Goal: Task Accomplishment & Management: Manage account settings

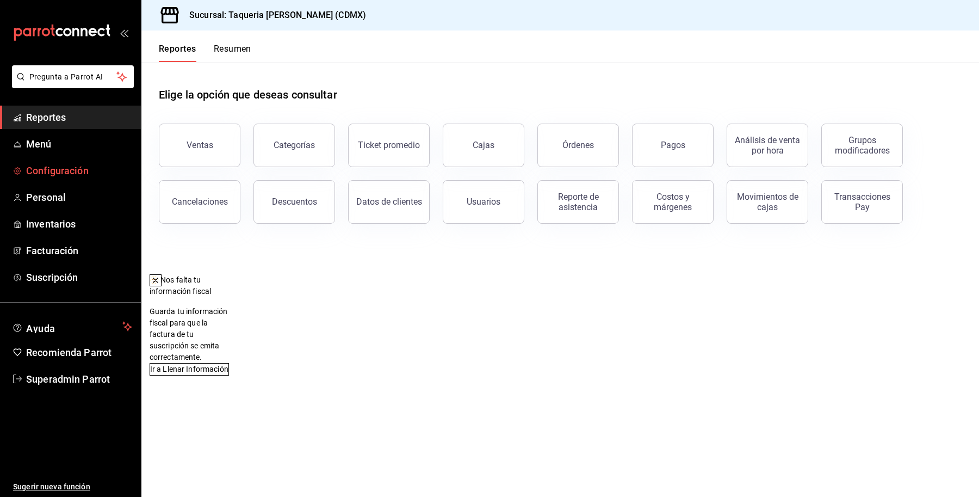
click at [47, 169] on span "Configuración" at bounding box center [79, 170] width 106 height 15
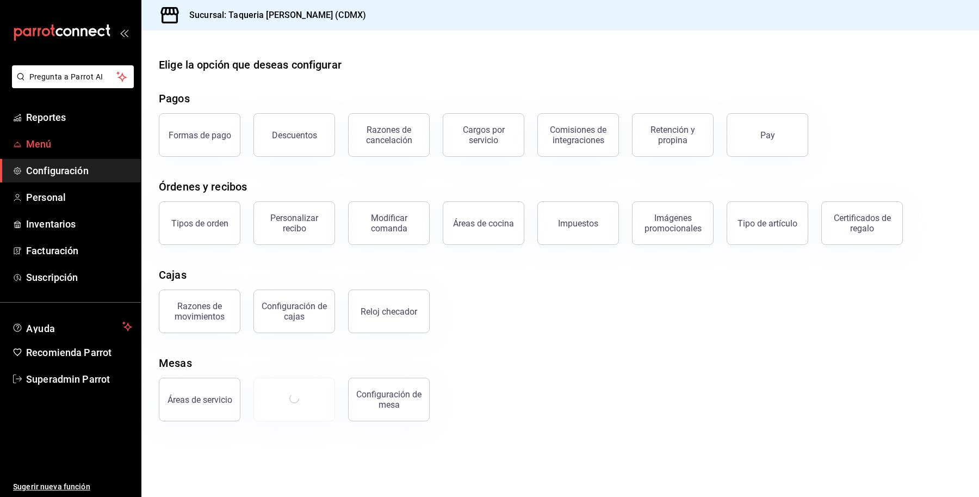
click at [44, 137] on span "Menú" at bounding box center [79, 144] width 106 height 15
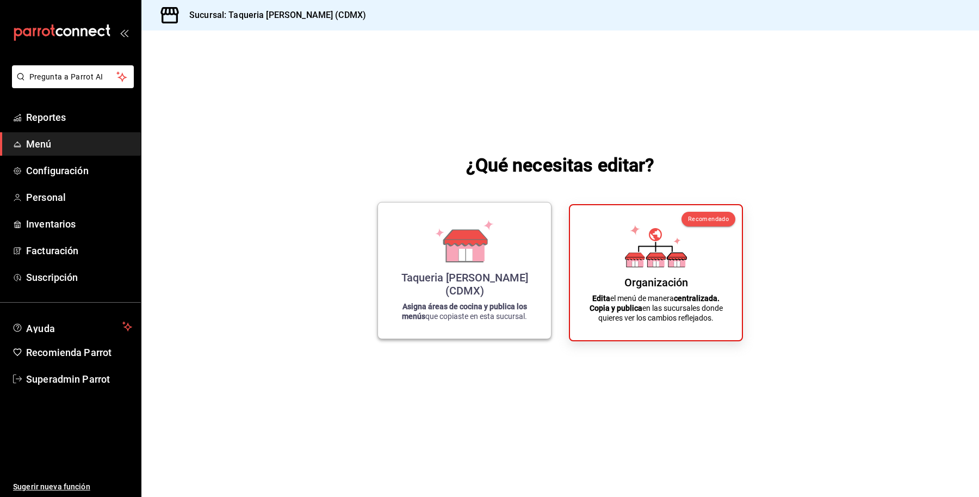
click at [482, 239] on icon at bounding box center [466, 239] width 43 height 0
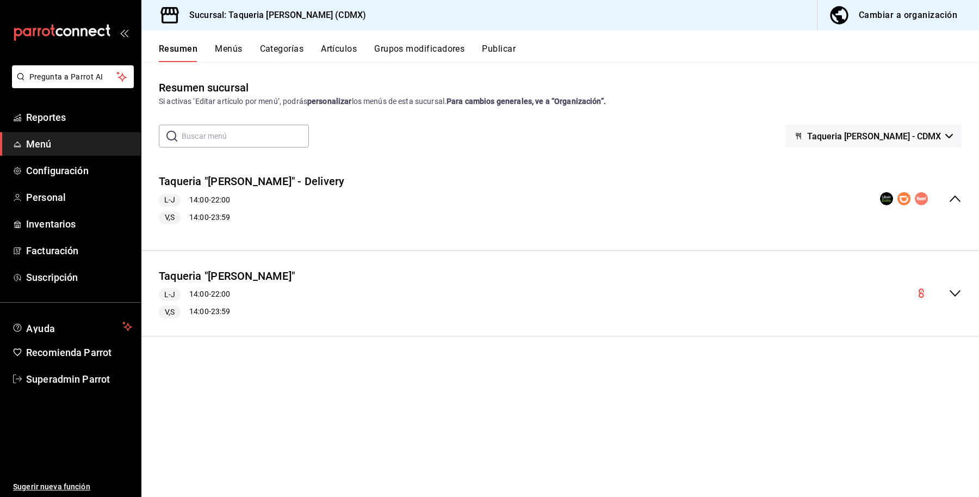
click at [508, 47] on button "Publicar" at bounding box center [499, 53] width 34 height 19
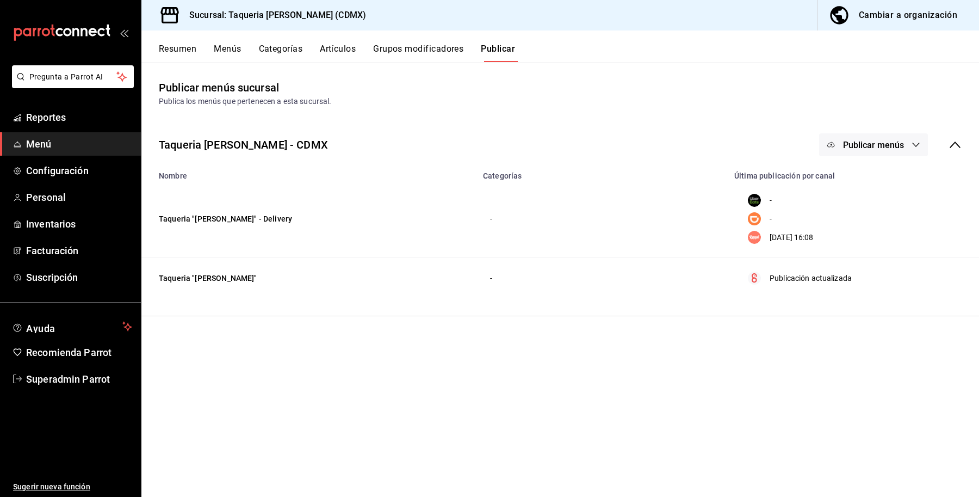
click at [883, 144] on span "Publicar menús" at bounding box center [873, 145] width 61 height 10
click at [887, 243] on span "Rappi" at bounding box center [890, 241] width 52 height 11
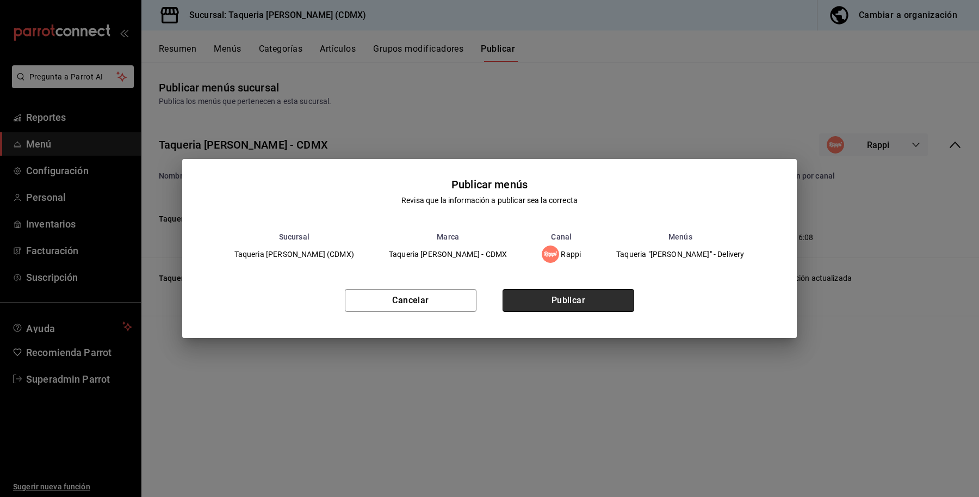
click at [578, 298] on button "Publicar" at bounding box center [569, 300] width 132 height 23
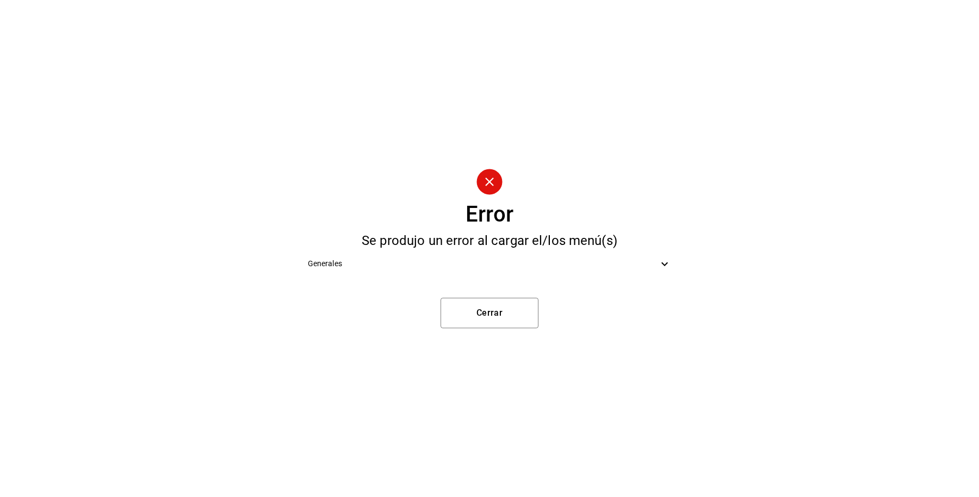
click at [537, 267] on span "Generales" at bounding box center [483, 263] width 351 height 11
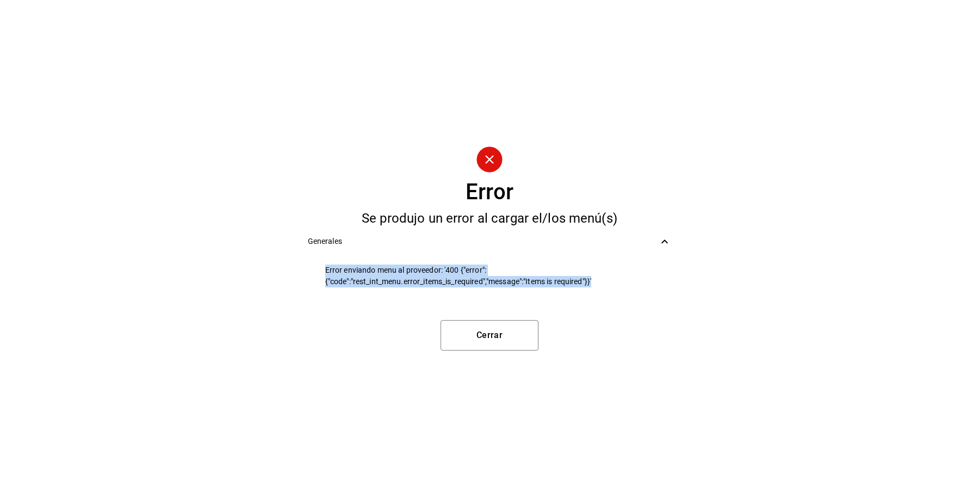
drag, startPoint x: 604, startPoint y: 281, endPoint x: 293, endPoint y: 268, distance: 311.5
click at [293, 268] on div "Error Se produjo un error al cargar el/los menú(s) Generales Error enviando men…" at bounding box center [489, 248] width 979 height 497
copy span "Error enviando menu al proveedor: '400 {"error":{"code":"rest_int_menu.error_it…"
click at [499, 335] on button "Cerrar" at bounding box center [490, 335] width 98 height 30
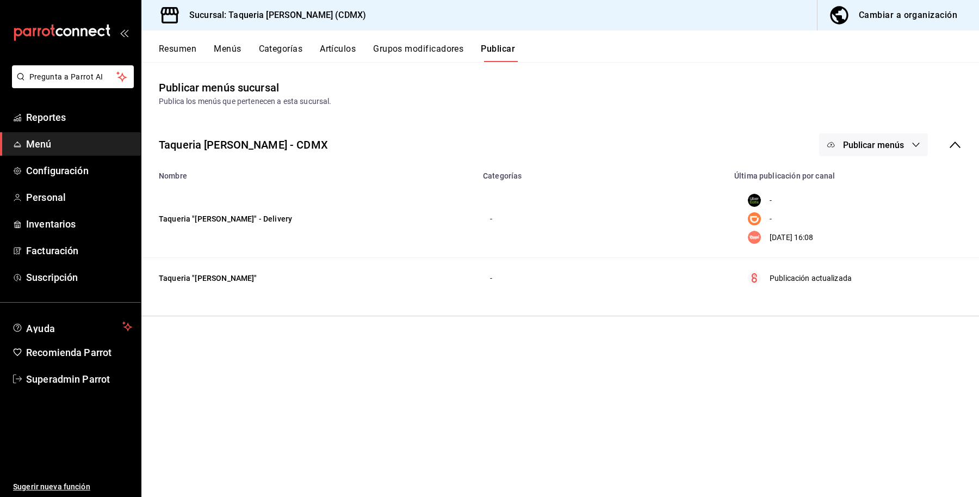
click at [226, 52] on button "Menús" at bounding box center [227, 53] width 27 height 19
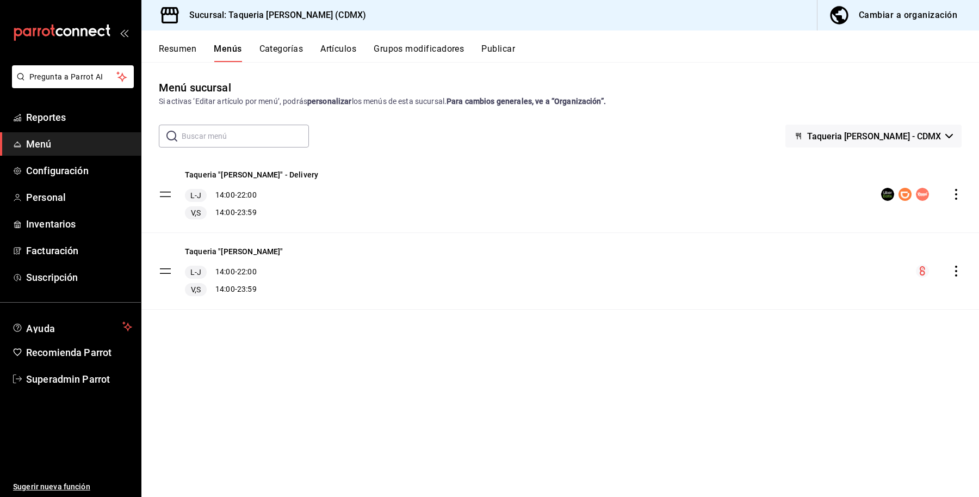
click at [180, 54] on button "Resumen" at bounding box center [178, 53] width 38 height 19
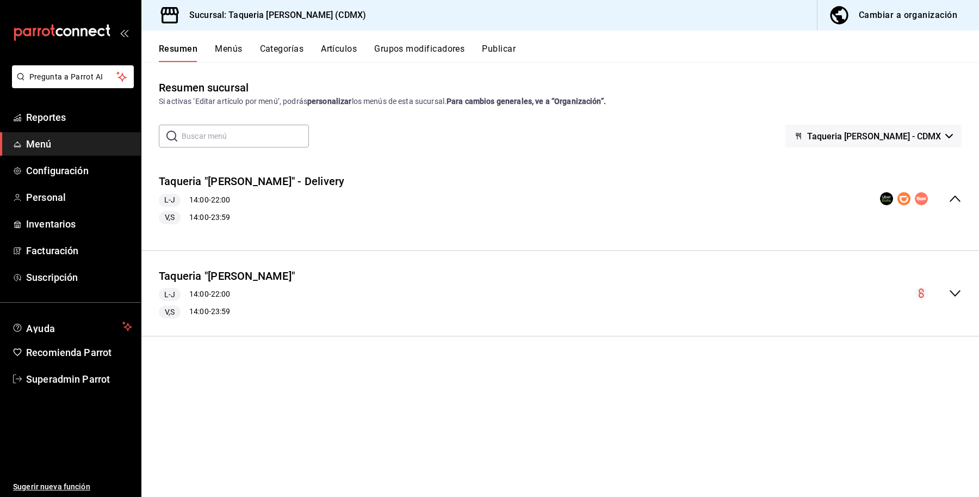
click at [427, 197] on div "Taqueria "Don Pepe" - Delivery L-J 14:00 - 22:00 V,S 14:00 - 23:59" at bounding box center [560, 199] width 838 height 68
click at [956, 196] on icon "collapse-menu-row" at bounding box center [955, 198] width 13 height 13
click at [950, 196] on icon "collapse-menu-row" at bounding box center [955, 198] width 13 height 13
click at [958, 199] on icon "collapse-menu-row" at bounding box center [955, 198] width 11 height 7
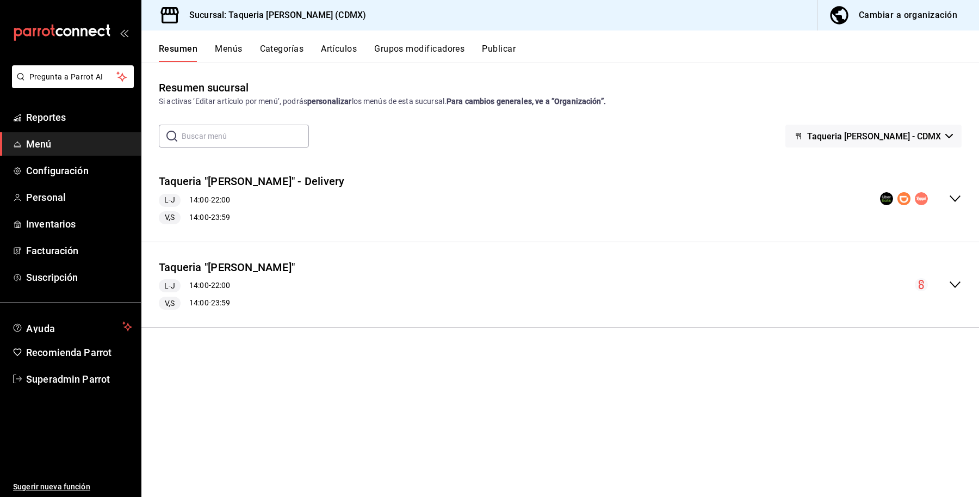
click at [197, 45] on div "Resumen Menús Categorías Artículos Grupos modificadores Publicar" at bounding box center [569, 53] width 821 height 19
click at [207, 44] on div "Resumen Menús Categorías Artículos Grupos modificadores Publicar" at bounding box center [569, 53] width 821 height 19
click at [220, 47] on button "Menús" at bounding box center [228, 53] width 27 height 19
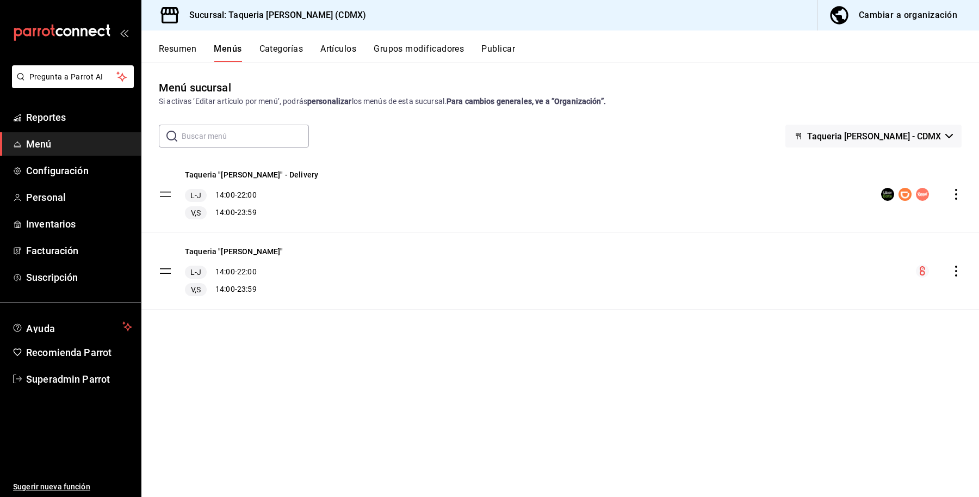
click at [180, 46] on button "Resumen" at bounding box center [178, 53] width 38 height 19
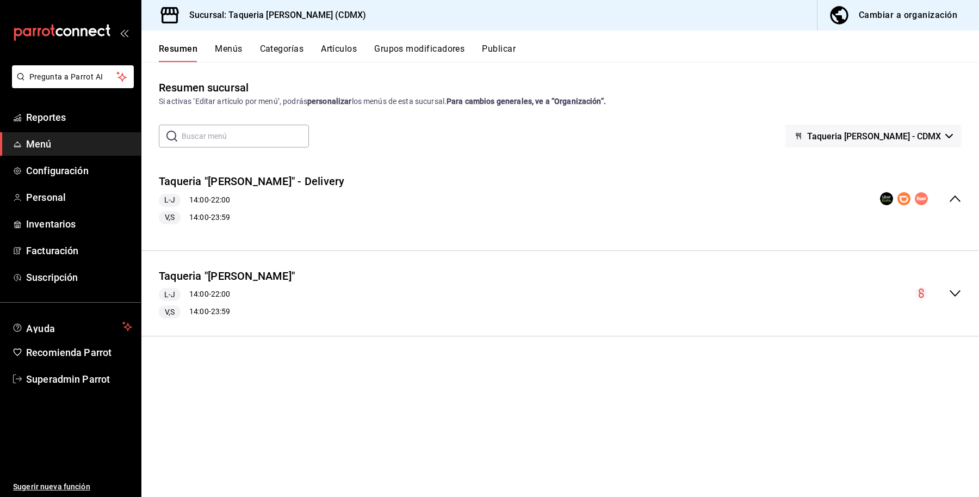
click at [952, 197] on icon "collapse-menu-row" at bounding box center [955, 198] width 13 height 13
click at [952, 197] on icon "collapse-menu-row" at bounding box center [955, 198] width 11 height 7
click at [874, 1] on button "Cambiar a organización" at bounding box center [894, 15] width 153 height 30
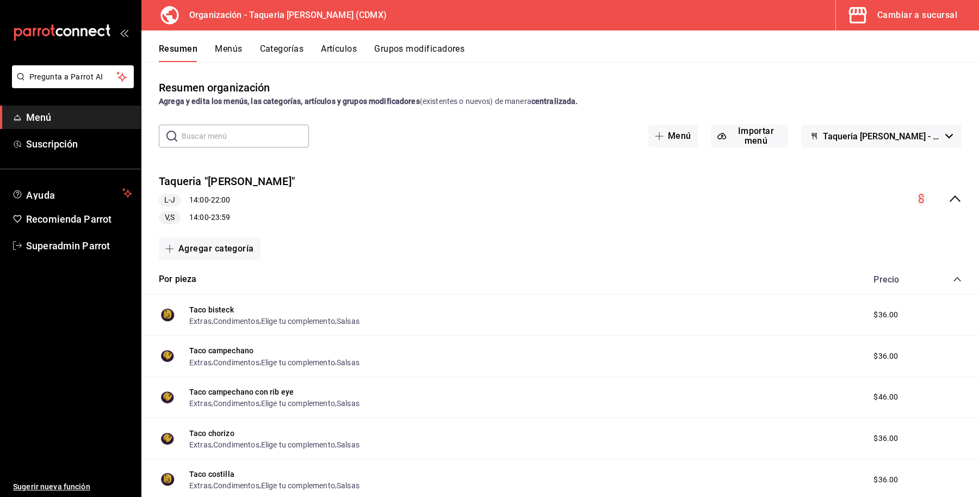
click at [885, 20] on div "Cambiar a sucursal" at bounding box center [918, 15] width 80 height 15
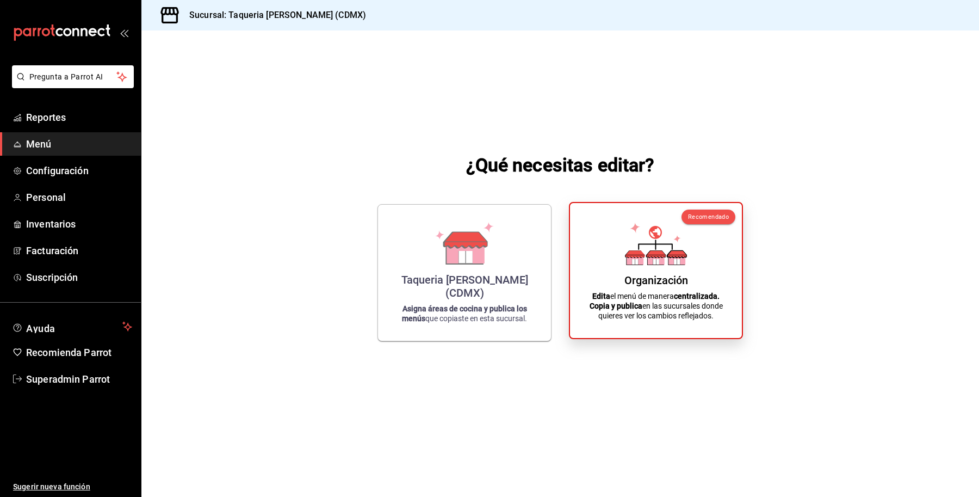
click at [664, 250] on icon at bounding box center [656, 244] width 62 height 42
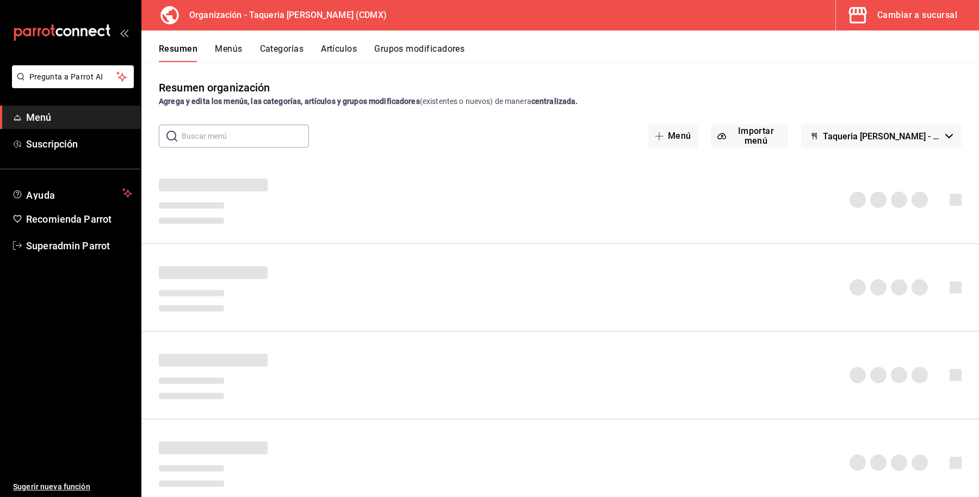
click at [894, 20] on div "Cambiar a sucursal" at bounding box center [918, 15] width 80 height 15
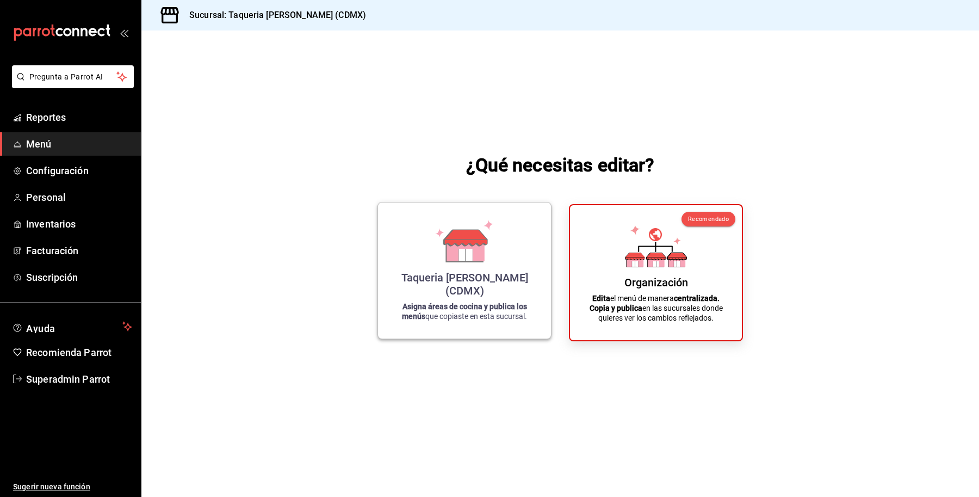
click at [427, 258] on div "Taqueria Don Pepe (CDMX) Asigna áreas de cocina y publica los menús que copiast…" at bounding box center [464, 270] width 147 height 119
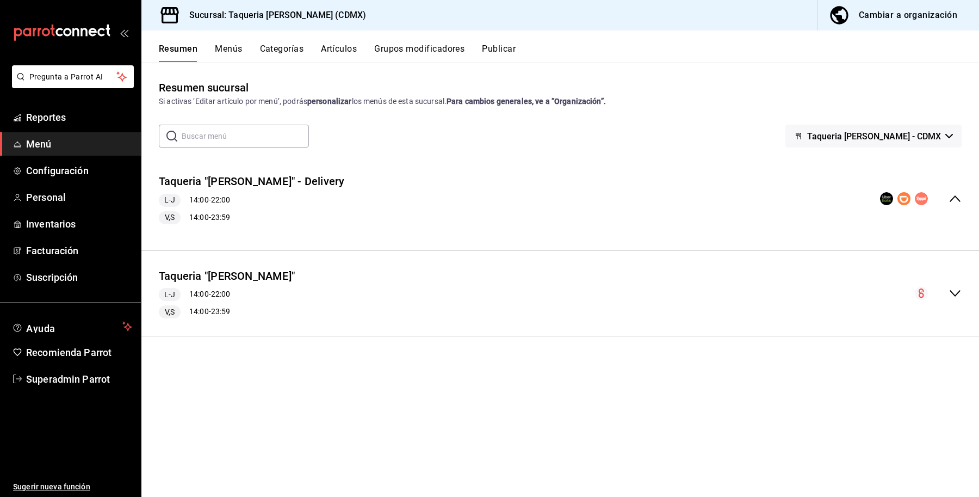
click at [575, 199] on div "Taqueria "Don Pepe" - Delivery L-J 14:00 - 22:00 V,S 14:00 - 23:59" at bounding box center [560, 199] width 838 height 68
click at [850, 290] on div "Taqueria "Don Pepe" L-J 14:00 - 22:00 V,S 14:00 - 23:59" at bounding box center [560, 294] width 838 height 68
click at [846, 288] on div "Taqueria "Don Pepe" L-J 14:00 - 22:00 V,S 14:00 - 23:59" at bounding box center [560, 294] width 838 height 68
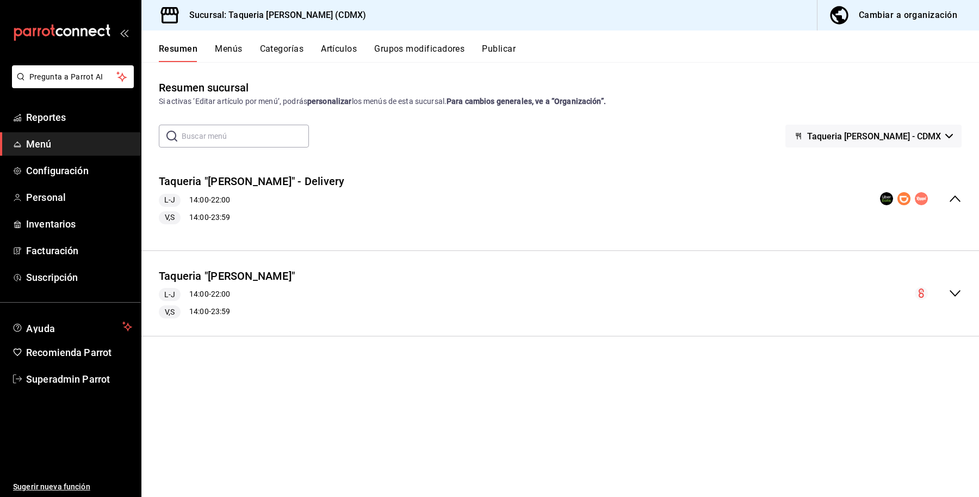
click at [226, 45] on button "Menús" at bounding box center [228, 53] width 27 height 19
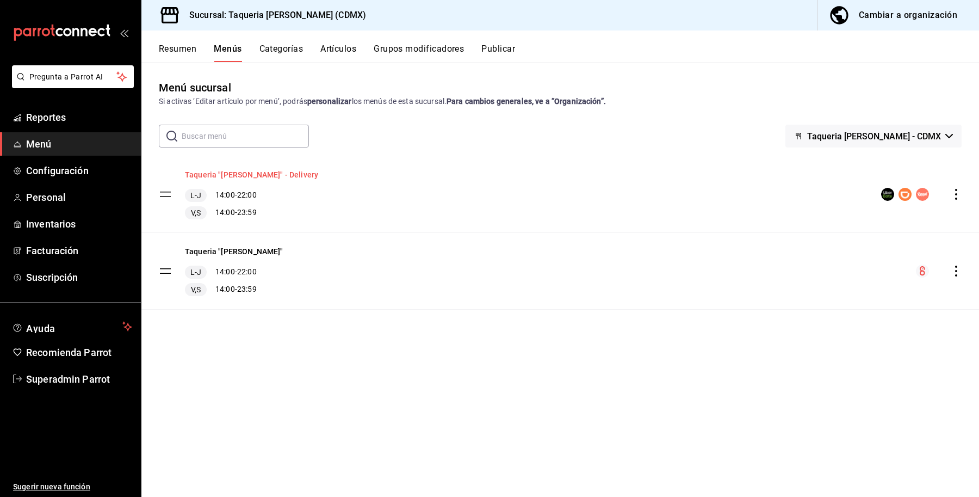
click at [233, 174] on button "Taqueria "[PERSON_NAME]" - Delivery" at bounding box center [251, 174] width 133 height 11
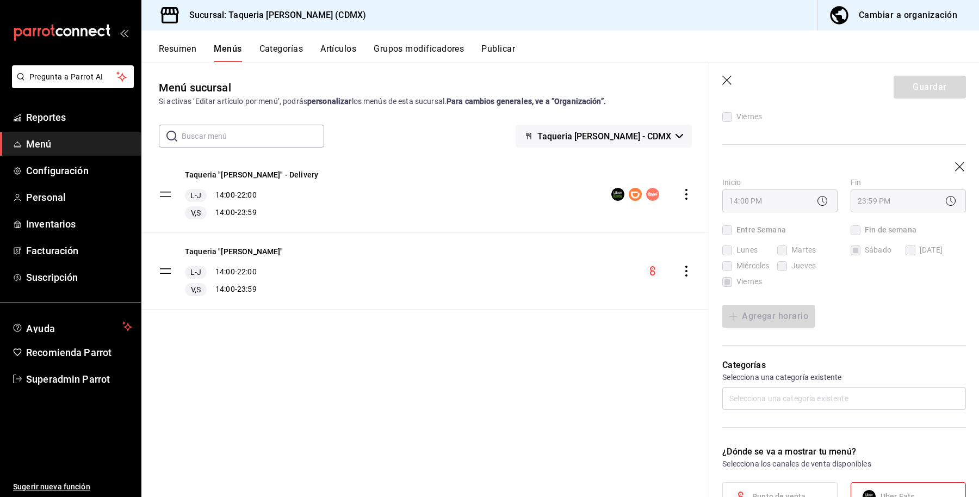
scroll to position [340, 0]
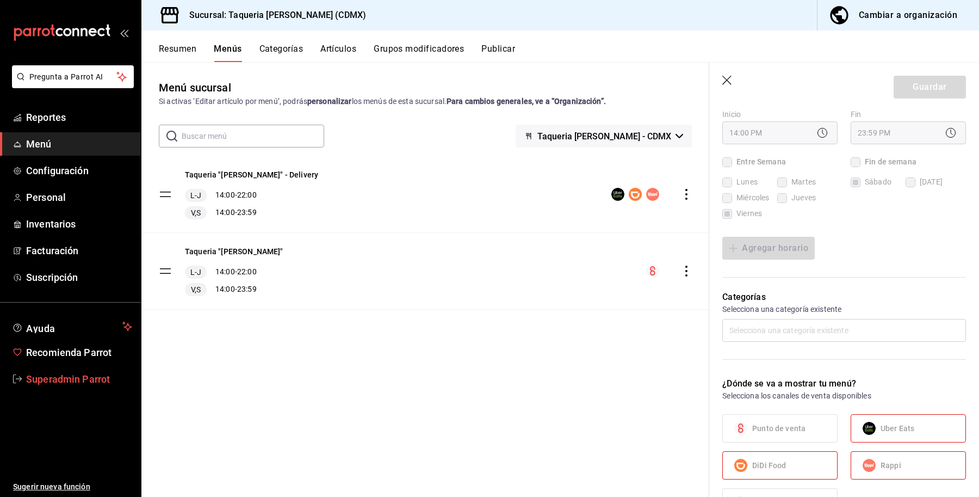
click at [67, 375] on span "Superadmin Parrot" at bounding box center [79, 379] width 106 height 15
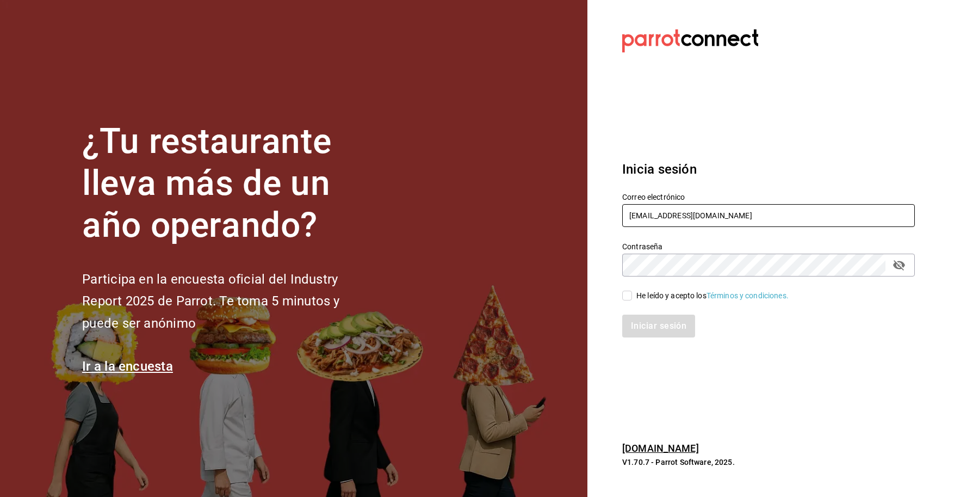
drag, startPoint x: 773, startPoint y: 211, endPoint x: 558, endPoint y: 211, distance: 215.5
click at [558, 211] on div "¿Tu restaurante lleva más de un año operando? Participa en la encuesta oficial …" at bounding box center [489, 248] width 979 height 497
paste input "rawrburger"
type input "rawrburger@cdmx.com"
click at [654, 307] on div "Iniciar sesión" at bounding box center [762, 319] width 306 height 36
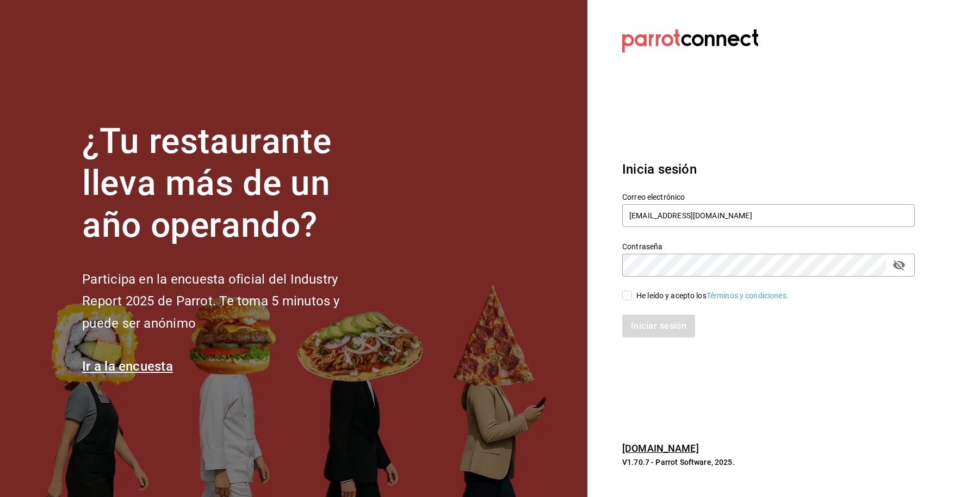
click at [650, 297] on div "He leído y acepto los Términos y condiciones." at bounding box center [713, 295] width 152 height 11
click at [632, 297] on input "He leído y acepto los Términos y condiciones." at bounding box center [628, 296] width 10 height 10
checkbox input "true"
click at [656, 329] on button "Iniciar sesión" at bounding box center [660, 326] width 74 height 23
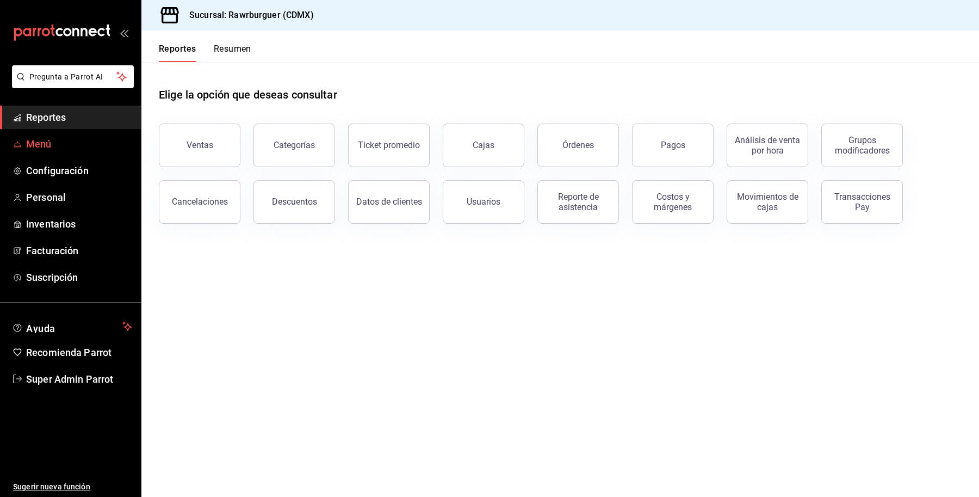
click at [50, 140] on span "Menú" at bounding box center [79, 144] width 106 height 15
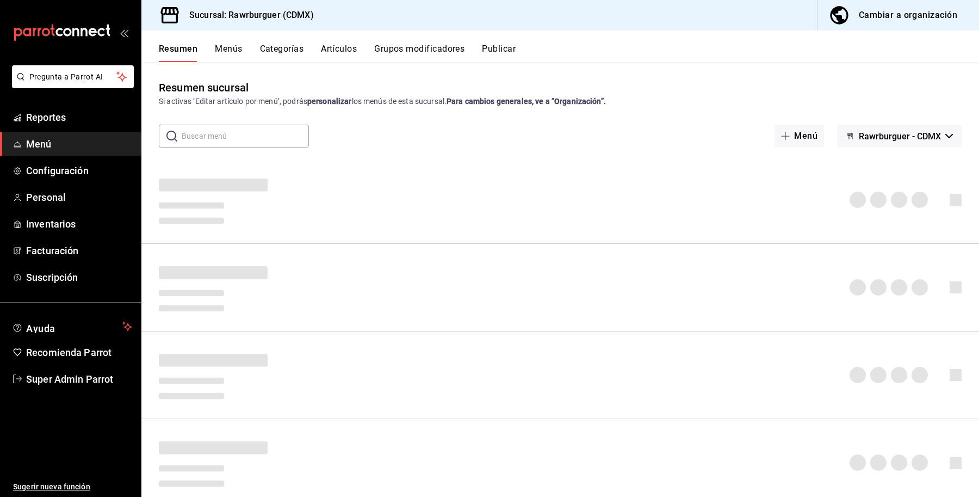
click at [879, 15] on div "Cambiar a organización" at bounding box center [908, 15] width 98 height 15
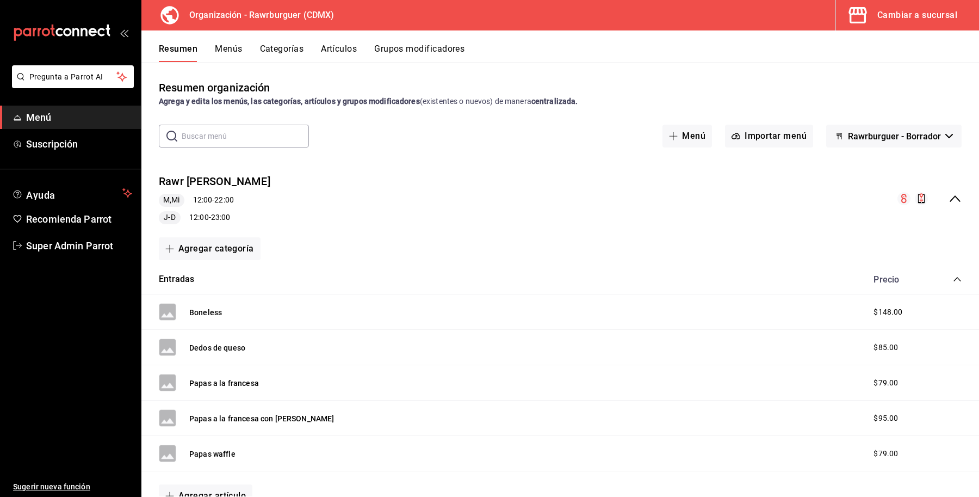
click at [386, 47] on button "Grupos modificadores" at bounding box center [419, 53] width 90 height 19
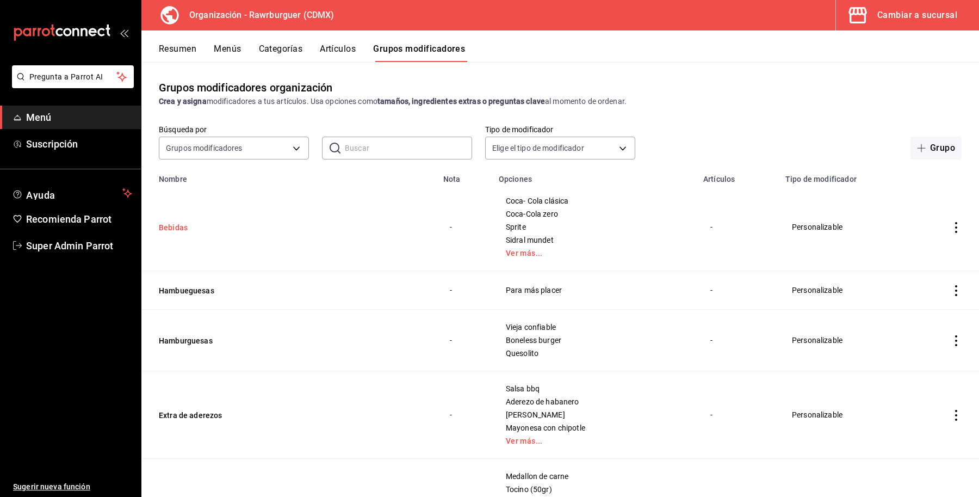
click at [176, 226] on button "Bebidas" at bounding box center [224, 227] width 131 height 11
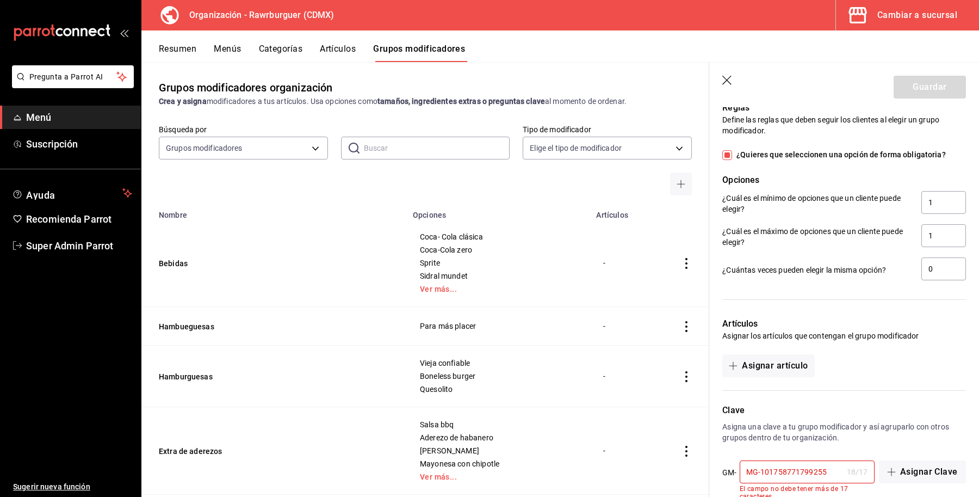
scroll to position [793, 0]
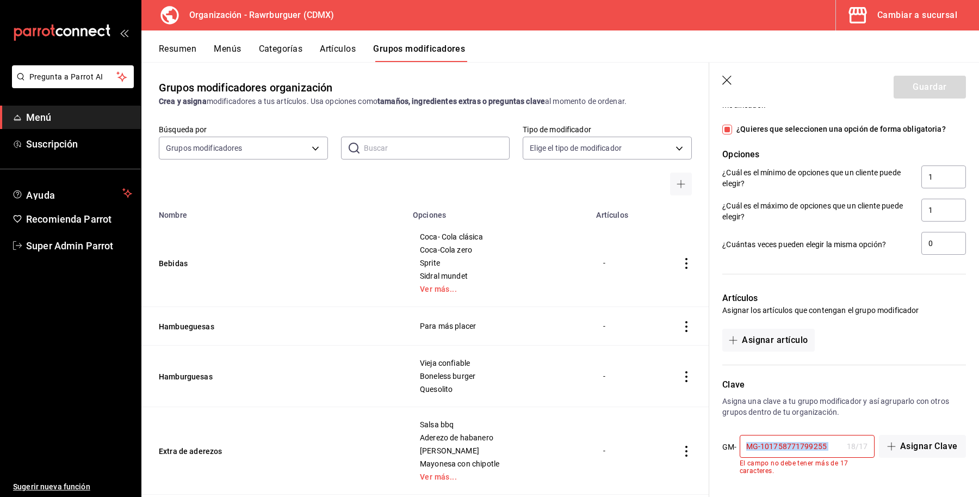
drag, startPoint x: 836, startPoint y: 449, endPoint x: 746, endPoint y: 451, distance: 90.3
click at [746, 451] on div "MG-101758771799255 18 / 17 ​" at bounding box center [807, 446] width 135 height 23
drag, startPoint x: 758, startPoint y: 444, endPoint x: 709, endPoint y: 461, distance: 51.8
click at [710, 461] on div "Clave Asigna una clave a tu grupo modificador y así agruparlo con otros grupos …" at bounding box center [838, 420] width 257 height 110
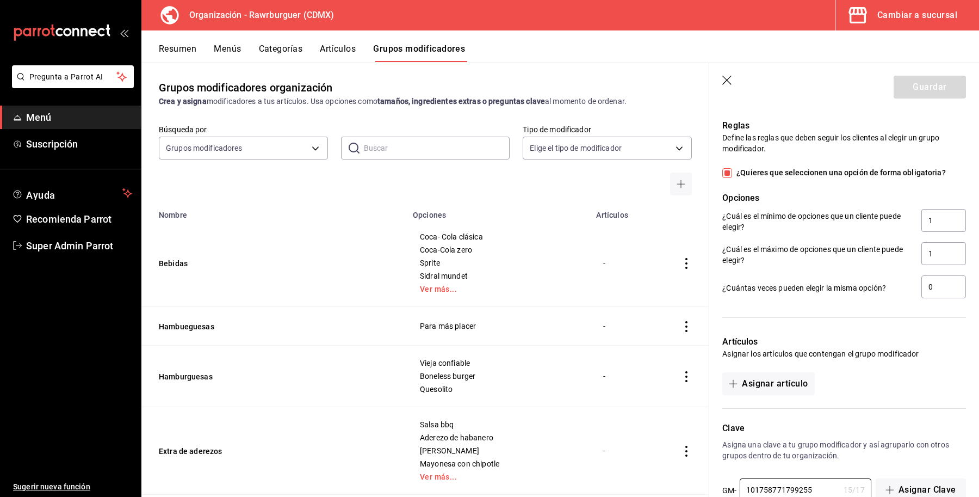
scroll to position [777, 0]
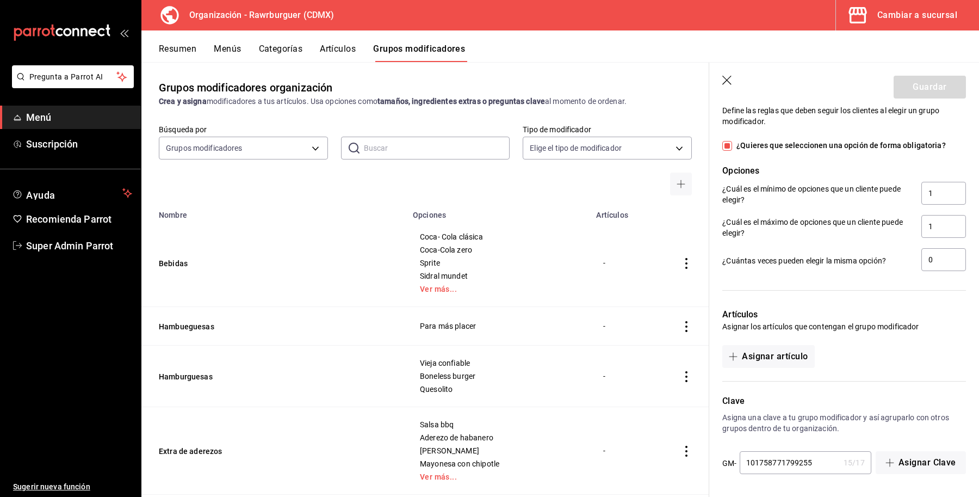
click at [821, 463] on input "101758771799255" at bounding box center [790, 463] width 100 height 22
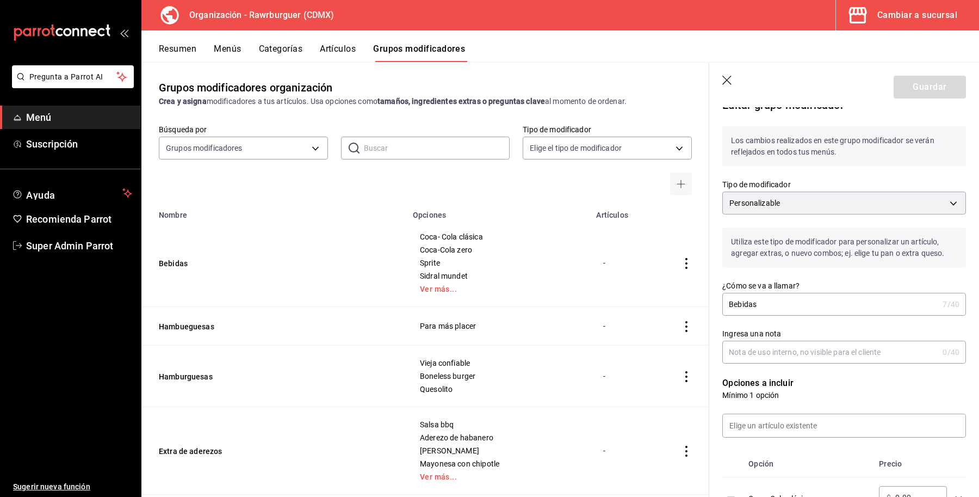
scroll to position [0, 0]
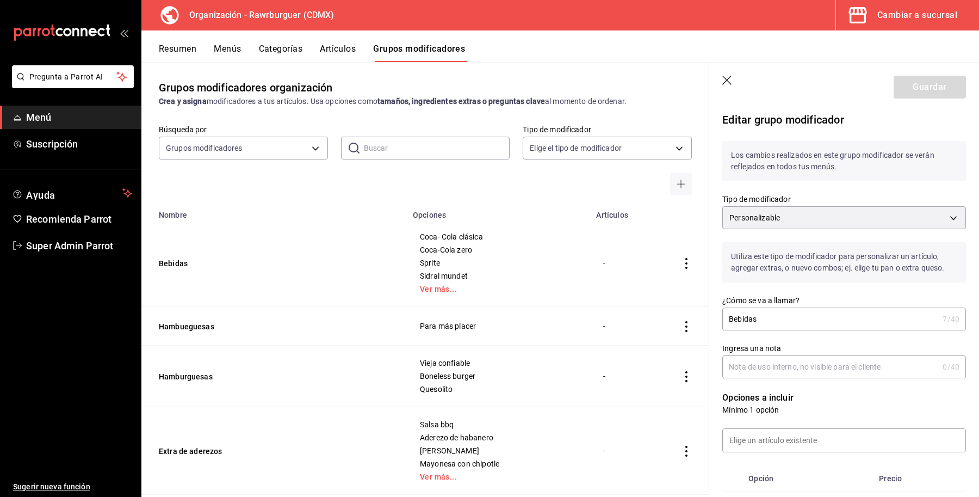
type input "1017587717992554"
click at [811, 307] on div "Bebidas 7 /40 ¿Cómo se va a llamar?" at bounding box center [845, 318] width 244 height 23
type input "Bebidas"
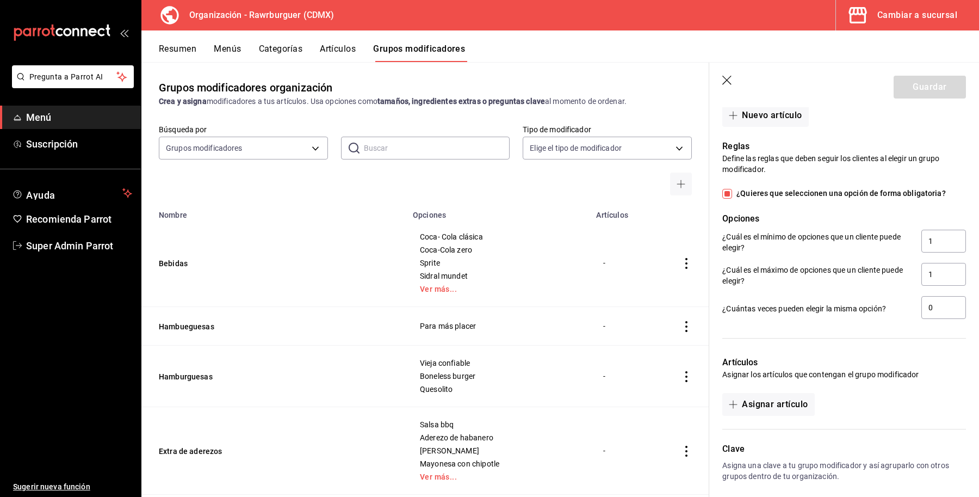
scroll to position [777, 0]
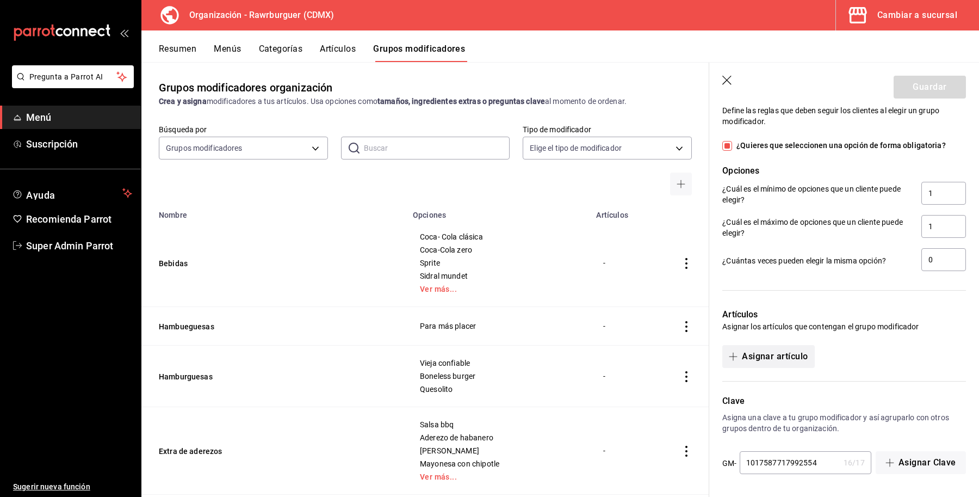
click at [790, 360] on button "Asignar artículo" at bounding box center [769, 356] width 92 height 23
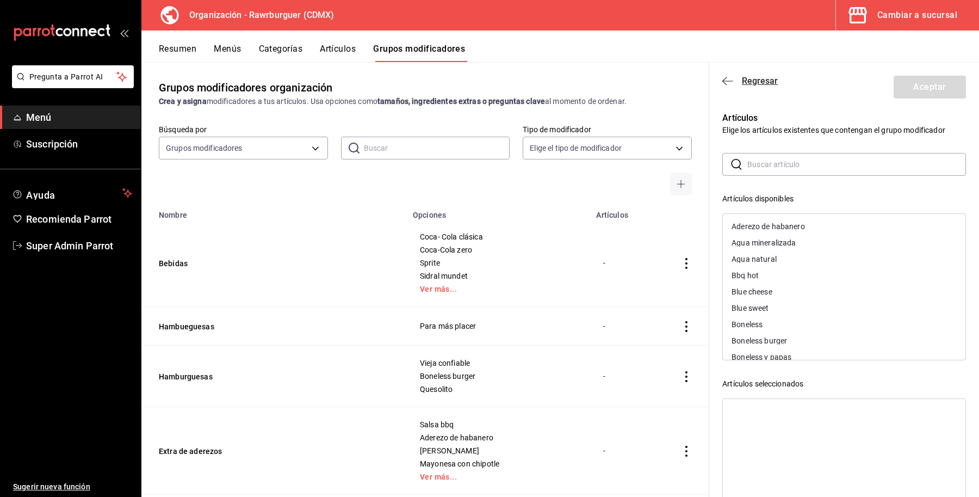
click at [741, 80] on span "Regresar" at bounding box center [751, 81] width 56 height 10
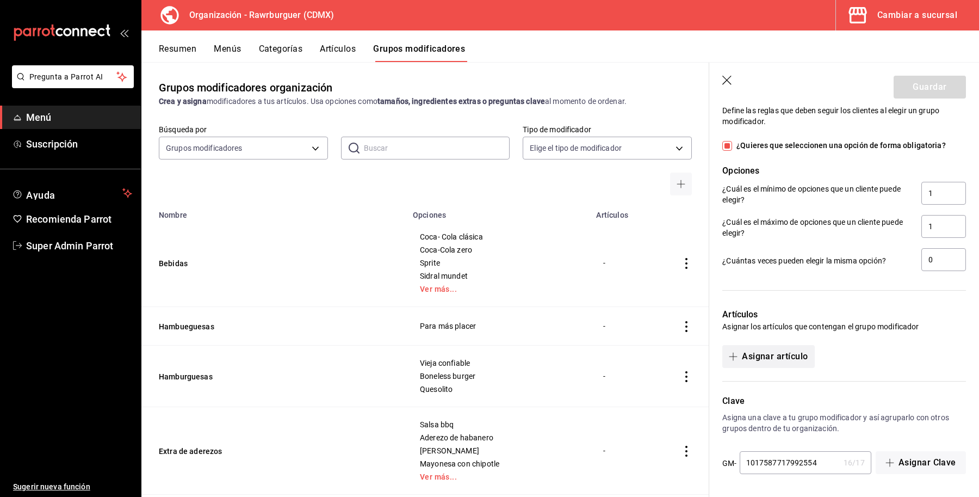
click at [757, 360] on button "Asignar artículo" at bounding box center [769, 356] width 92 height 23
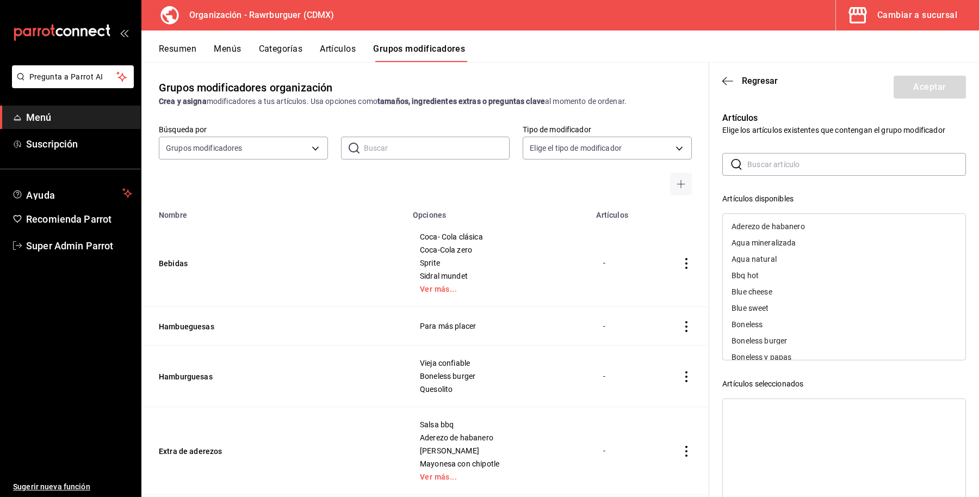
click at [800, 166] on input "text" at bounding box center [857, 164] width 219 height 22
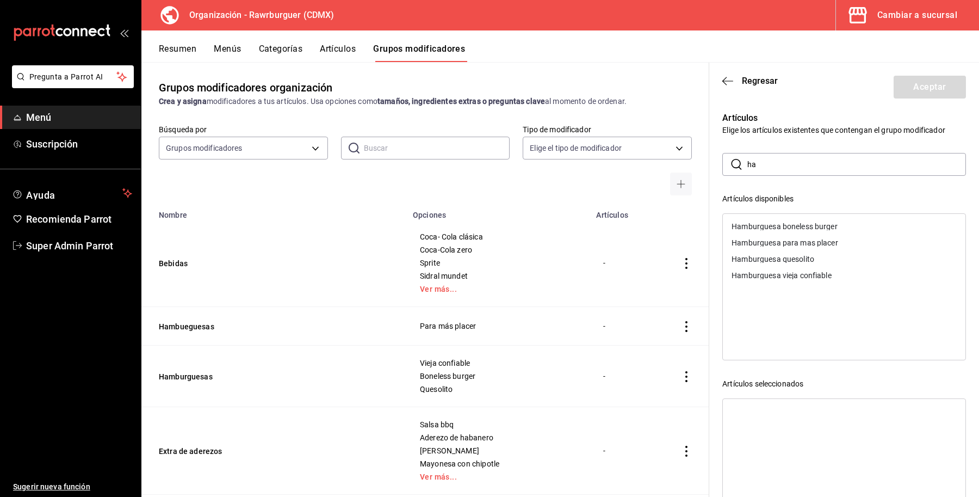
type input "h"
type input "combo"
click at [793, 218] on div "Combo individual" at bounding box center [844, 226] width 243 height 16
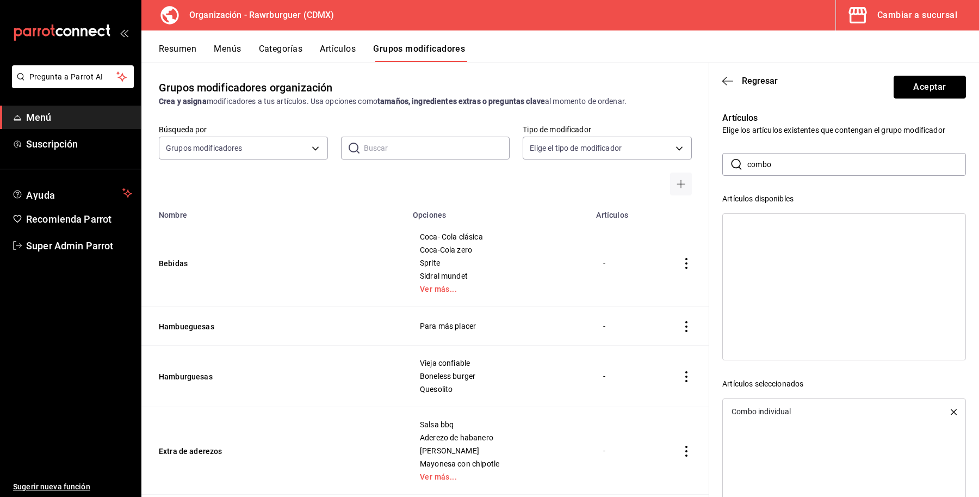
click at [918, 88] on button "Aceptar" at bounding box center [930, 87] width 72 height 23
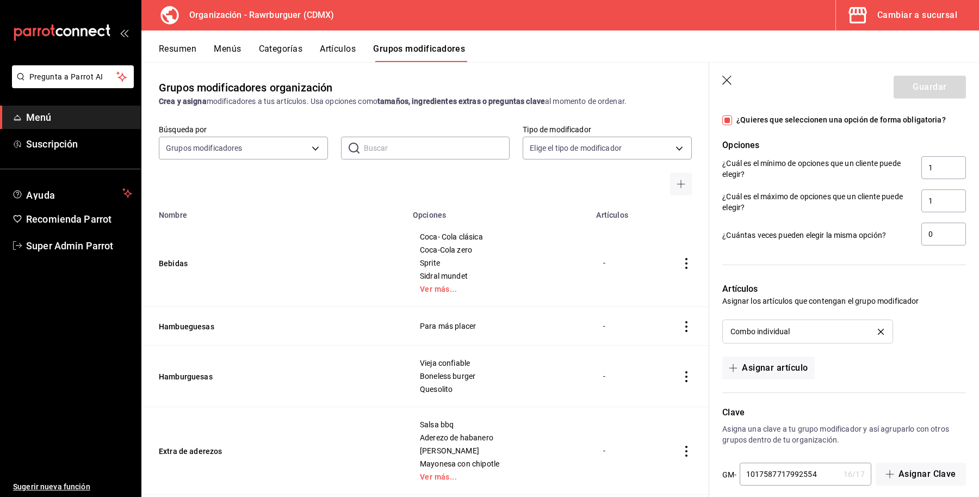
scroll to position [814, 0]
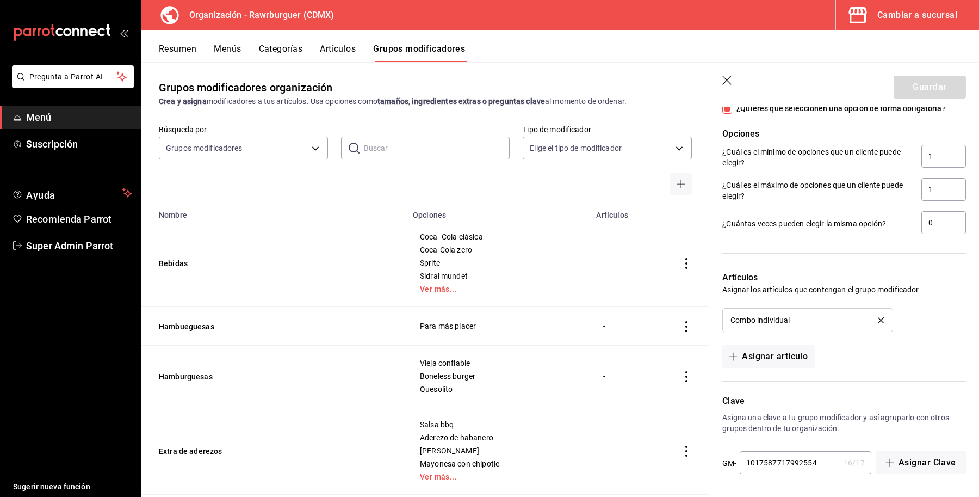
click at [817, 460] on input "1017587717992554" at bounding box center [790, 463] width 100 height 22
drag, startPoint x: 822, startPoint y: 463, endPoint x: 730, endPoint y: 463, distance: 92.0
click at [730, 463] on div "GM- 1017587717992554 16 / 17 ​" at bounding box center [797, 463] width 149 height 24
click at [774, 472] on input "14552487841521248" at bounding box center [790, 463] width 100 height 22
type input "14552487841521248"
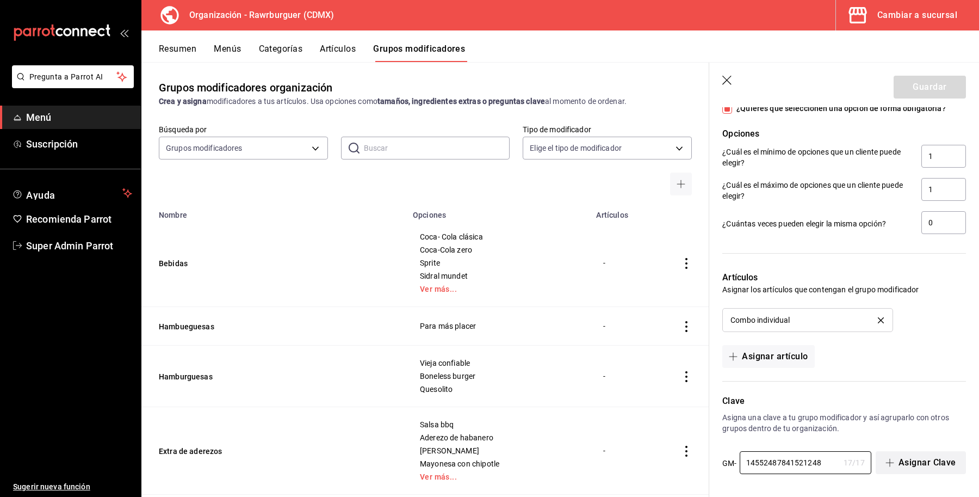
click at [898, 469] on button "Asignar Clave" at bounding box center [921, 462] width 90 height 23
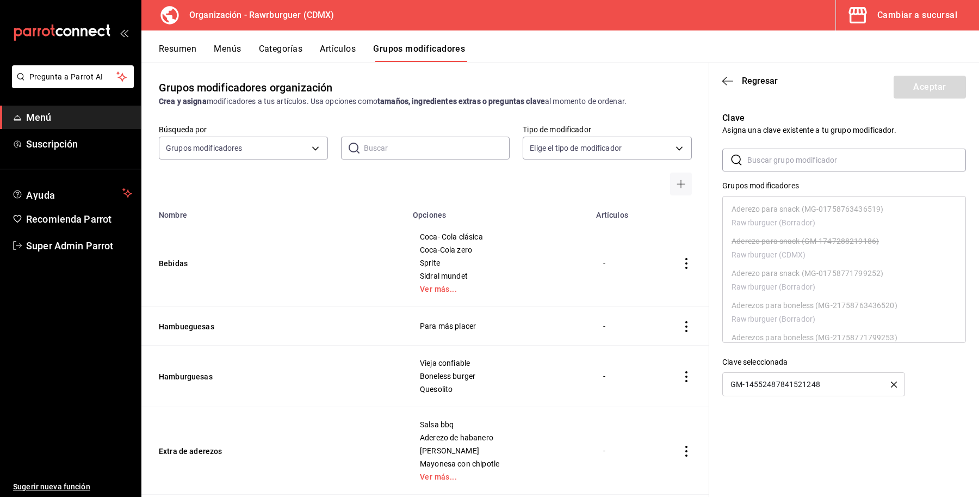
click at [831, 385] on div "GM-14552487841521248" at bounding box center [814, 384] width 183 height 24
click at [741, 76] on span "Regresar" at bounding box center [751, 81] width 56 height 10
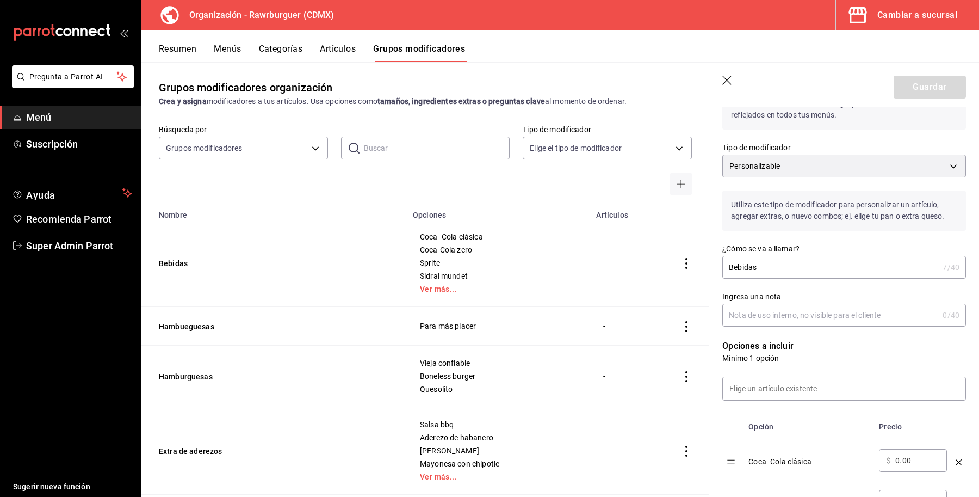
scroll to position [0, 0]
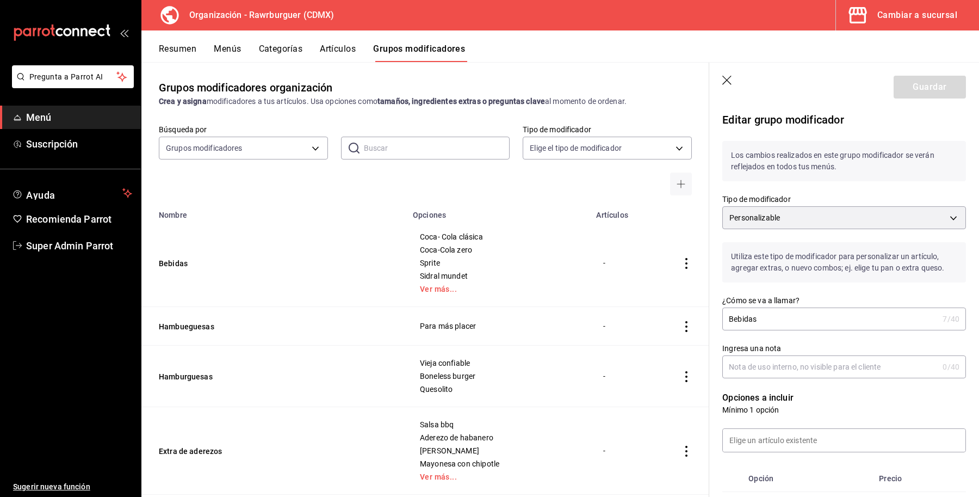
click at [723, 85] on icon "button" at bounding box center [728, 81] width 11 height 11
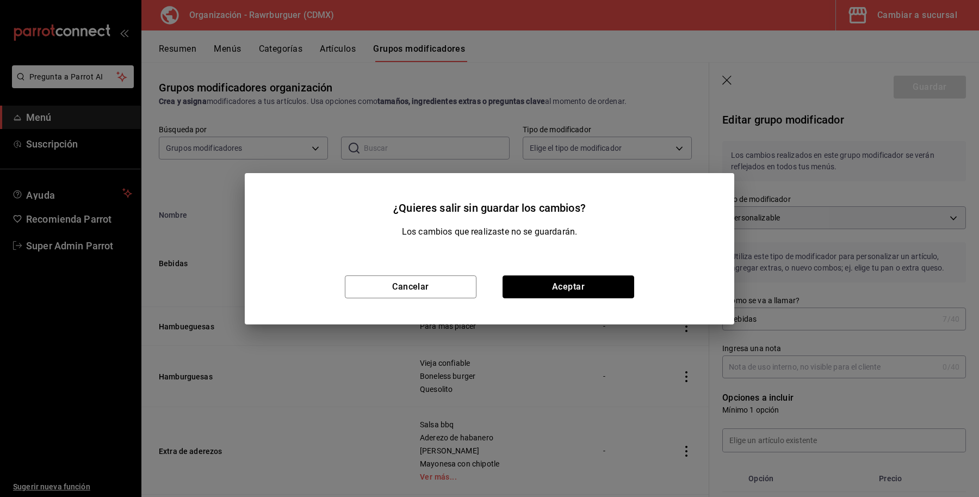
drag, startPoint x: 604, startPoint y: 276, endPoint x: 617, endPoint y: 279, distance: 12.8
click at [602, 276] on button "Aceptar" at bounding box center [569, 286] width 132 height 23
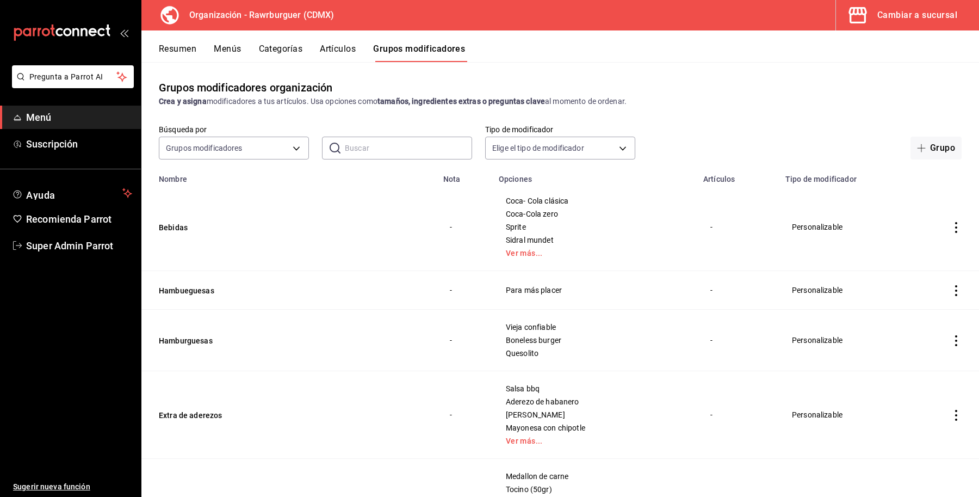
click at [148, 232] on td "Bebidas" at bounding box center [288, 227] width 295 height 88
click at [159, 230] on button "Bebidas" at bounding box center [224, 227] width 131 height 11
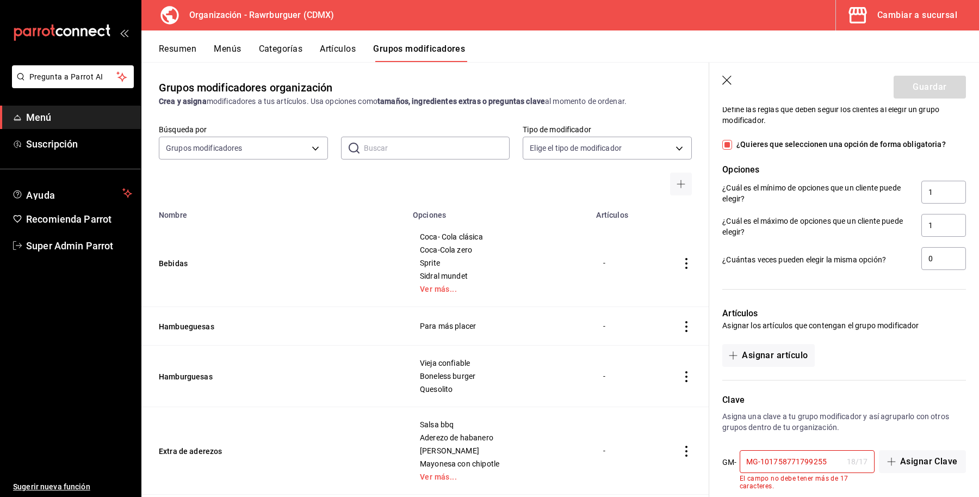
scroll to position [793, 0]
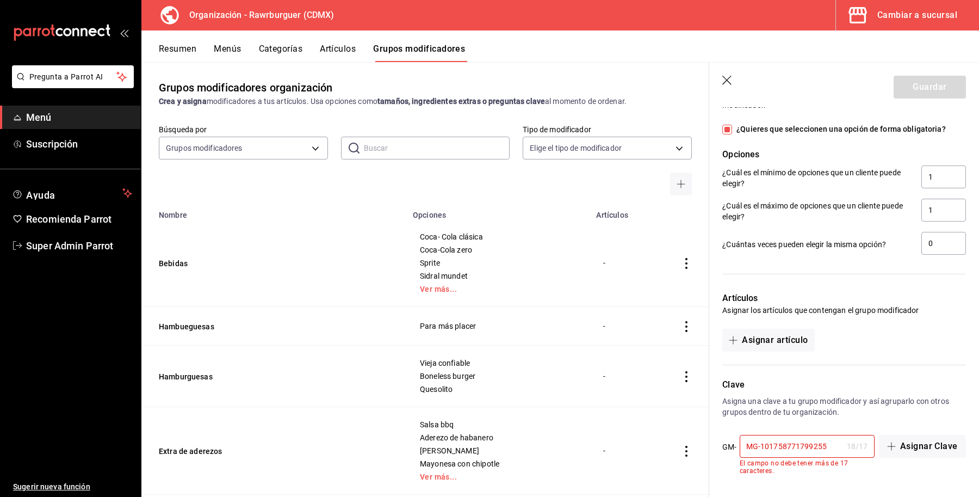
click at [828, 451] on input "MG-101758771799255" at bounding box center [791, 446] width 103 height 22
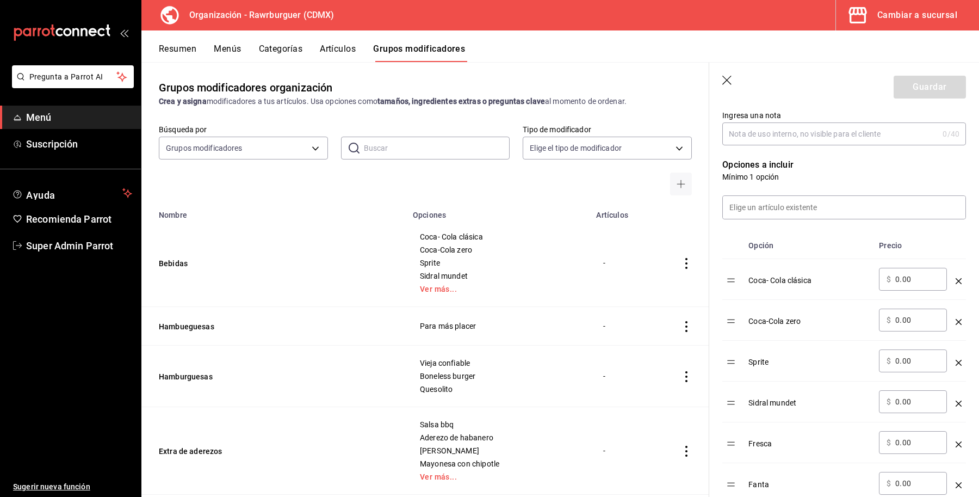
scroll to position [0, 0]
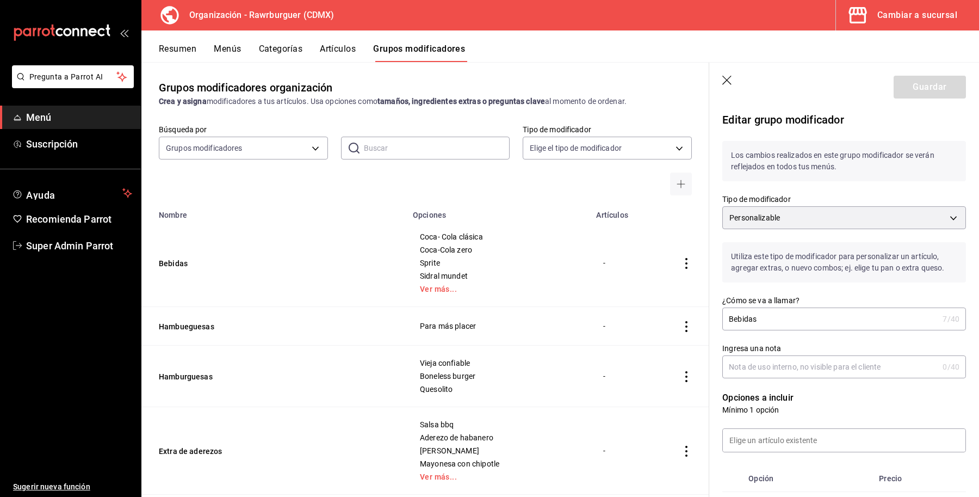
type input "MG-1017587717992"
click at [915, 78] on div "Guardar" at bounding box center [930, 87] width 72 height 23
click at [915, 82] on div "Guardar" at bounding box center [930, 87] width 72 height 23
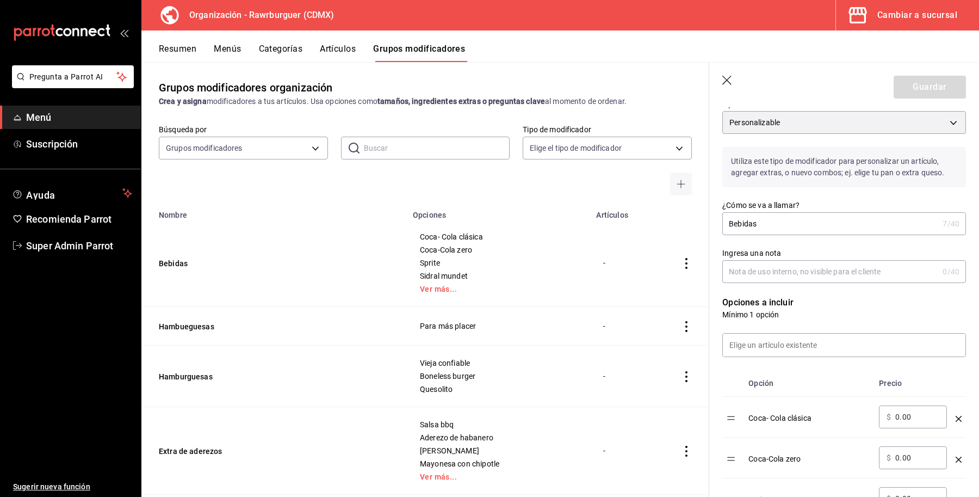
scroll to position [340, 0]
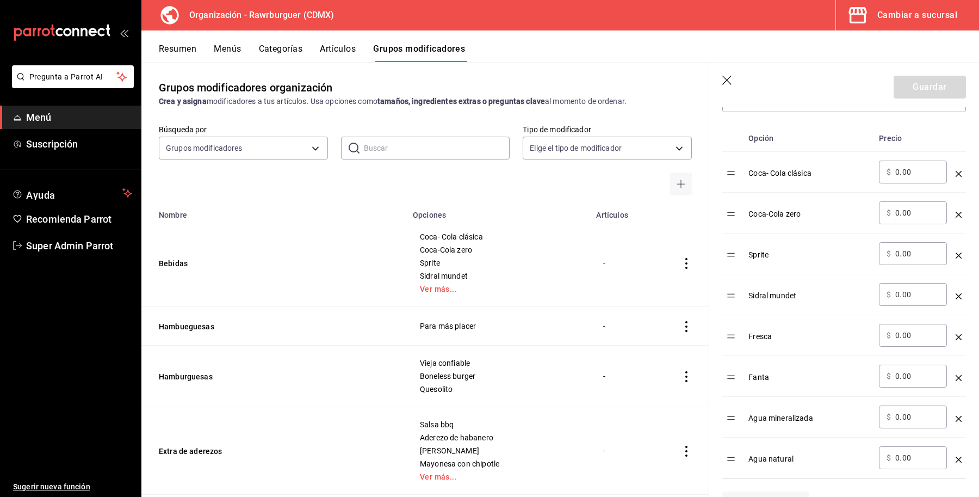
drag, startPoint x: 681, startPoint y: 264, endPoint x: 665, endPoint y: 271, distance: 17.6
click at [617, 256] on td "-" at bounding box center [627, 263] width 74 height 88
click at [681, 268] on icon "actions" at bounding box center [686, 263] width 11 height 11
click at [648, 316] on span "Duplicar" at bounding box center [644, 311] width 28 height 11
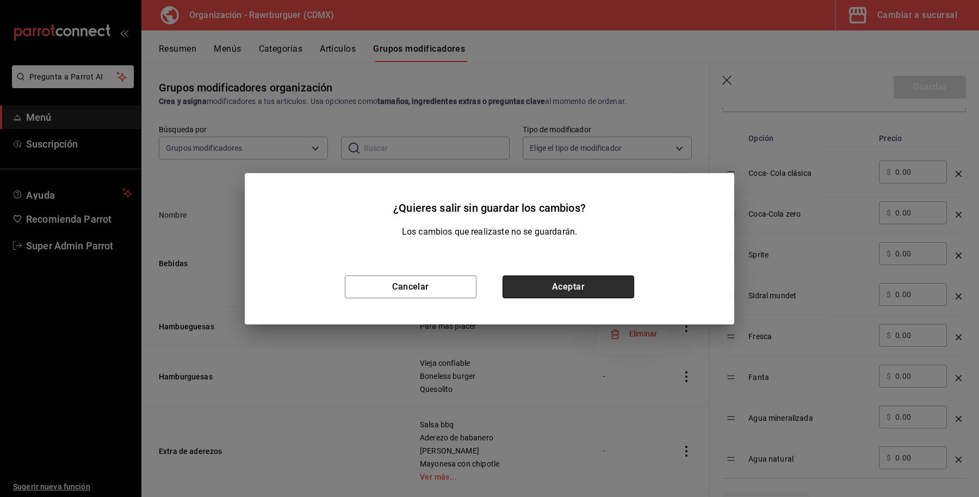
click at [599, 294] on button "Aceptar" at bounding box center [569, 286] width 132 height 23
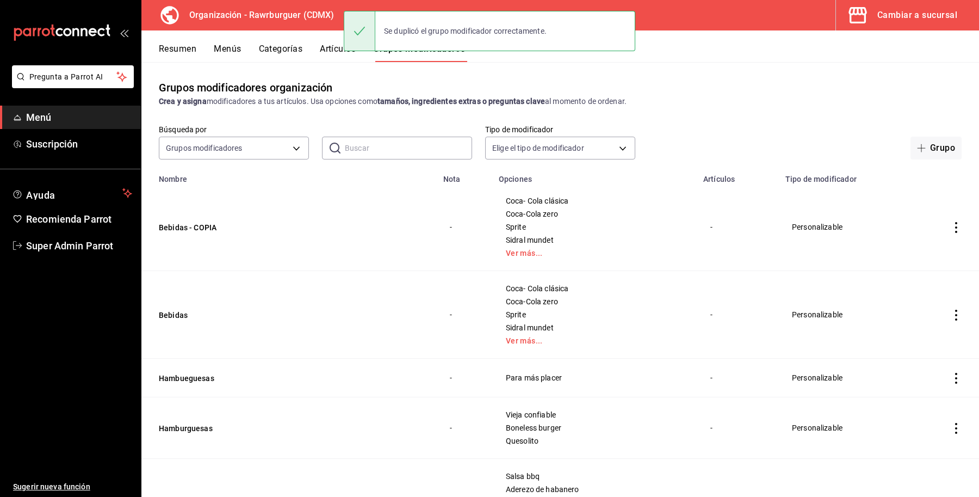
click at [172, 229] on button "Bebidas - COPIA" at bounding box center [224, 227] width 131 height 11
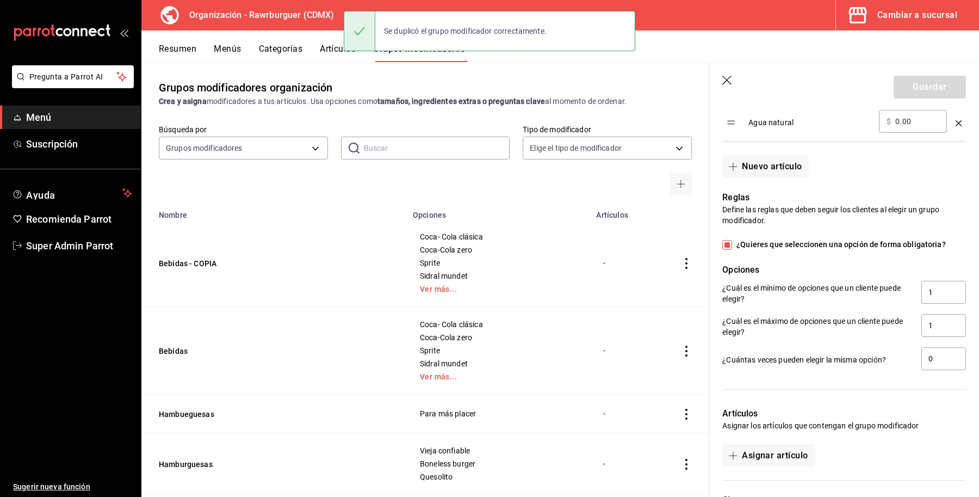
scroll to position [793, 0]
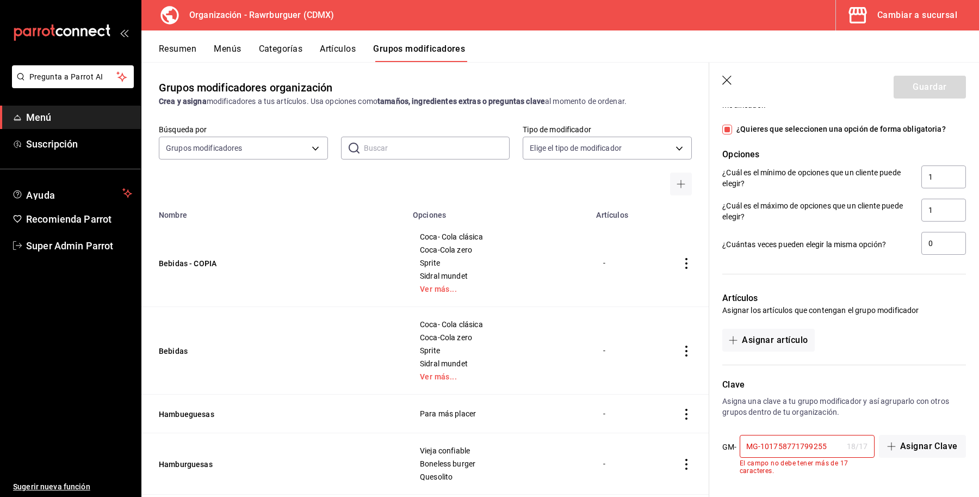
click at [839, 436] on div "MG-101758771799255 18 / 17 ​" at bounding box center [807, 446] width 135 height 23
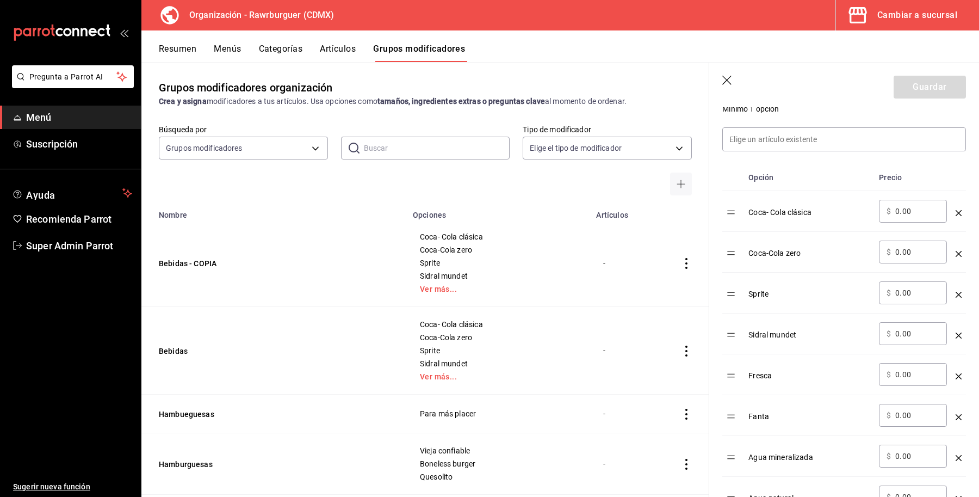
scroll to position [29, 0]
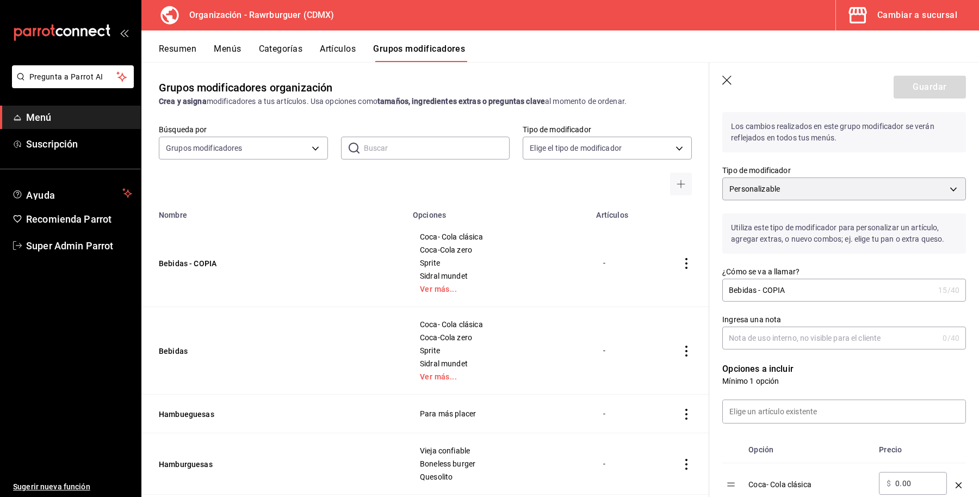
type input "MG-10175877179925"
click at [916, 87] on div "Guardar" at bounding box center [930, 87] width 72 height 23
click at [806, 186] on body "Pregunta a Parrot AI Menú Suscripción Ayuda Recomienda Parrot Super Admin Parro…" at bounding box center [489, 248] width 979 height 497
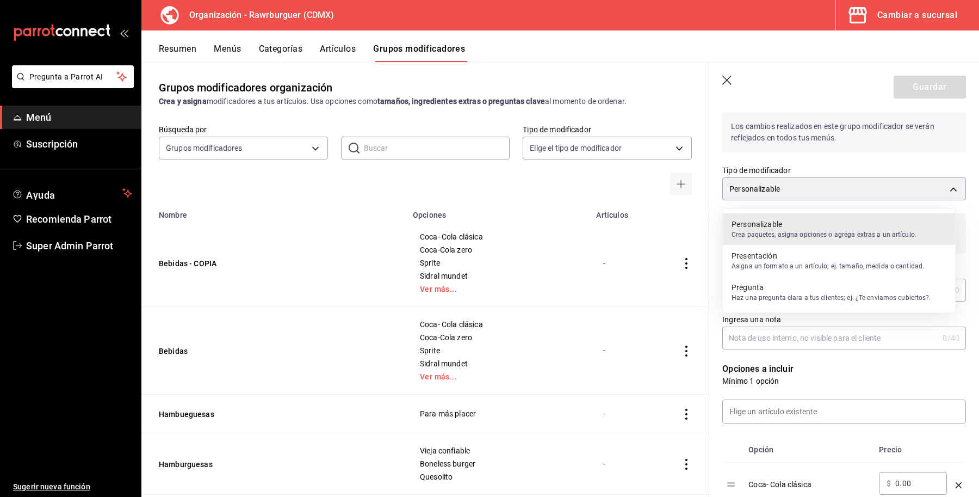
click at [803, 256] on p "Presentación" at bounding box center [828, 255] width 193 height 11
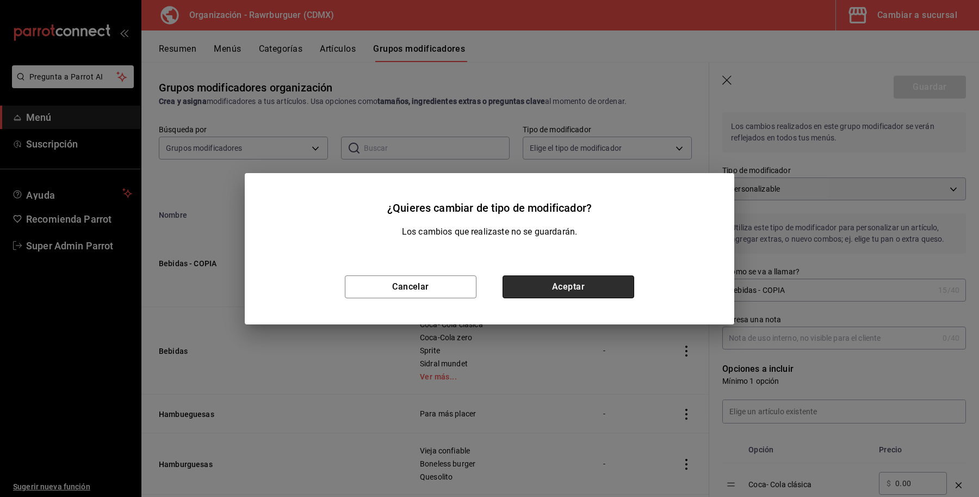
click at [588, 288] on button "Aceptar" at bounding box center [569, 286] width 132 height 23
type input "CUSTOMIZABLE"
type input "MG-101758771799255"
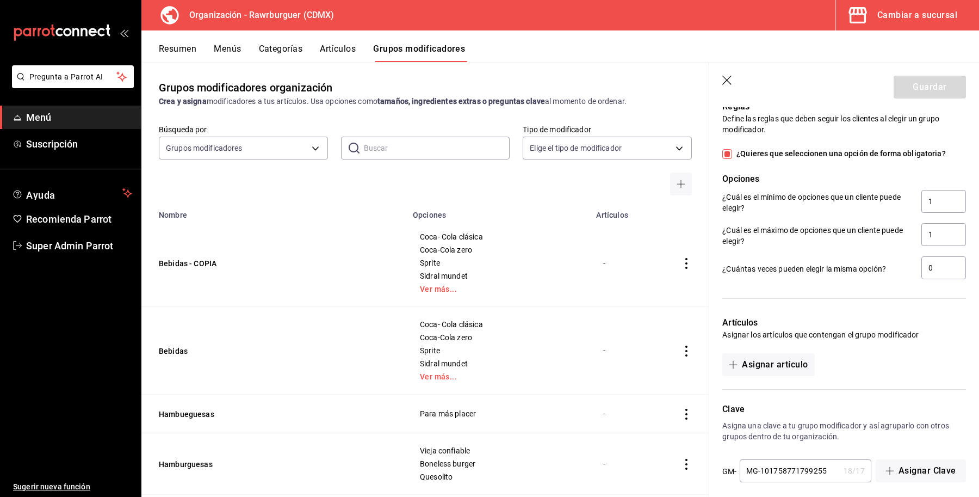
scroll to position [777, 0]
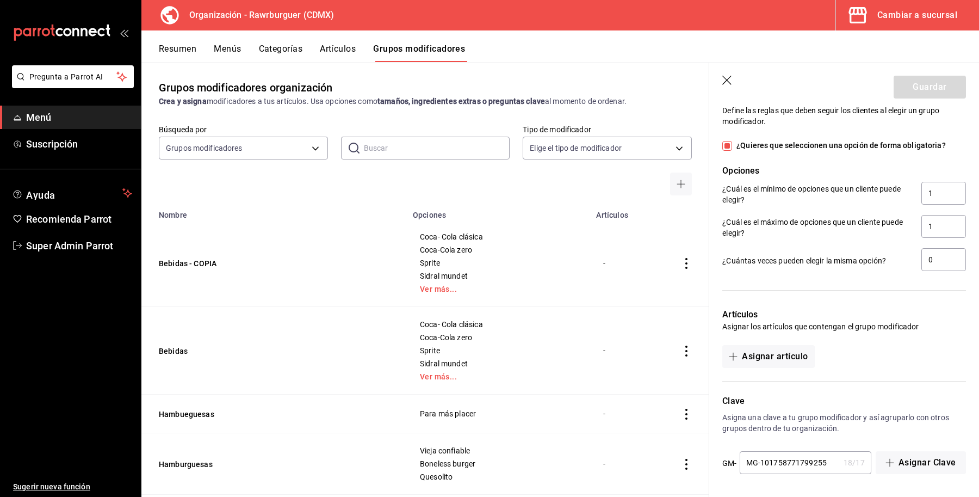
click at [719, 79] on header "Guardar" at bounding box center [845, 85] width 270 height 45
click at [725, 77] on icon "button" at bounding box center [728, 81] width 11 height 11
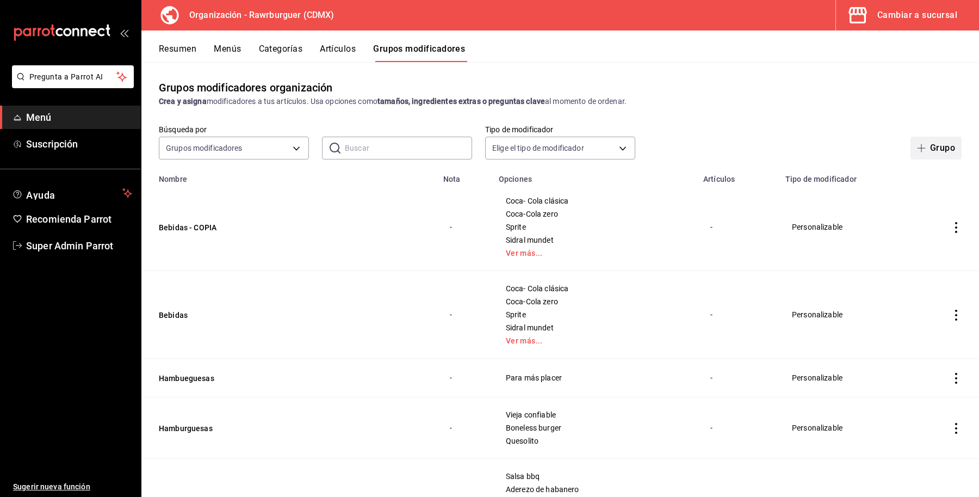
click at [917, 147] on icon "button" at bounding box center [921, 148] width 9 height 9
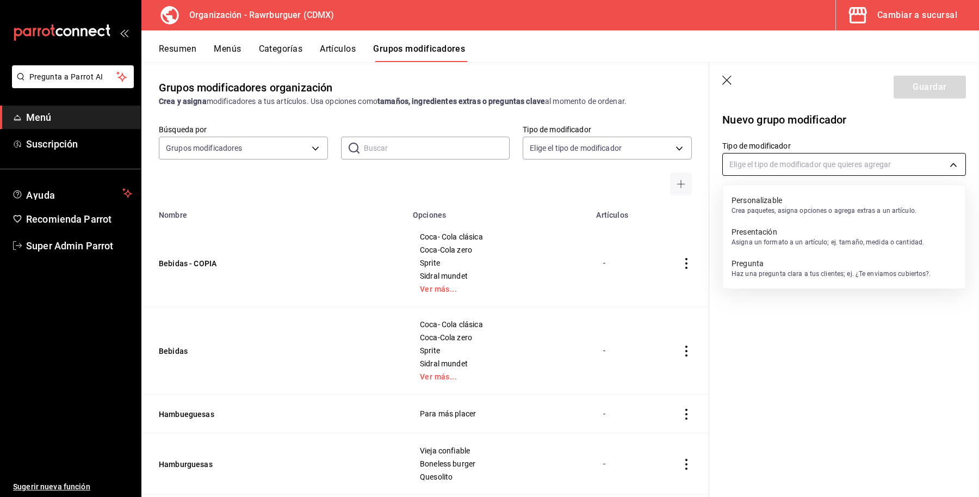
click at [762, 161] on body "Pregunta a Parrot AI Menú Suscripción Ayuda Recomienda Parrot Super Admin Parro…" at bounding box center [489, 248] width 979 height 497
click at [779, 196] on p "Personalizable" at bounding box center [824, 200] width 185 height 11
type input "CUSTOMIZABLE"
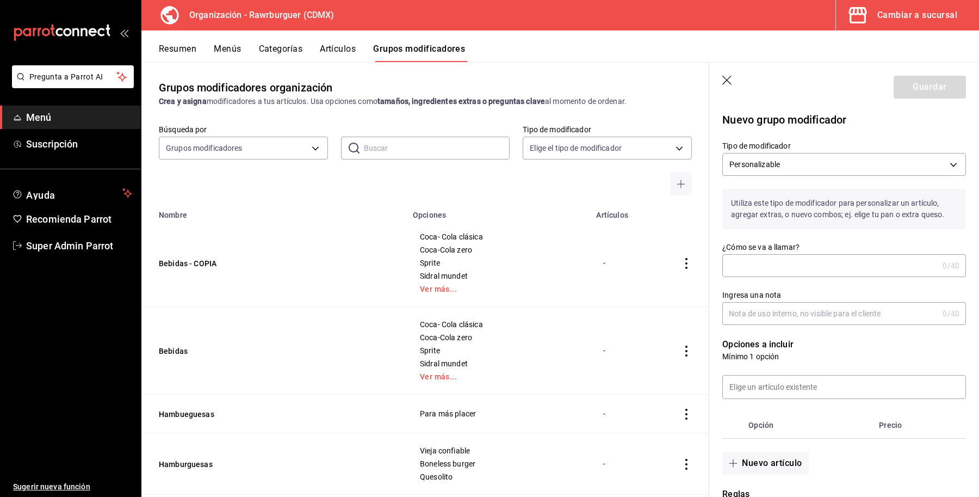
click at [809, 268] on input "¿Cómo se va a llamar?" at bounding box center [831, 266] width 216 height 22
type input "prueba"
click at [860, 318] on input "Ingresa una nota" at bounding box center [831, 314] width 216 height 22
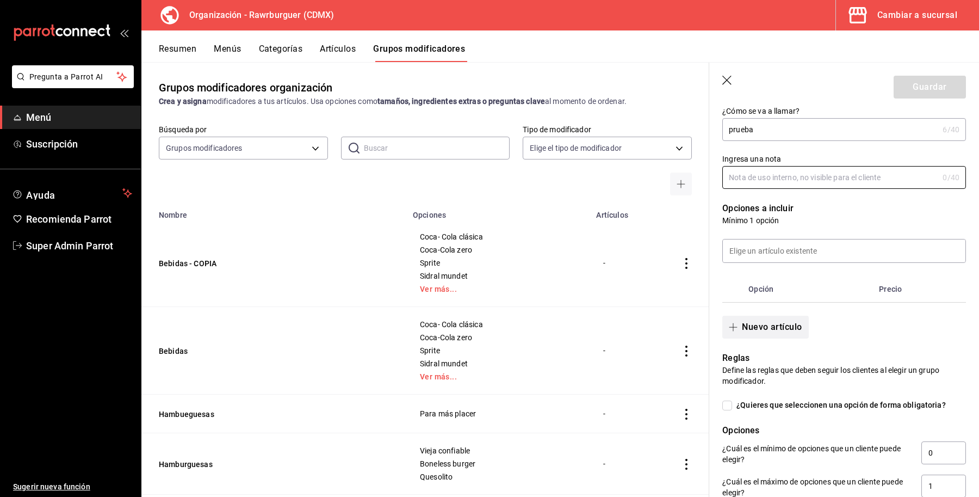
click at [753, 328] on button "Nuevo artículo" at bounding box center [766, 327] width 86 height 23
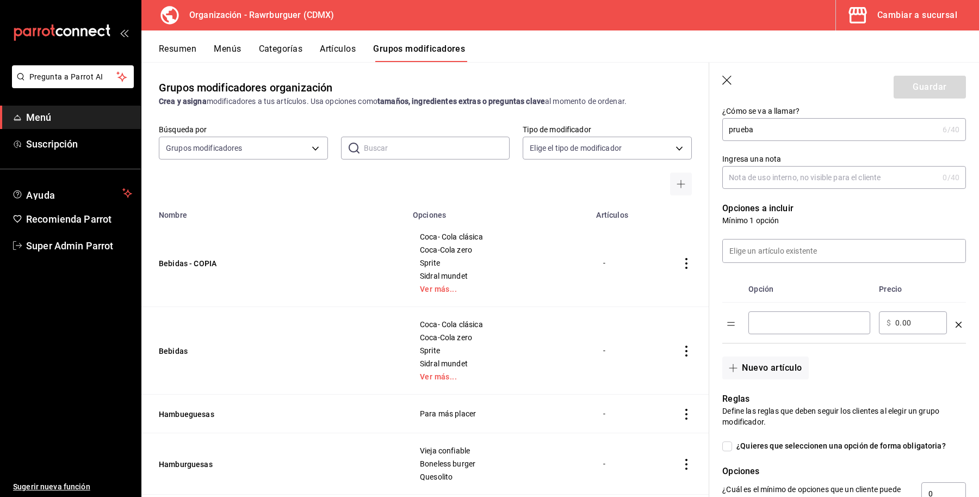
click at [791, 325] on input "optionsTable" at bounding box center [809, 322] width 107 height 11
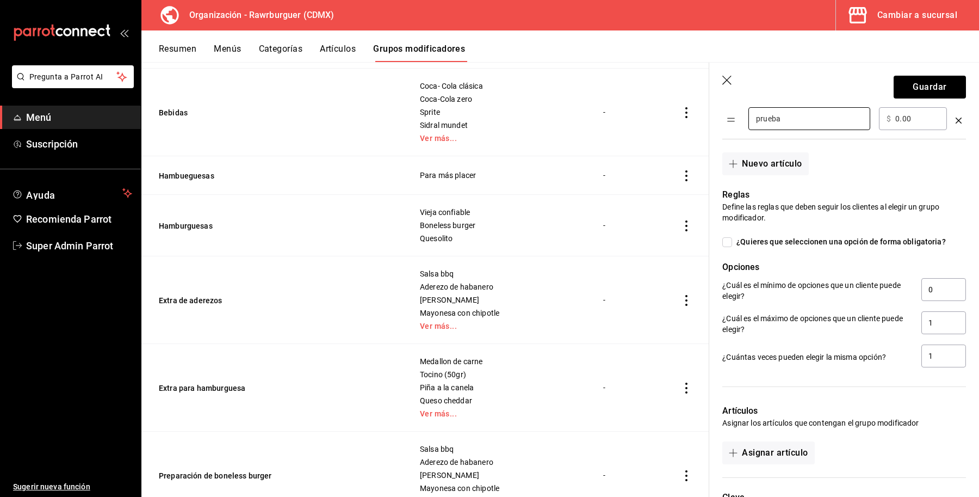
scroll to position [437, 0]
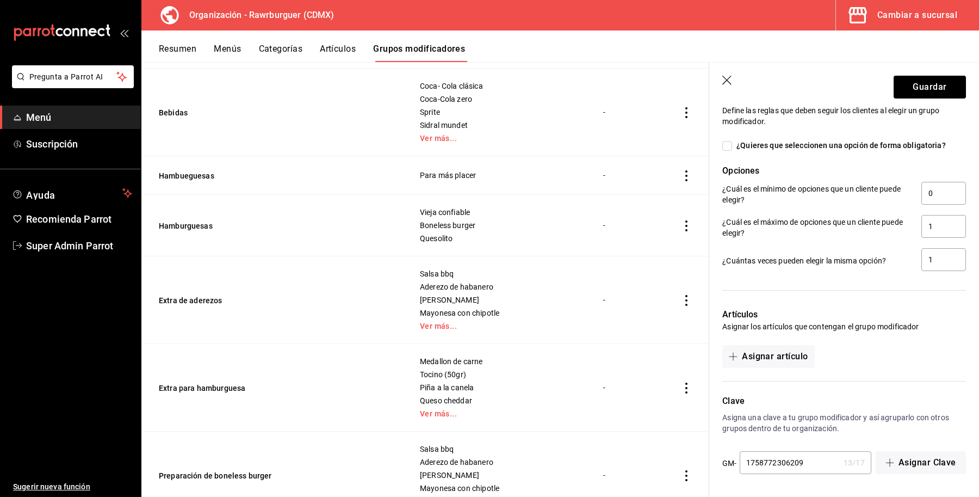
type input "prueba"
drag, startPoint x: 819, startPoint y: 463, endPoint x: 697, endPoint y: 456, distance: 122.1
click at [697, 456] on main "Grupos modificadores organización Crea y asigna modificadores a tus artículos. …" at bounding box center [560, 279] width 838 height 435
click at [728, 80] on icon "button" at bounding box center [728, 81] width 11 height 11
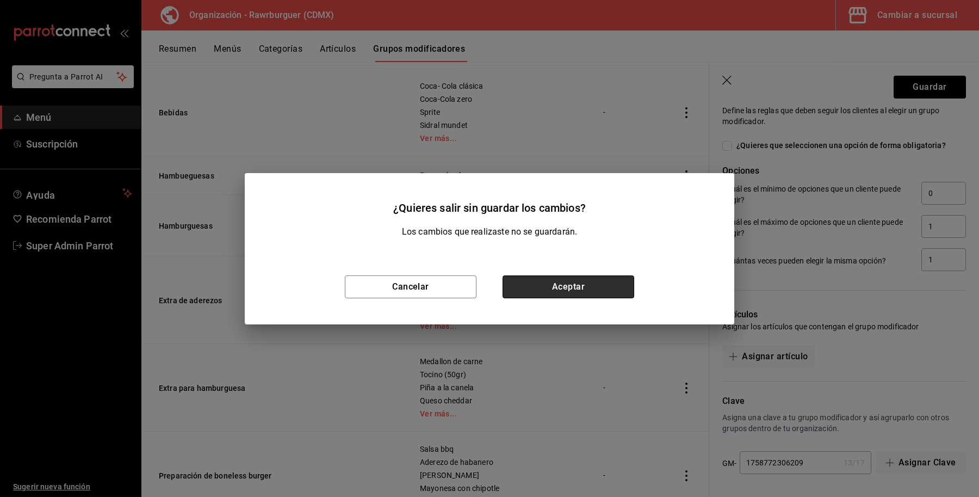
click at [605, 283] on button "Aceptar" at bounding box center [569, 286] width 132 height 23
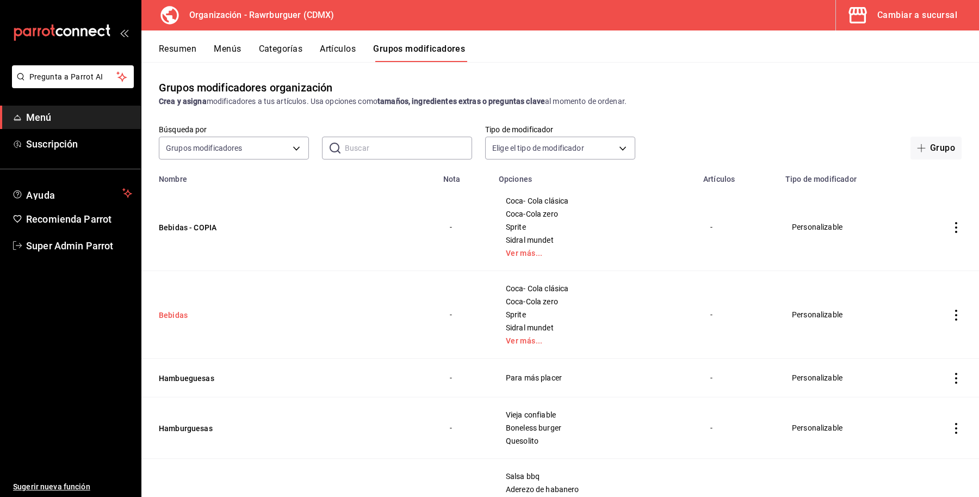
click at [175, 313] on button "Bebidas" at bounding box center [224, 315] width 131 height 11
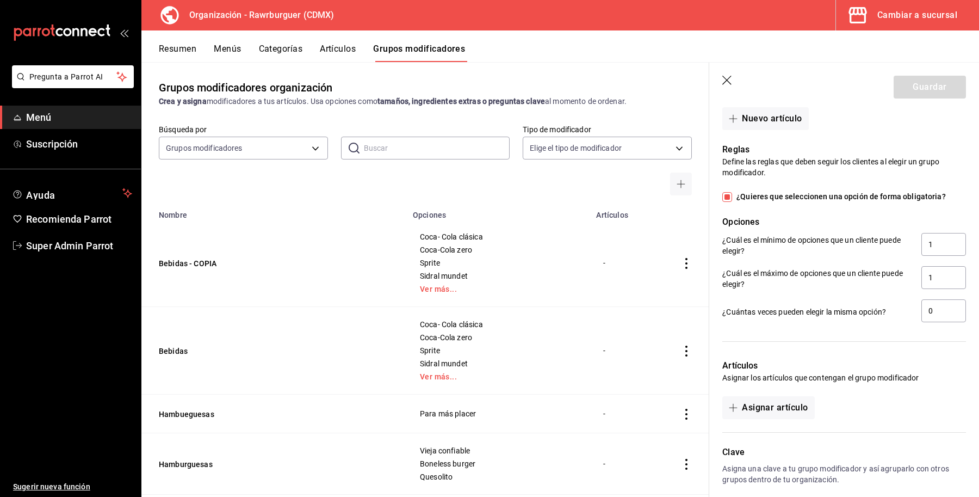
scroll to position [793, 0]
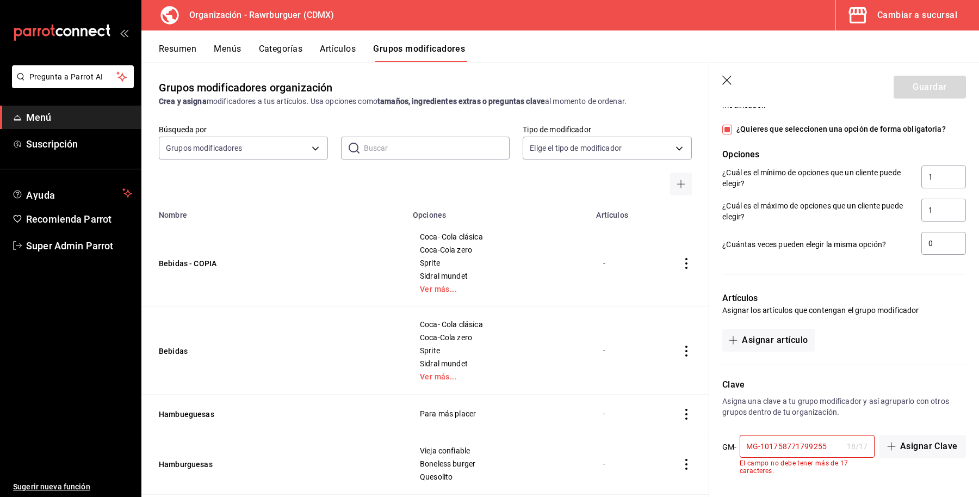
drag, startPoint x: 834, startPoint y: 447, endPoint x: 656, endPoint y: 436, distance: 178.8
click at [657, 442] on main "Grupos modificadores organización Crea y asigna modificadores a tus artículos. …" at bounding box center [560, 279] width 838 height 435
paste input "1758772306209"
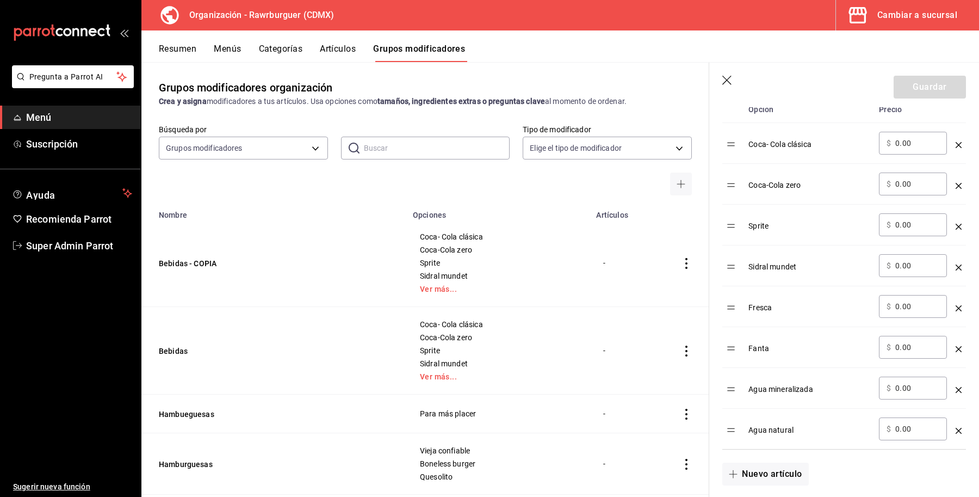
scroll to position [301, 0]
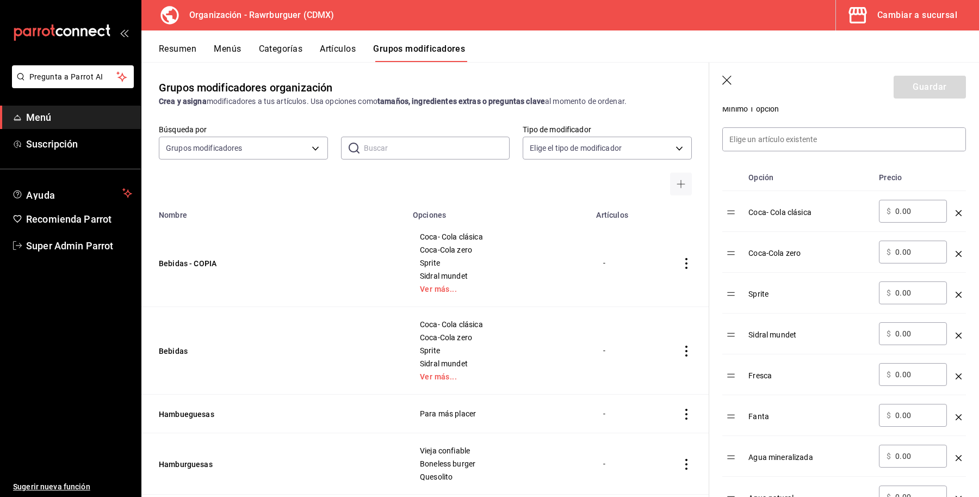
type input "1758772306209"
click at [681, 269] on icon "actions" at bounding box center [686, 263] width 11 height 11
click at [652, 339] on span "Eliminar" at bounding box center [644, 333] width 28 height 11
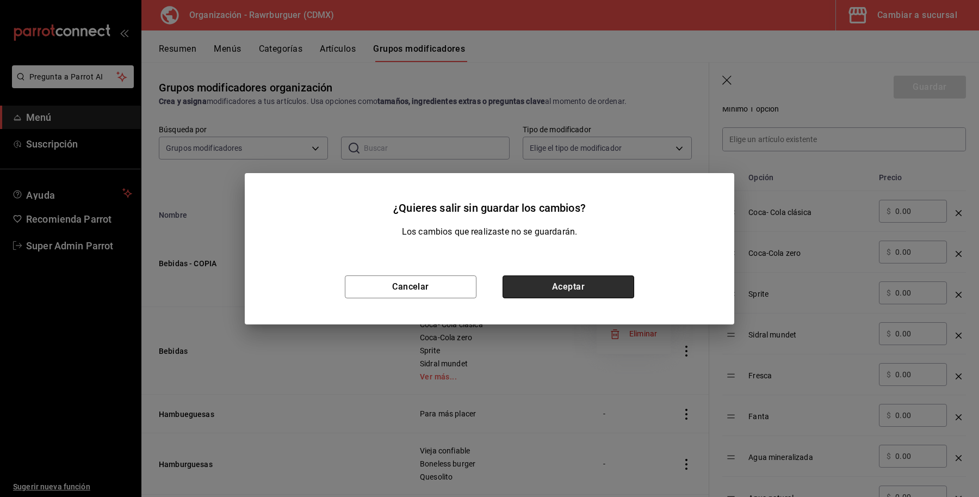
click at [604, 289] on button "Aceptar" at bounding box center [569, 286] width 132 height 23
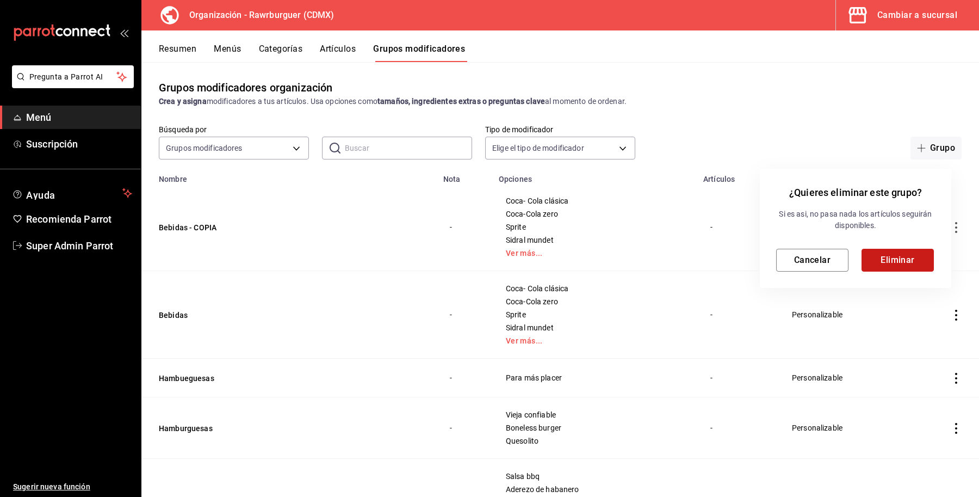
click at [904, 257] on button "Eliminar" at bounding box center [898, 260] width 72 height 23
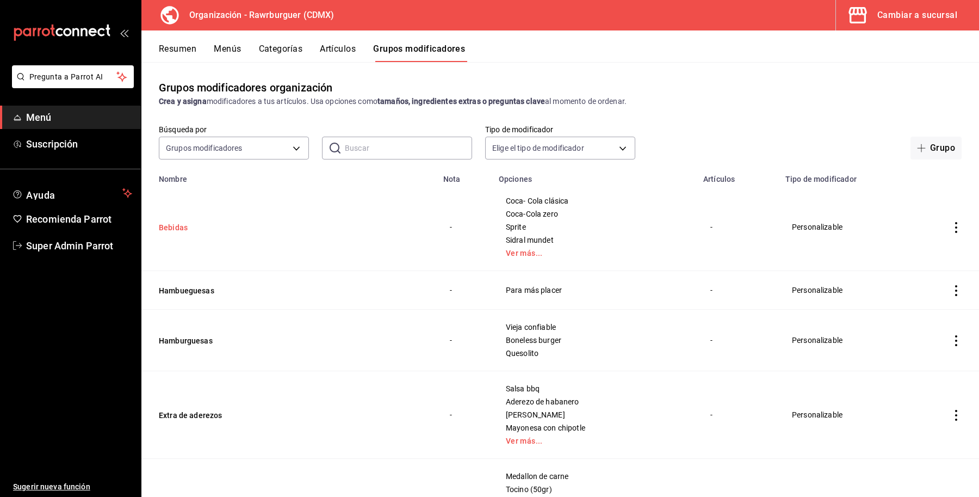
click at [162, 231] on button "Bebidas" at bounding box center [224, 227] width 131 height 11
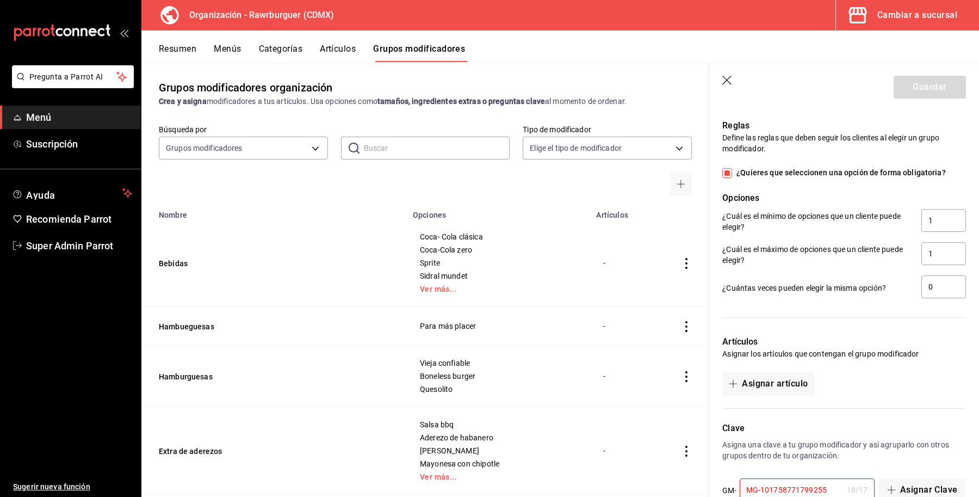
scroll to position [793, 0]
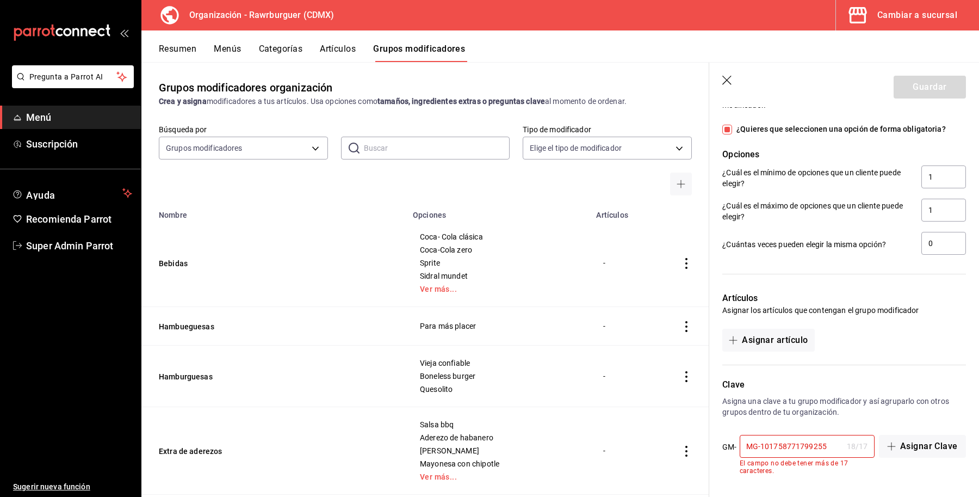
drag, startPoint x: 833, startPoint y: 446, endPoint x: 708, endPoint y: 449, distance: 124.1
click at [709, 449] on div "Guardar Editar grupo modificador Los cambios realizados en este grupo modificad…" at bounding box center [844, 311] width 270 height 497
click at [904, 360] on div at bounding box center [838, 359] width 257 height 14
click at [75, 245] on span "Super Admin Parrot" at bounding box center [79, 245] width 106 height 15
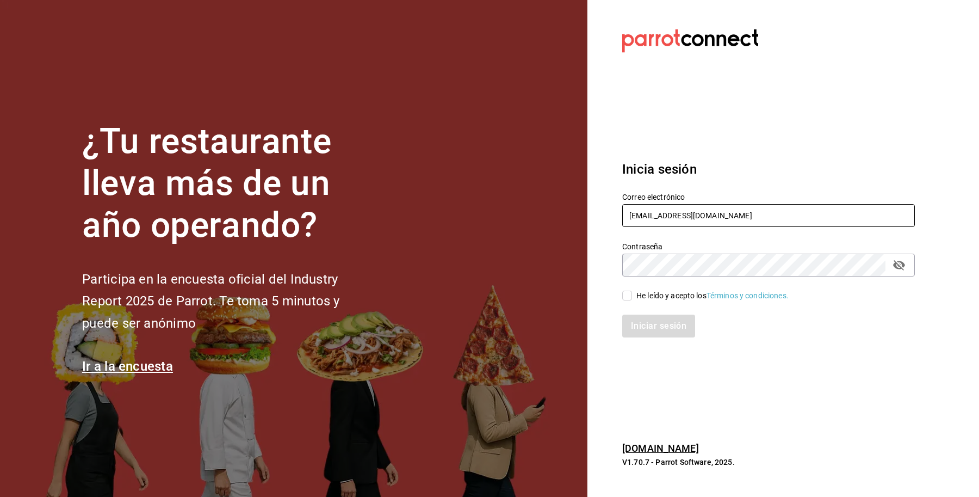
drag, startPoint x: 719, startPoint y: 219, endPoint x: 609, endPoint y: 219, distance: 109.4
click at [609, 219] on div "Correo electrónico rawrburger@cdmx.com" at bounding box center [762, 204] width 306 height 50
type input "taqueriadonpepe@cdmx.com"
click at [668, 297] on div "He leído y acepto los Términos y condiciones." at bounding box center [713, 295] width 152 height 11
click at [632, 297] on input "He leído y acepto los Términos y condiciones." at bounding box center [628, 296] width 10 height 10
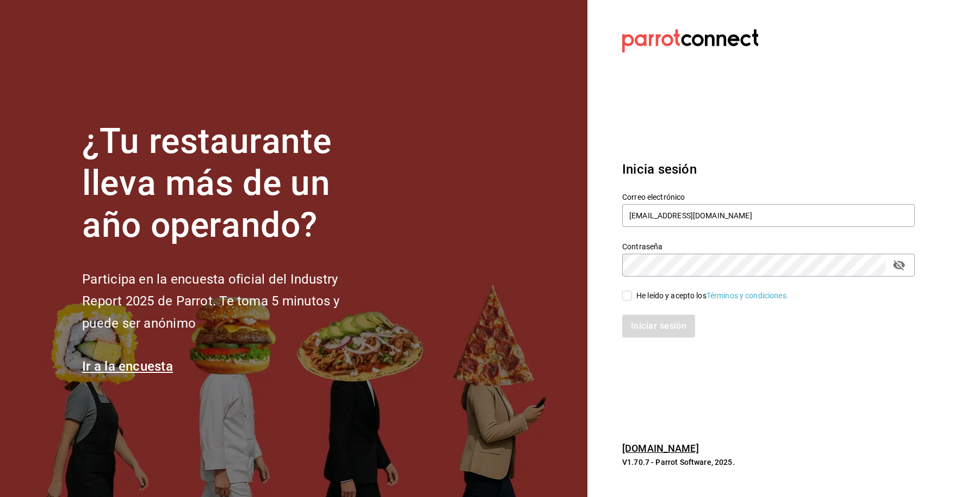
checkbox input "true"
click at [657, 321] on button "Iniciar sesión" at bounding box center [660, 326] width 74 height 23
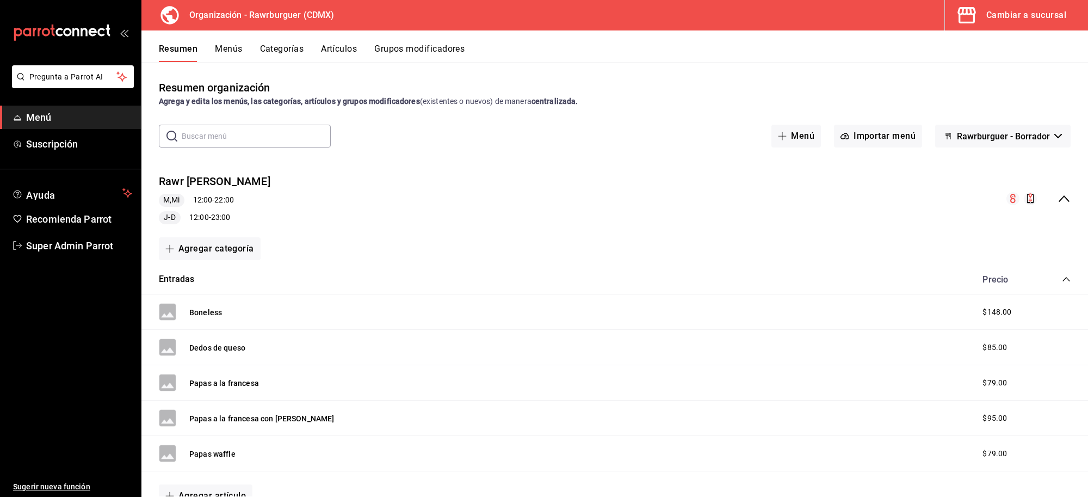
click at [972, 71] on div "Resumen organización Agrega y edita los menús, las categorías, artículos y grup…" at bounding box center [614, 279] width 947 height 434
click at [401, 41] on div "Resumen Menús Categorías Artículos Grupos modificadores" at bounding box center [614, 46] width 947 height 32
click at [446, 51] on button "Grupos modificadores" at bounding box center [419, 53] width 90 height 19
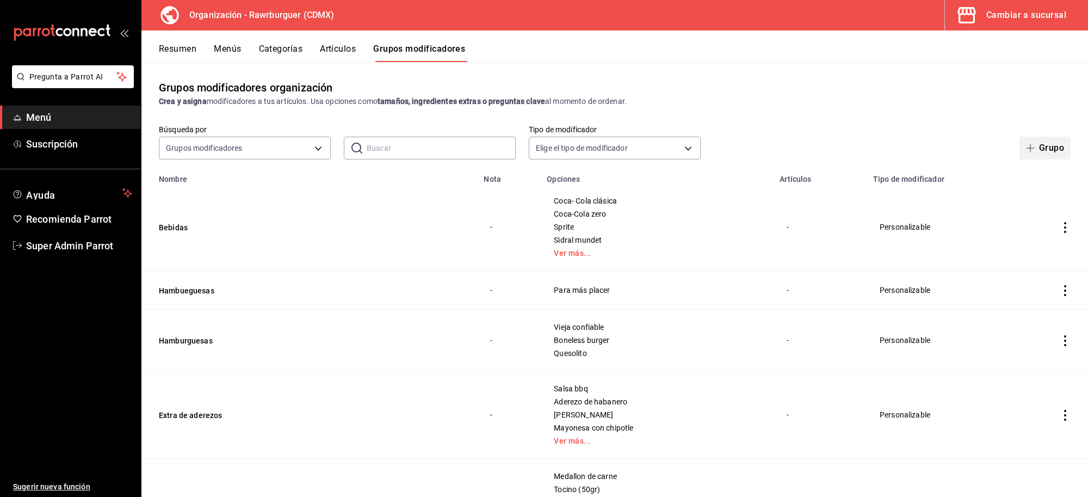
click at [1020, 153] on button "Grupo" at bounding box center [1045, 148] width 51 height 23
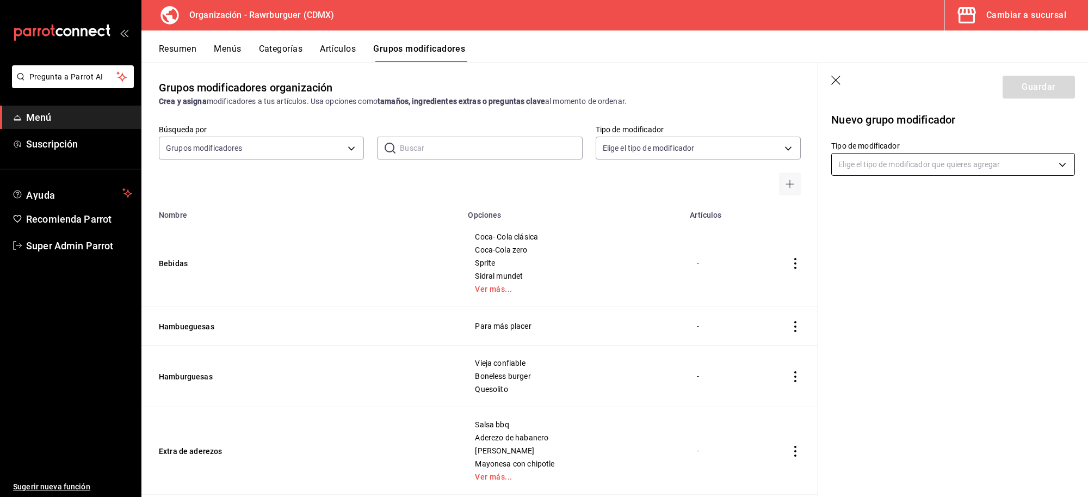
click at [910, 164] on body "Pregunta a Parrot AI Menú Suscripción Ayuda Recomienda Parrot Super Admin Parro…" at bounding box center [544, 248] width 1088 height 497
click at [903, 199] on p "Personalizable" at bounding box center [933, 200] width 185 height 11
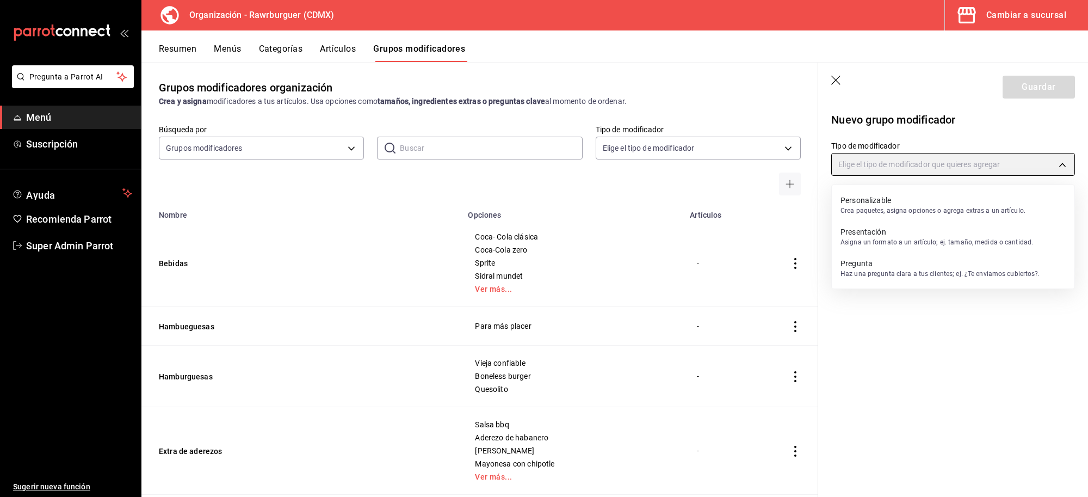
type input "CUSTOMIZABLE"
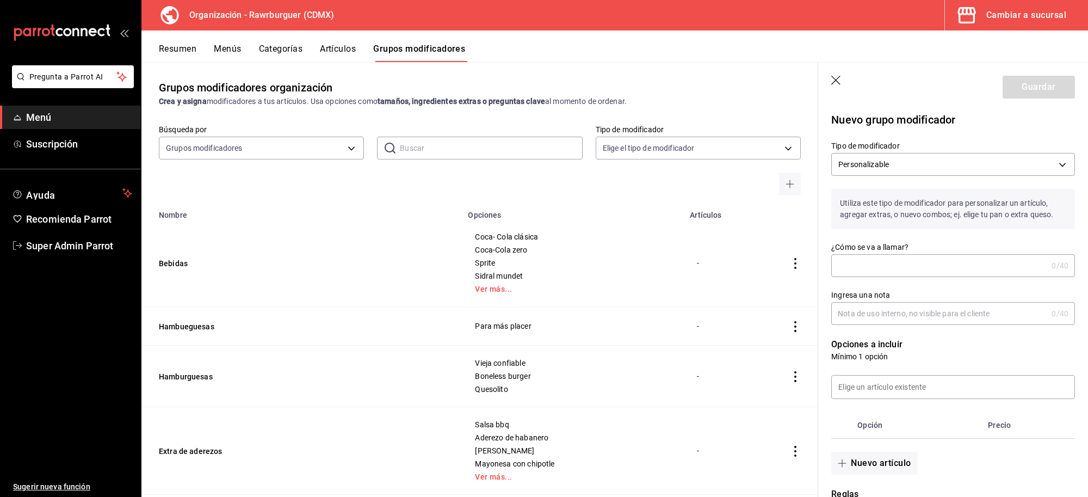
click at [854, 264] on input "¿Cómo se va a llamar?" at bounding box center [939, 266] width 216 height 22
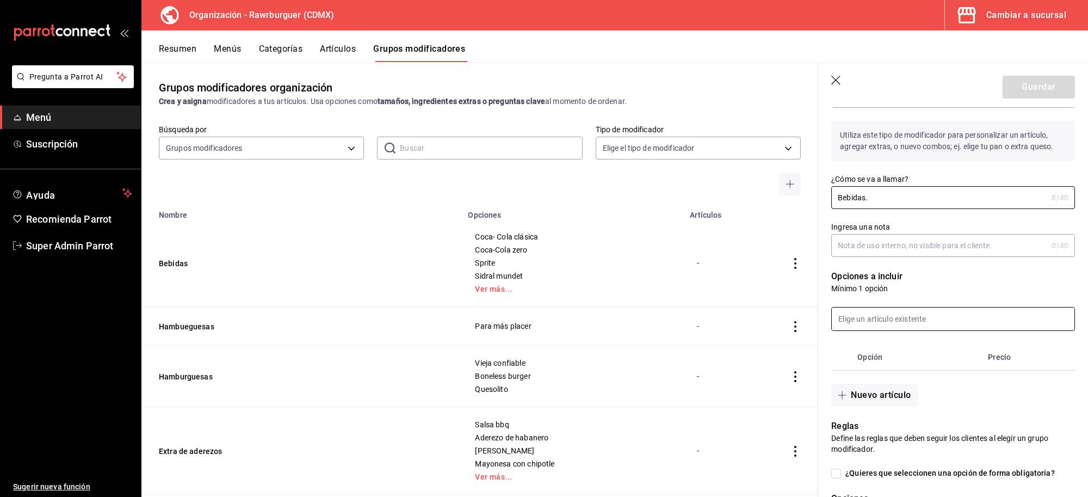
scroll to position [204, 0]
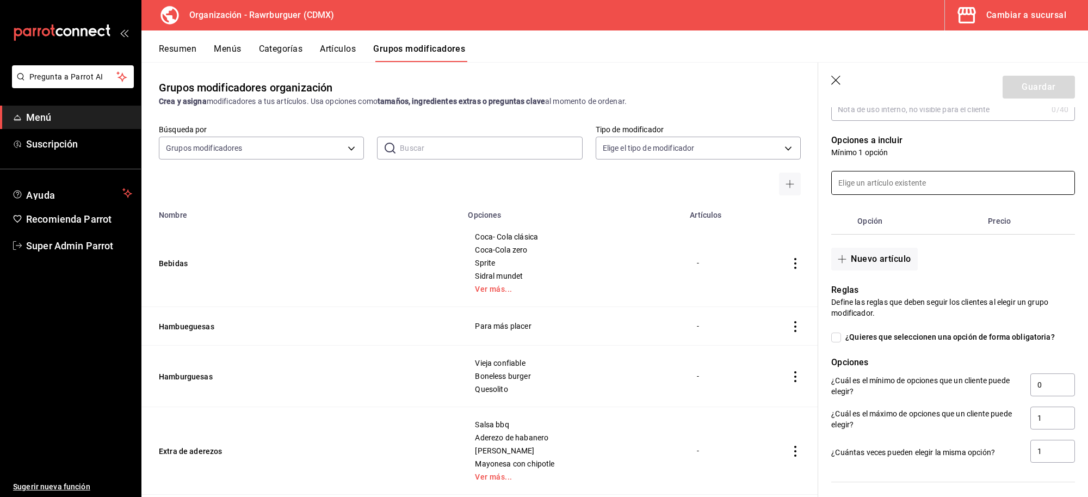
type input "Bebidas."
click at [865, 181] on input at bounding box center [953, 182] width 243 height 23
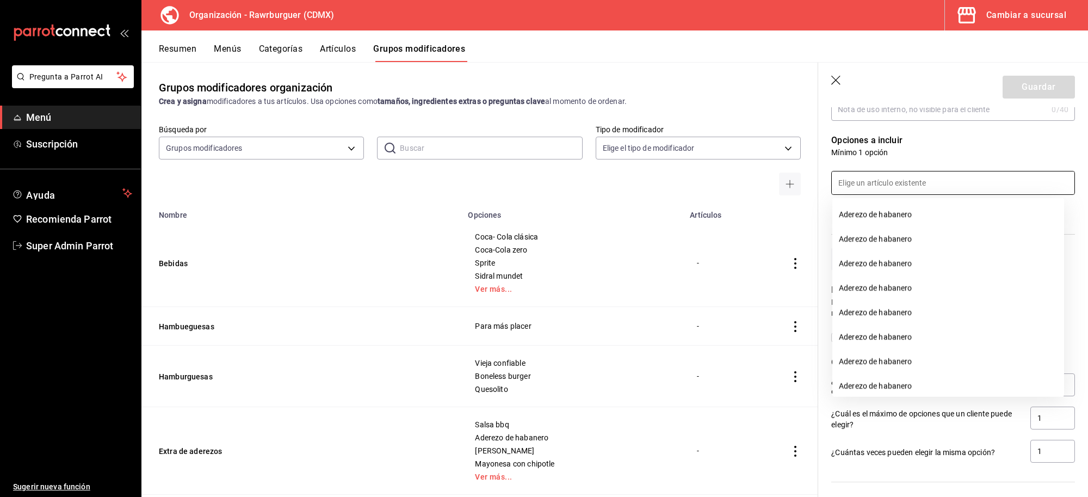
click at [908, 181] on input at bounding box center [953, 182] width 243 height 23
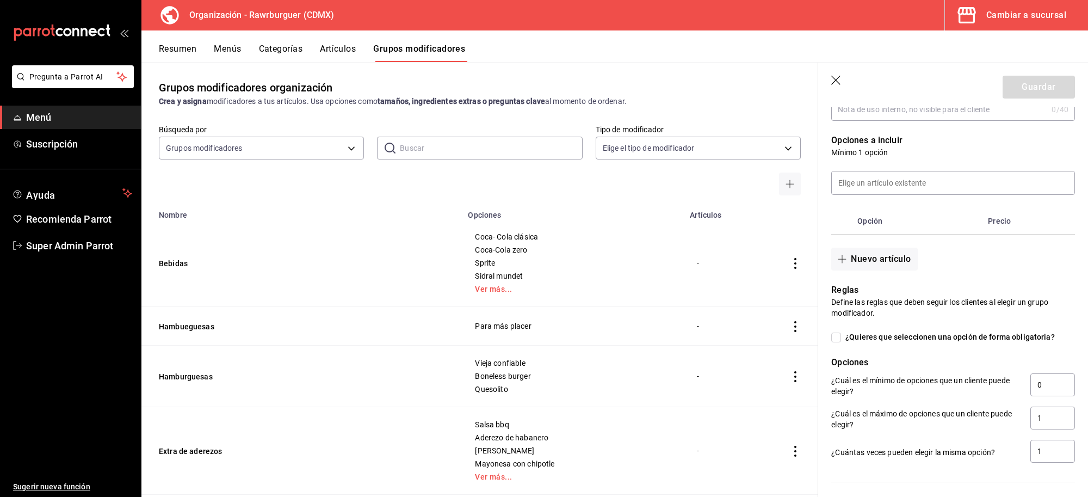
click at [962, 154] on p "Mínimo 1 opción" at bounding box center [953, 152] width 244 height 11
click at [905, 181] on input at bounding box center [953, 182] width 243 height 23
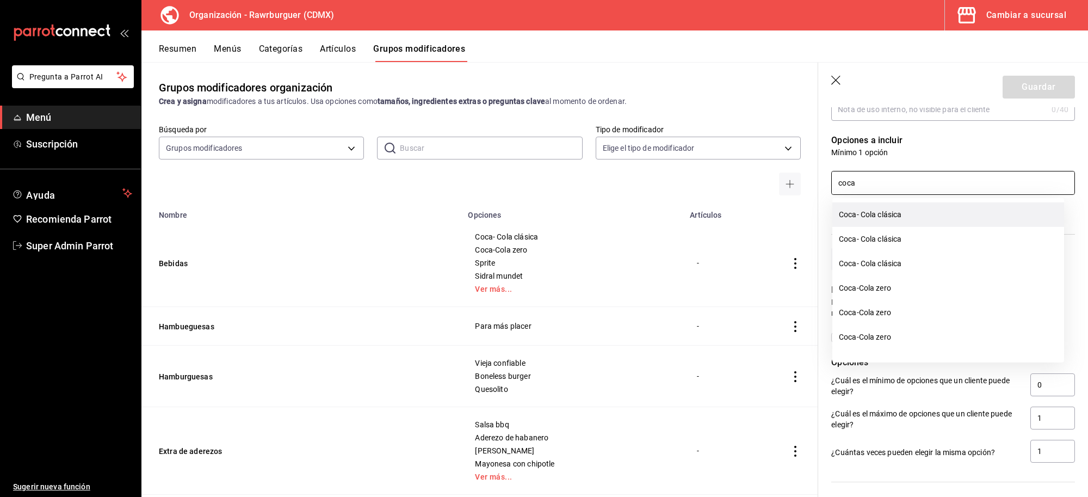
click at [893, 223] on li "Coca- Cola clásica" at bounding box center [949, 214] width 232 height 24
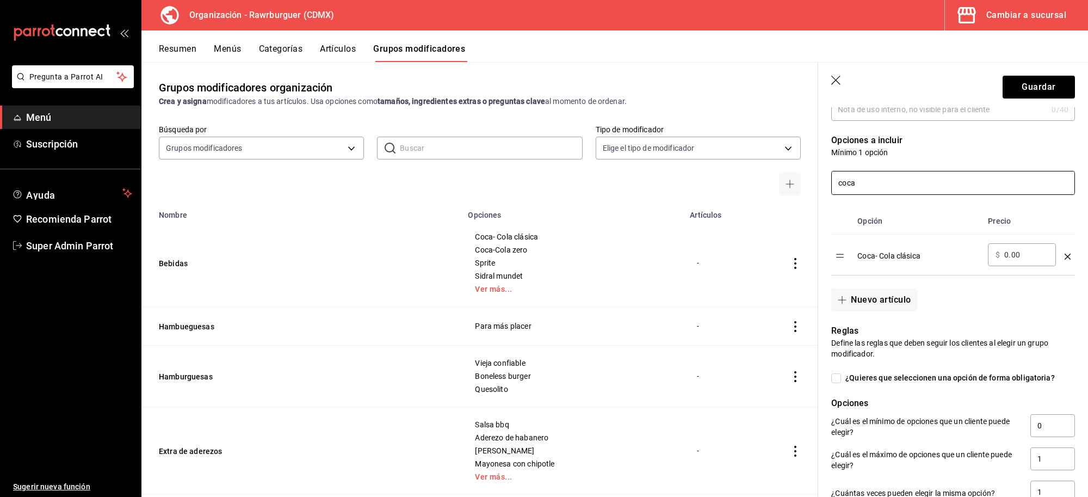
drag, startPoint x: 893, startPoint y: 183, endPoint x: 803, endPoint y: 184, distance: 90.9
click at [803, 184] on main "Grupos modificadores organización Crea y asigna modificadores a tus artículos. …" at bounding box center [614, 279] width 947 height 435
click at [920, 216] on li "Coca-Cola zero" at bounding box center [949, 214] width 232 height 24
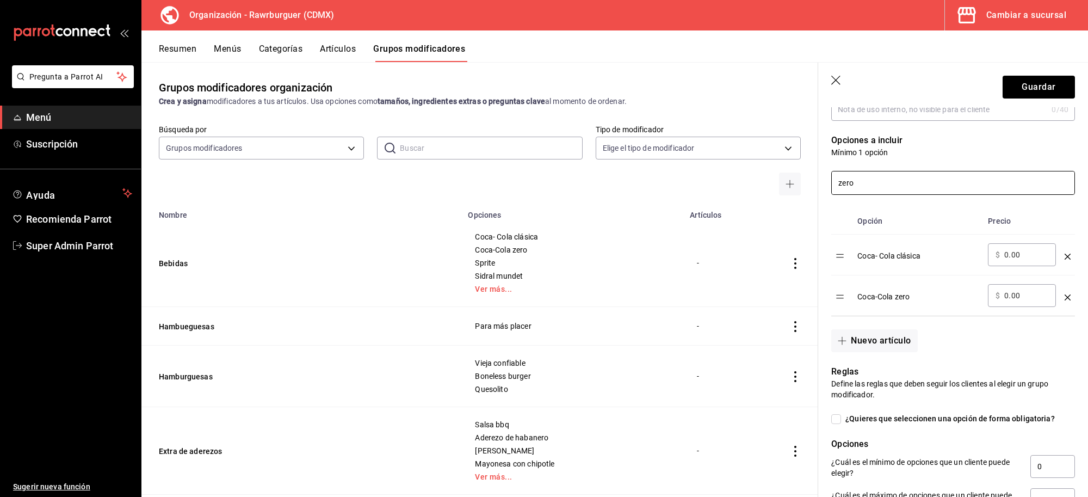
drag, startPoint x: 839, startPoint y: 183, endPoint x: 811, endPoint y: 181, distance: 28.4
click at [811, 181] on main "Grupos modificadores organización Crea y asigna modificadores a tus artículos. …" at bounding box center [614, 279] width 947 height 435
type input "Spr"
click at [901, 216] on li "Sprite" at bounding box center [949, 214] width 232 height 24
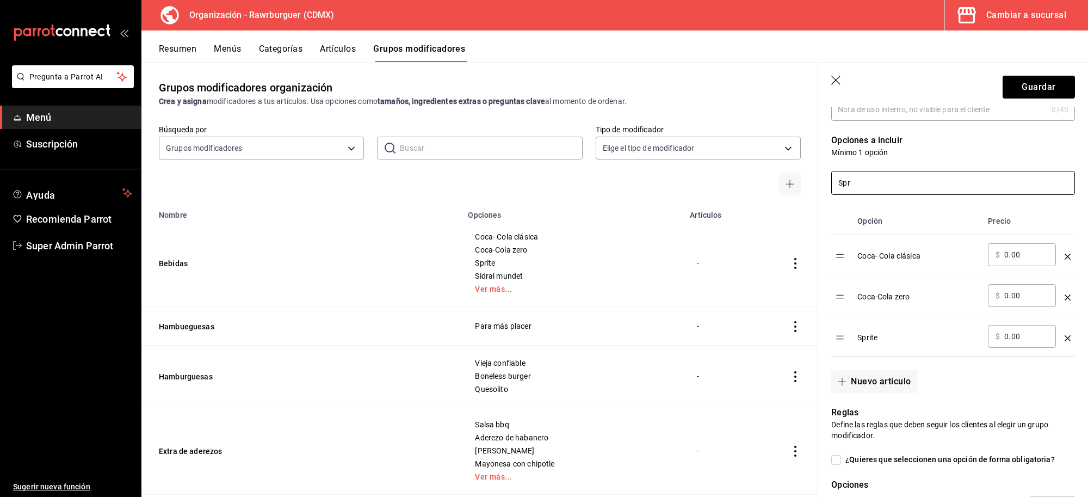
drag, startPoint x: 906, startPoint y: 182, endPoint x: 818, endPoint y: 171, distance: 88.8
click at [818, 171] on div "Spr" at bounding box center [946, 176] width 257 height 37
click at [917, 213] on li "Sidral mundet" at bounding box center [949, 214] width 232 height 24
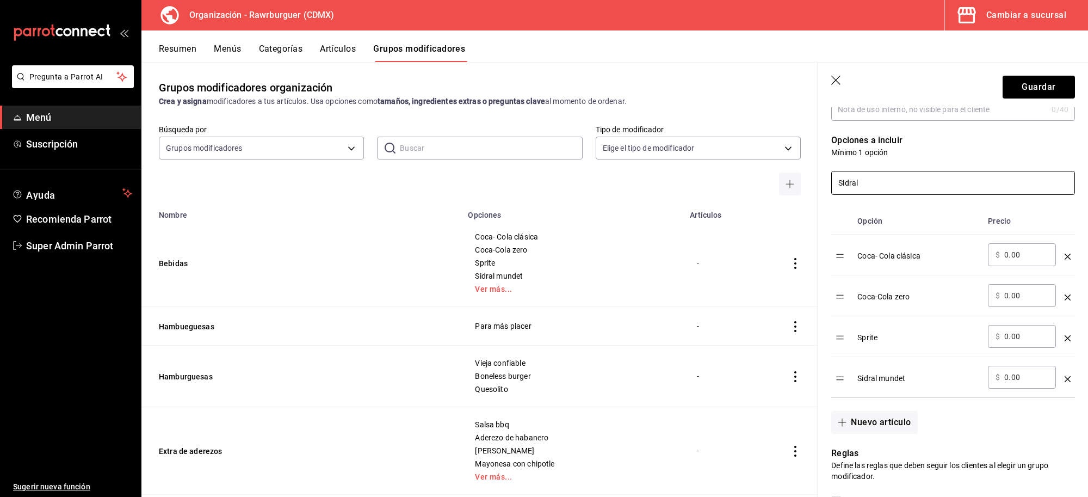
drag, startPoint x: 887, startPoint y: 173, endPoint x: 792, endPoint y: 174, distance: 95.2
click at [792, 174] on main "Grupos modificadores organización Crea y asigna modificadores a tus artículos. …" at bounding box center [614, 279] width 947 height 435
click at [897, 210] on li "Fresca" at bounding box center [949, 214] width 232 height 24
drag, startPoint x: 817, startPoint y: 177, endPoint x: 790, endPoint y: 174, distance: 26.8
click at [790, 174] on main "Grupos modificadores organización Crea y asigna modificadores a tus artículos. …" at bounding box center [614, 279] width 947 height 435
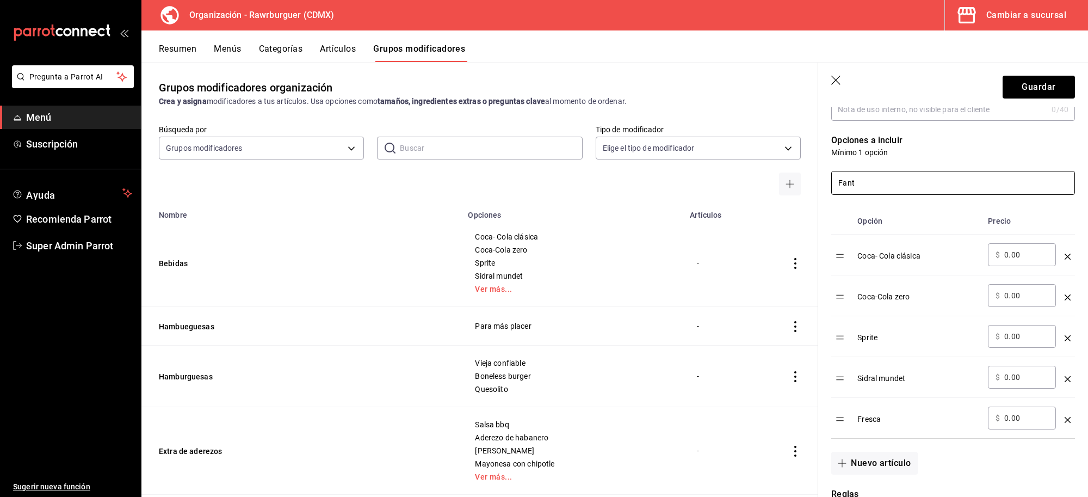
type input "Fanta"
click at [885, 221] on li "Fanta" at bounding box center [949, 214] width 232 height 24
drag, startPoint x: 883, startPoint y: 177, endPoint x: 788, endPoint y: 183, distance: 94.9
click at [788, 183] on main "Grupos modificadores organización Crea y asigna modificadores a tus artículos. …" at bounding box center [614, 279] width 947 height 435
click at [894, 219] on li "Agua mineralizada" at bounding box center [949, 214] width 232 height 24
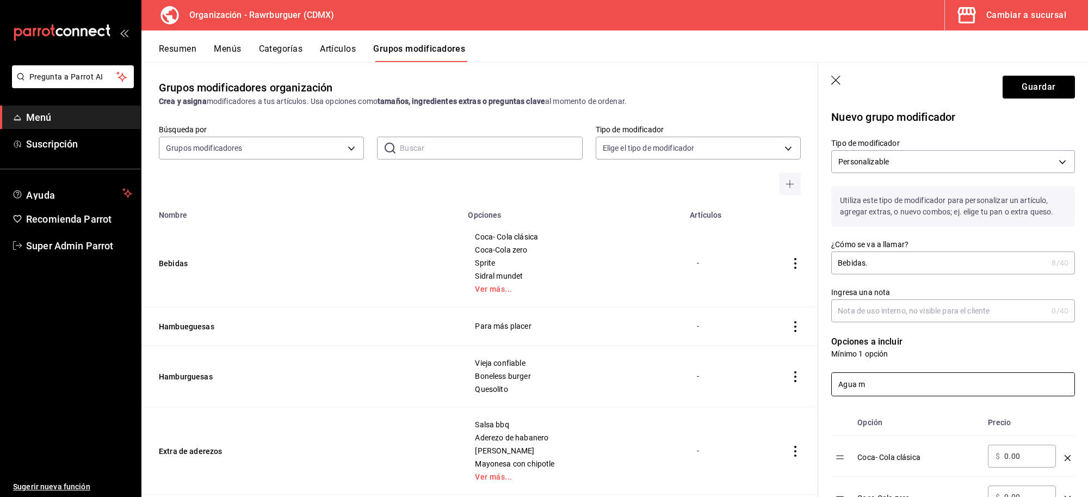
scroll to position [139, 0]
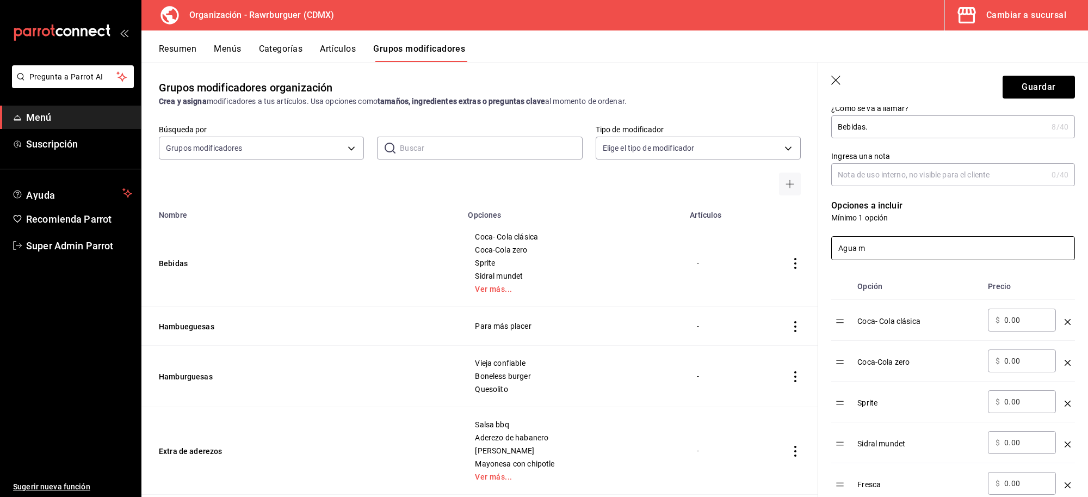
drag, startPoint x: 878, startPoint y: 248, endPoint x: 807, endPoint y: 249, distance: 70.8
click at [807, 249] on main "Grupos modificadores organización Crea y asigna modificadores a tus artículos. …" at bounding box center [614, 279] width 947 height 435
click at [910, 281] on li "Agua natural" at bounding box center [949, 280] width 232 height 24
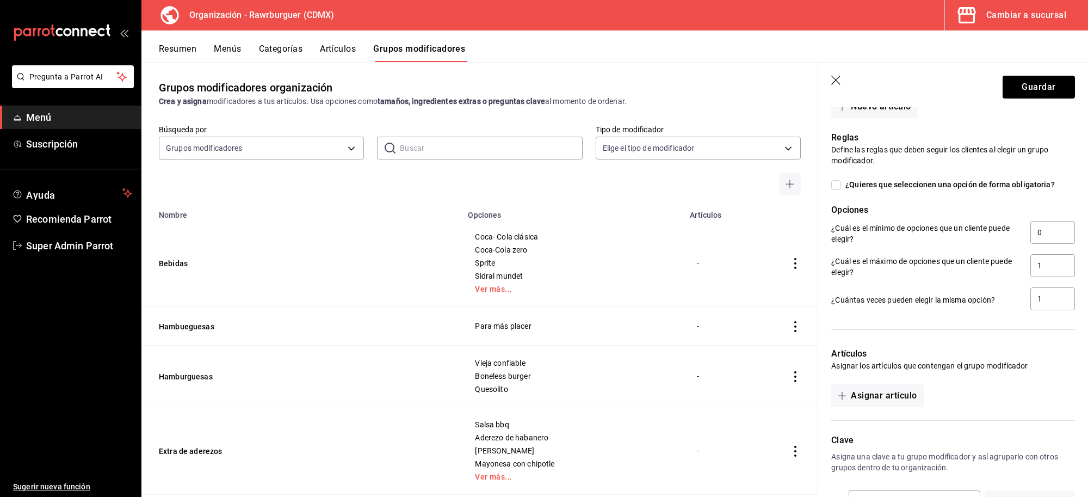
scroll to position [724, 0]
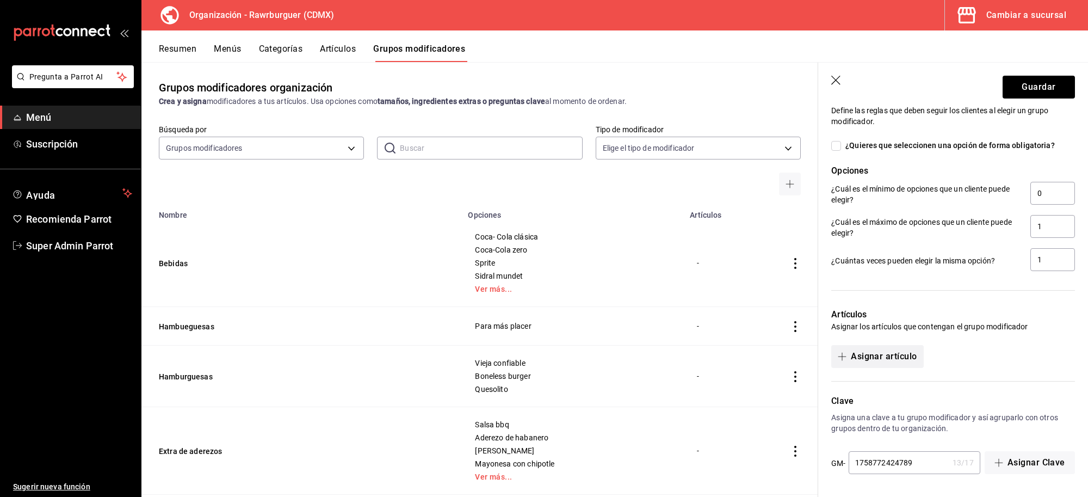
type input "agua nat"
click at [898, 362] on button "Asignar artículo" at bounding box center [877, 356] width 92 height 23
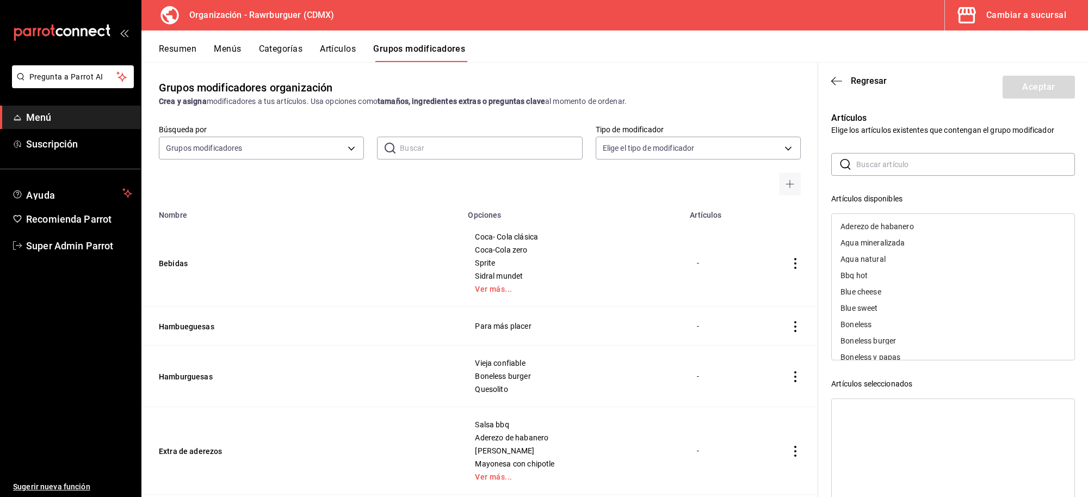
click at [905, 169] on input "text" at bounding box center [965, 164] width 219 height 22
type input "comb"
click at [897, 225] on div "Combo individual" at bounding box center [870, 227] width 59 height 8
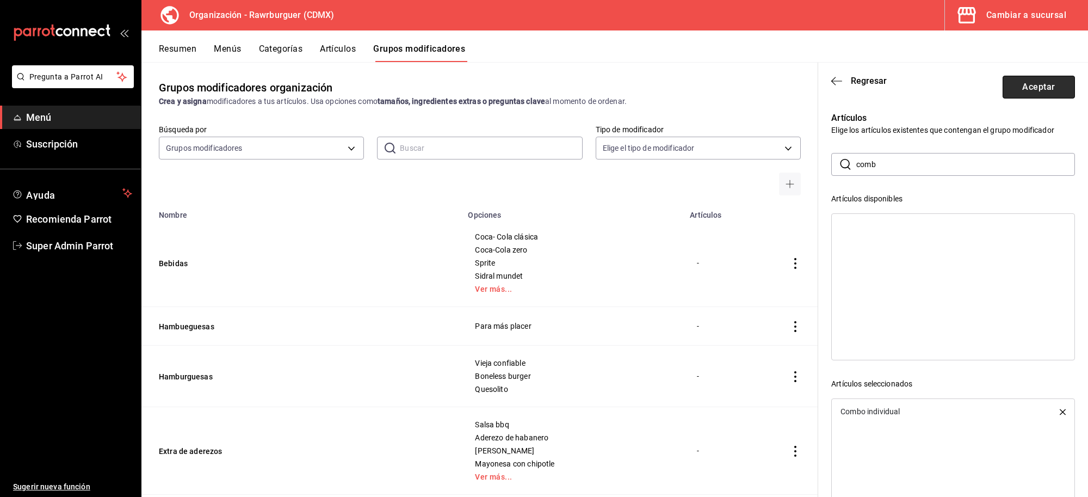
click at [1013, 88] on button "Aceptar" at bounding box center [1039, 87] width 72 height 23
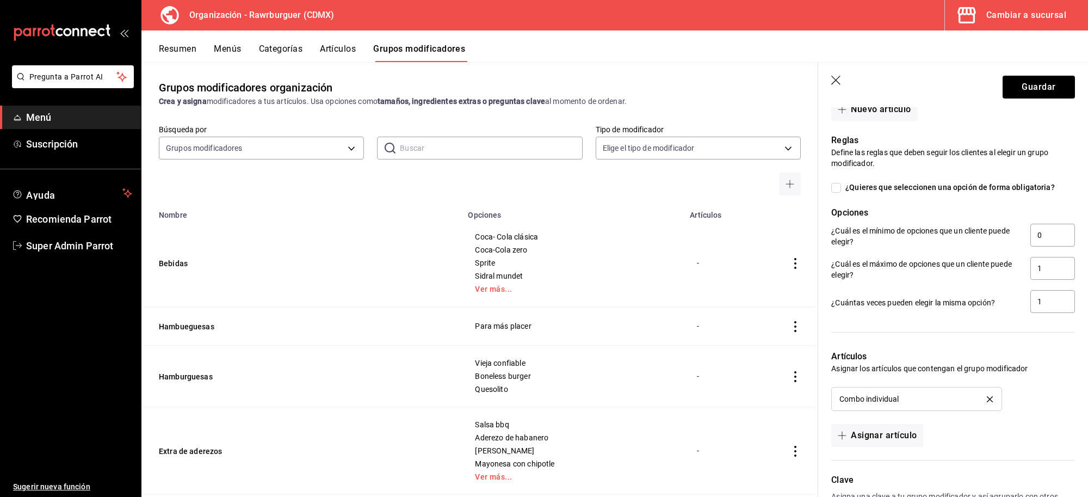
scroll to position [656, 0]
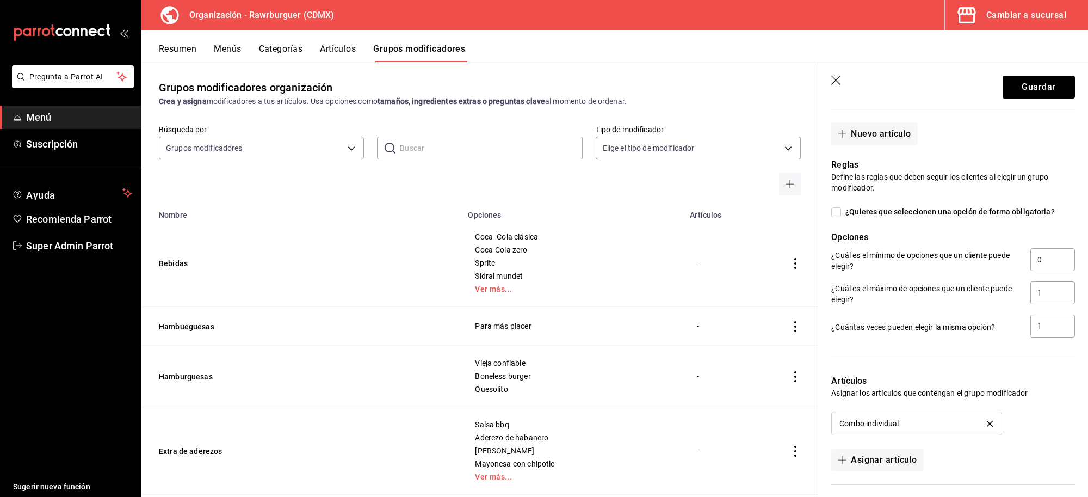
click at [840, 212] on input "¿Quieres que seleccionen una opción de forma obligatoria?" at bounding box center [836, 212] width 10 height 10
checkbox input "true"
type input "1"
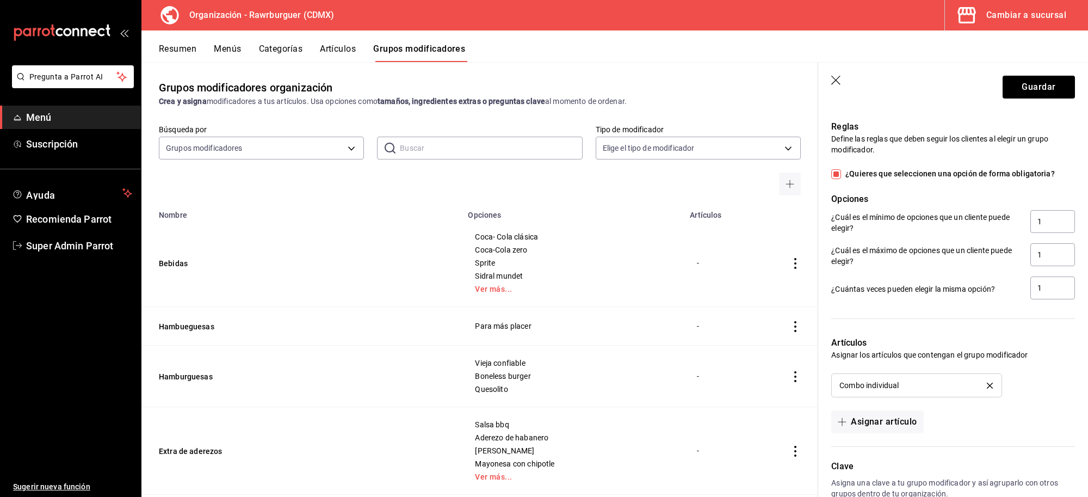
scroll to position [761, 0]
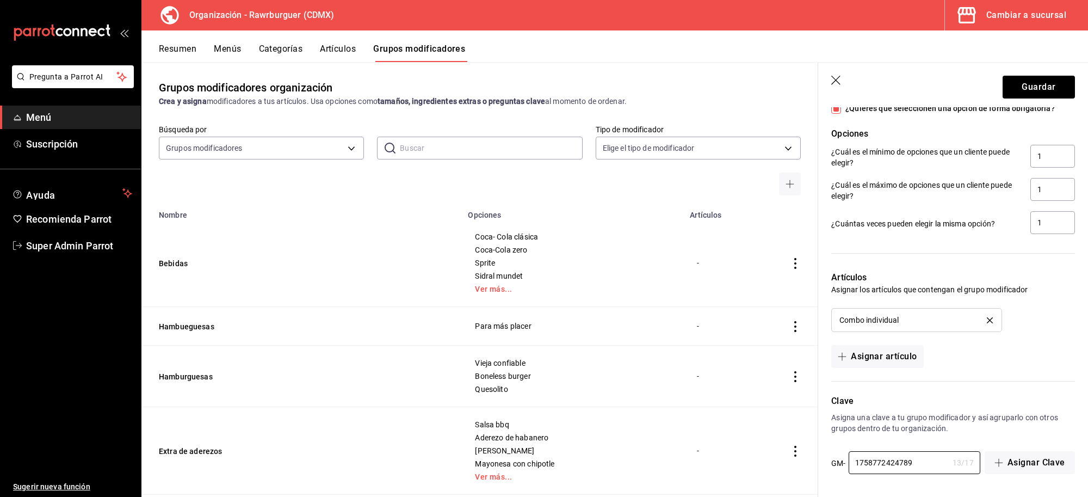
drag, startPoint x: 916, startPoint y: 457, endPoint x: 768, endPoint y: 463, distance: 148.1
click at [768, 463] on main "Grupos modificadores organización Crea y asigna modificadores a tus artículos. …" at bounding box center [614, 279] width 947 height 435
paste input "MG-10175877179925"
type input "MG-10175877179925"
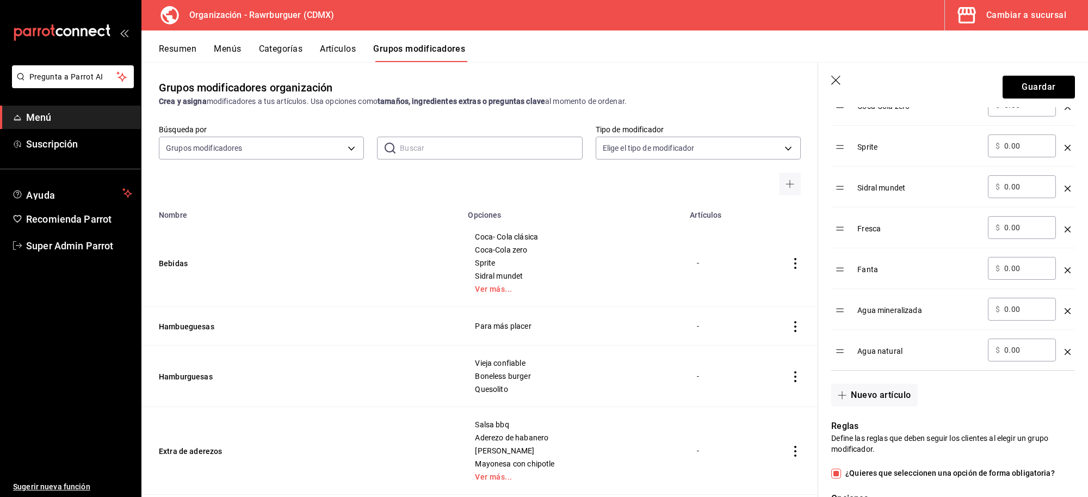
scroll to position [353, 0]
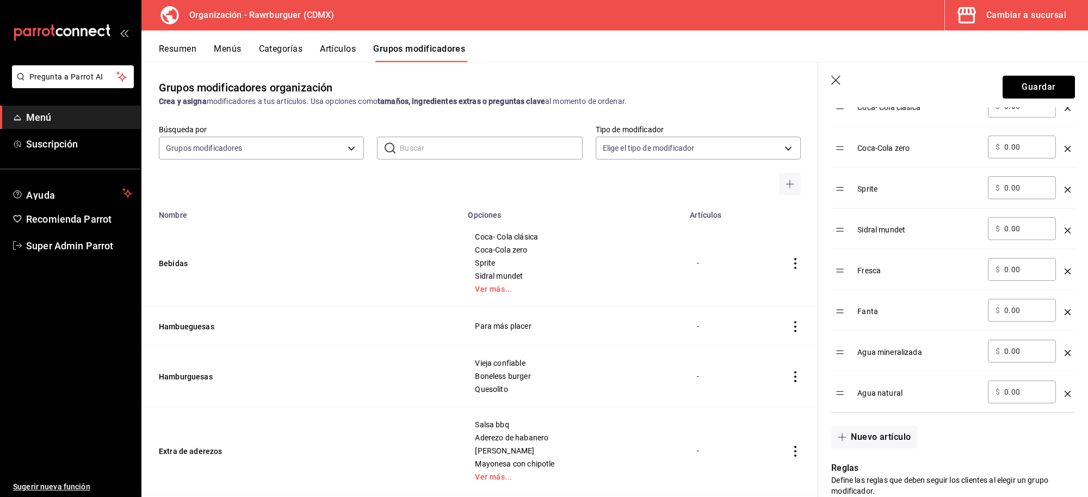
drag, startPoint x: 1014, startPoint y: 85, endPoint x: 1026, endPoint y: 93, distance: 14.9
click at [1014, 85] on button "Guardar" at bounding box center [1039, 87] width 72 height 23
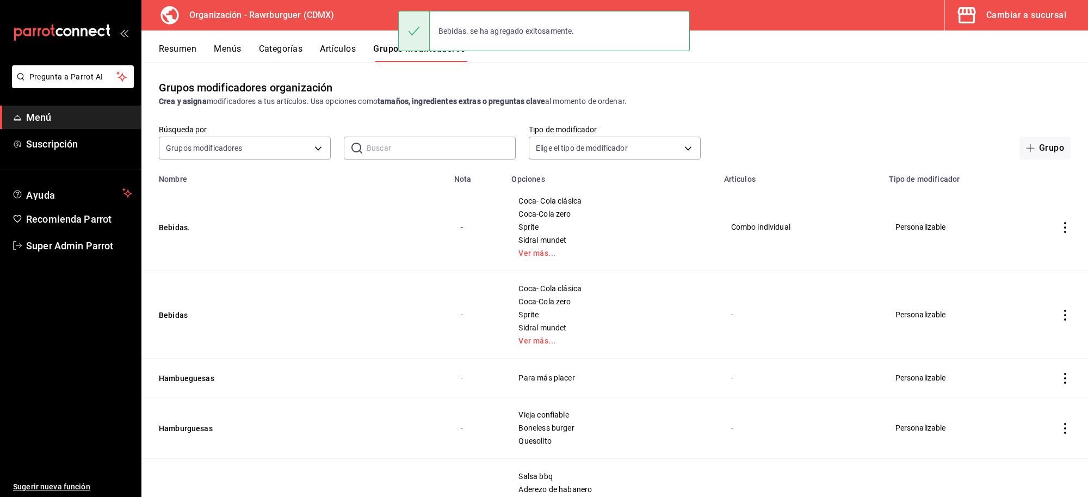
click at [1064, 319] on icon "actions" at bounding box center [1065, 315] width 2 height 11
click at [1018, 391] on span "Eliminar" at bounding box center [1022, 385] width 28 height 11
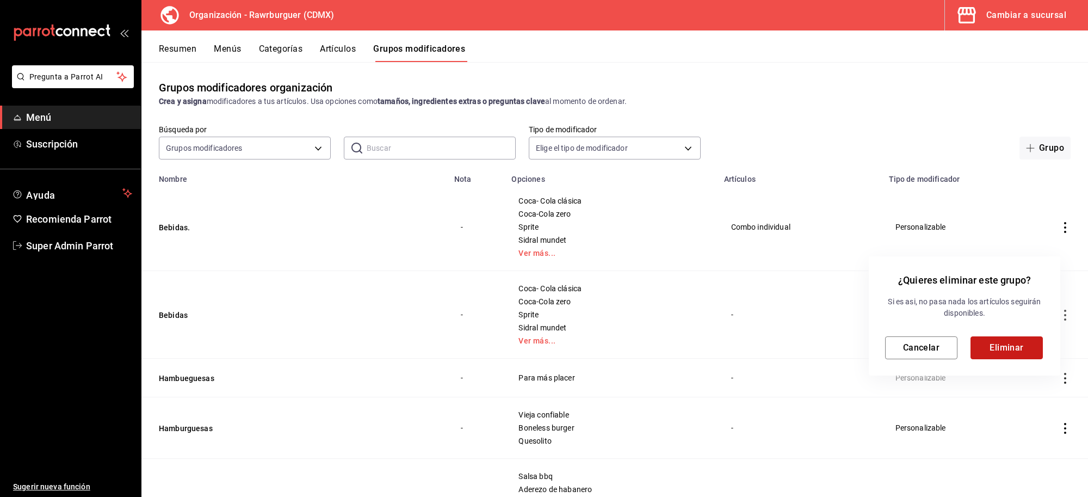
click at [1006, 346] on button "Eliminar" at bounding box center [1007, 347] width 72 height 23
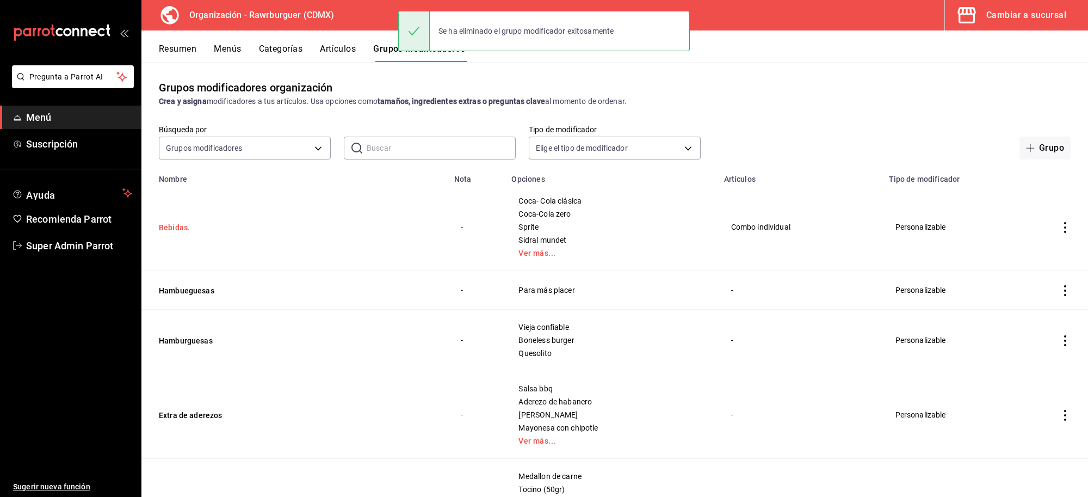
click at [180, 226] on button "Bebidas." at bounding box center [224, 227] width 131 height 11
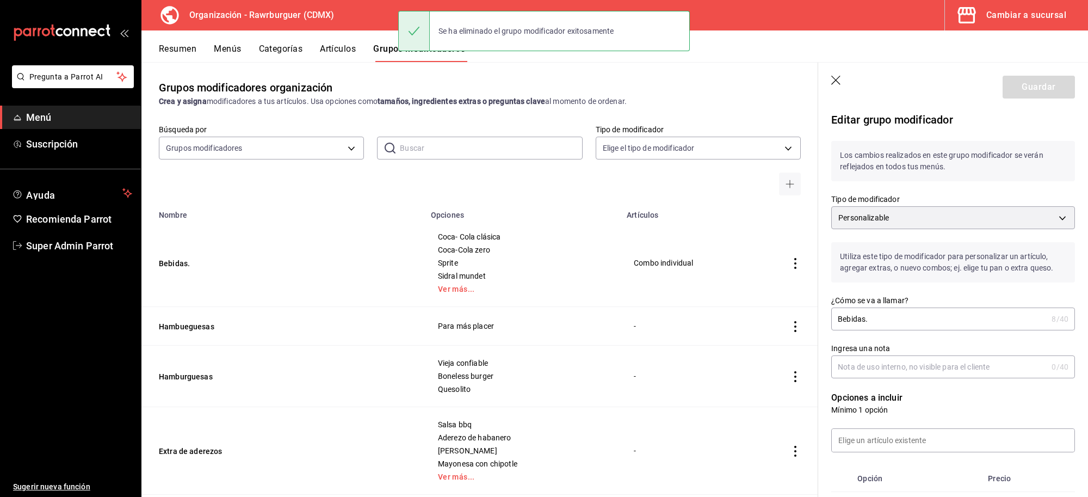
click at [894, 309] on input "Bebidas." at bounding box center [939, 319] width 216 height 22
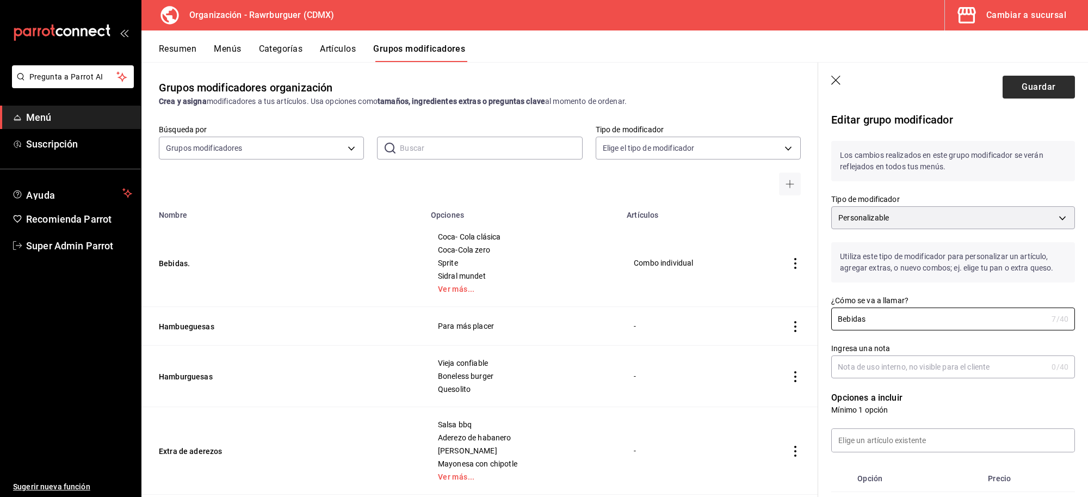
type input "Bebidas"
click at [1030, 85] on button "Guardar" at bounding box center [1039, 87] width 72 height 23
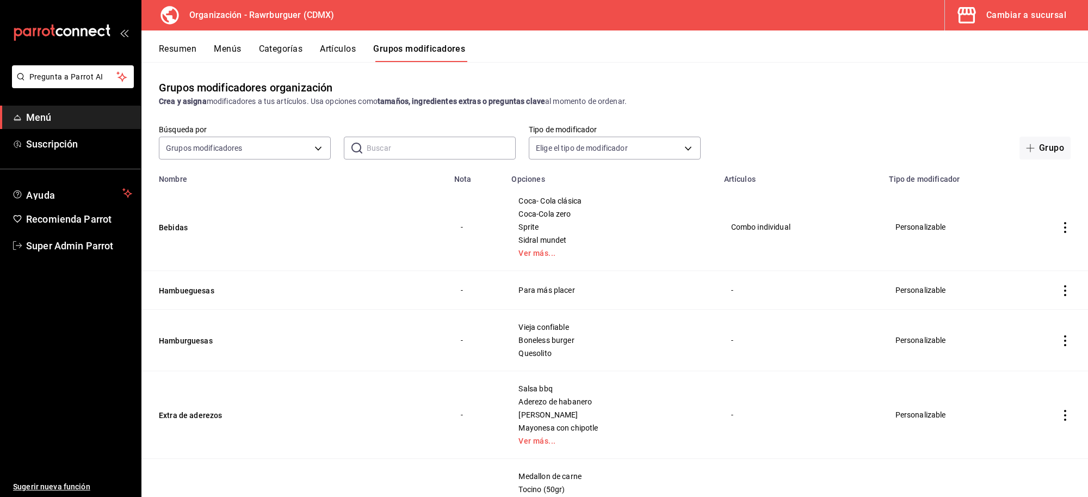
click at [324, 199] on td "Bebidas" at bounding box center [294, 227] width 306 height 88
click at [628, 63] on div "Grupos modificadores organización Crea y asigna modificadores a tus artículos. …" at bounding box center [614, 279] width 947 height 434
click at [209, 339] on button "Hamburguesas" at bounding box center [224, 340] width 131 height 11
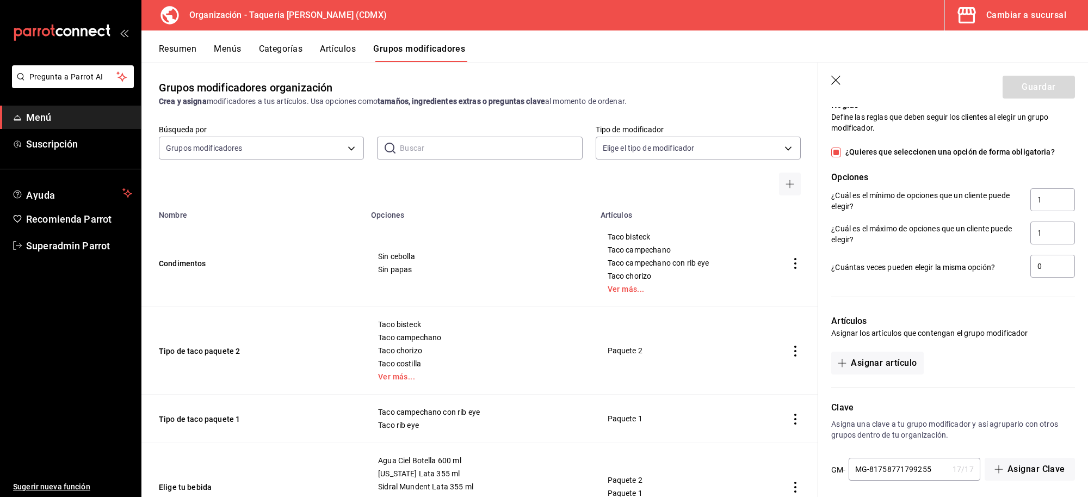
scroll to position [572, 0]
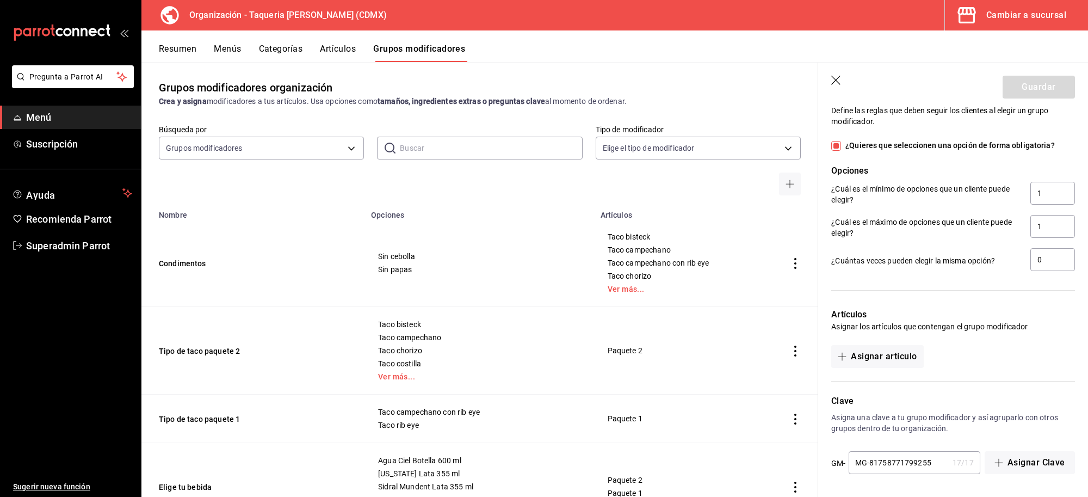
click at [841, 78] on icon "button" at bounding box center [836, 81] width 11 height 11
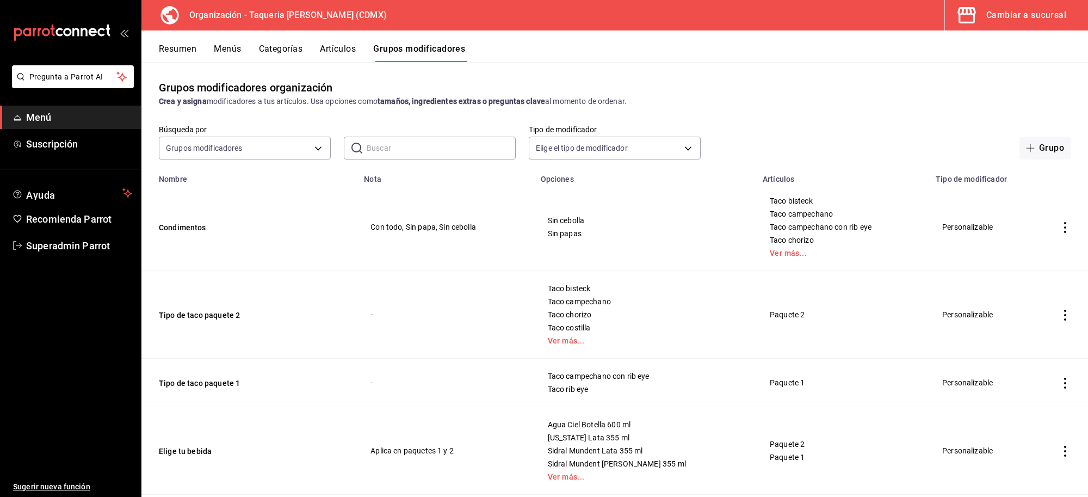
click at [496, 189] on td "Con todo, Sin papa, Sin cebolla" at bounding box center [446, 227] width 176 height 88
click at [771, 79] on div "Grupos modificadores organización Crea y asigna modificadores a tus artículos. …" at bounding box center [614, 93] width 947 height 28
click at [198, 319] on button "Tipo de taco paquete 2" at bounding box center [224, 315] width 131 height 11
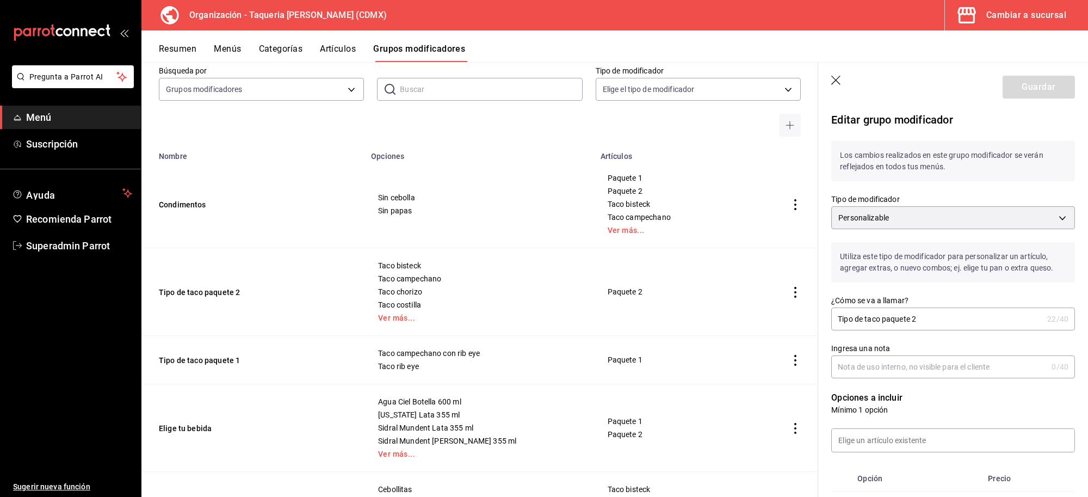
click at [837, 83] on icon "button" at bounding box center [836, 81] width 11 height 11
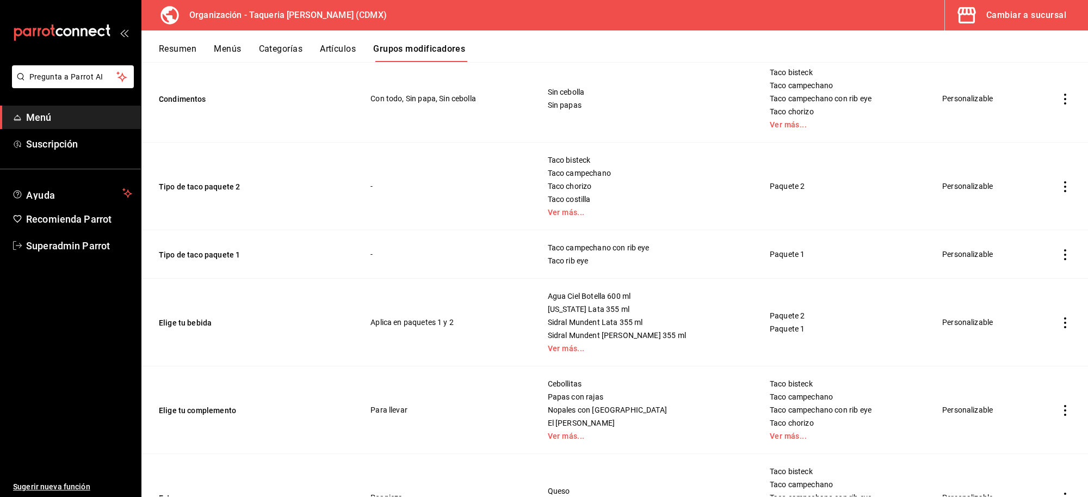
scroll to position [134, 0]
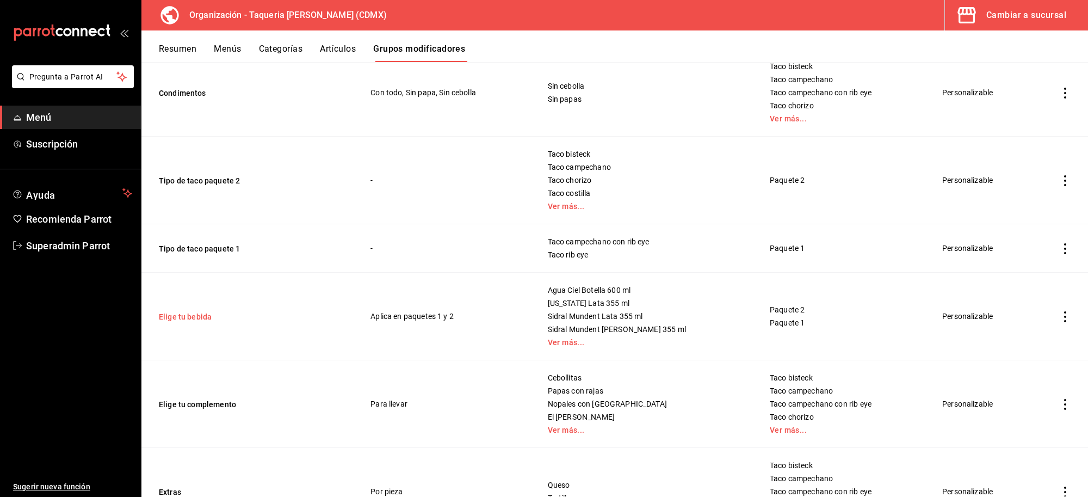
click at [175, 311] on button "Elige tu bebida" at bounding box center [224, 316] width 131 height 11
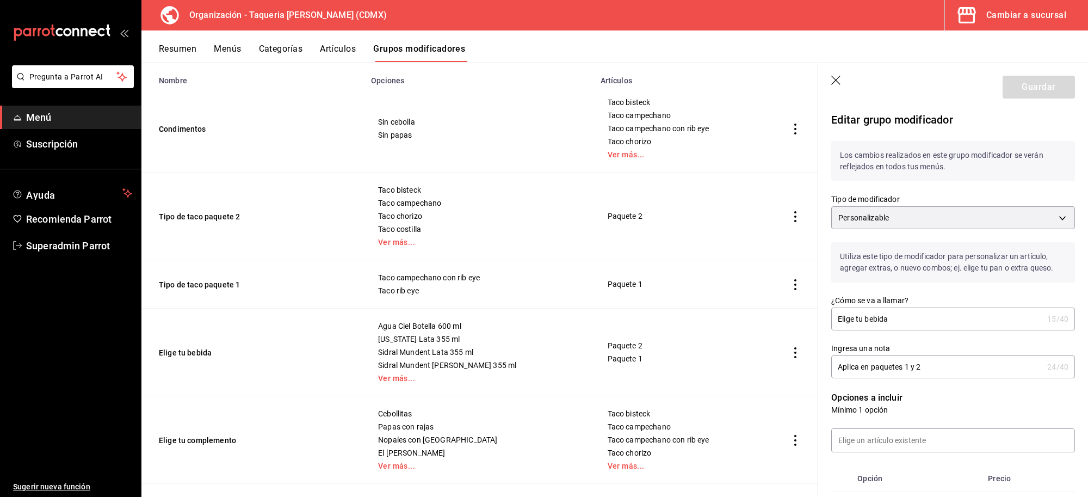
click at [838, 83] on icon "button" at bounding box center [836, 81] width 11 height 11
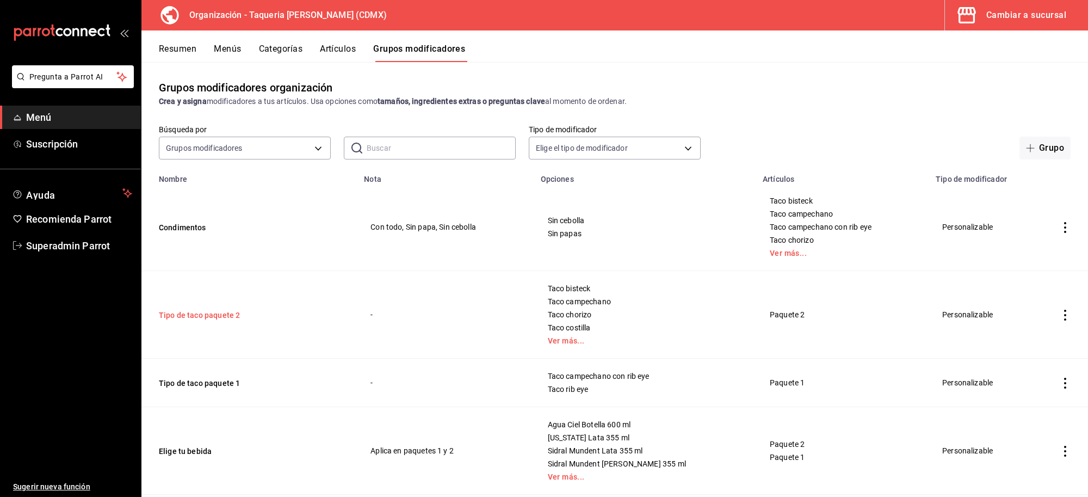
click at [178, 313] on button "Tipo de taco paquete 2" at bounding box center [224, 315] width 131 height 11
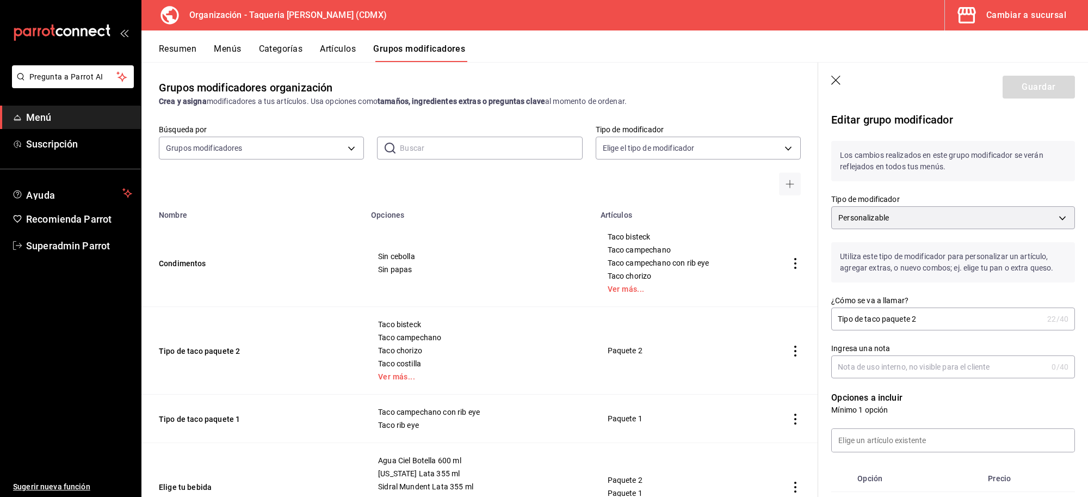
click at [831, 77] on icon "button" at bounding box center [836, 81] width 11 height 11
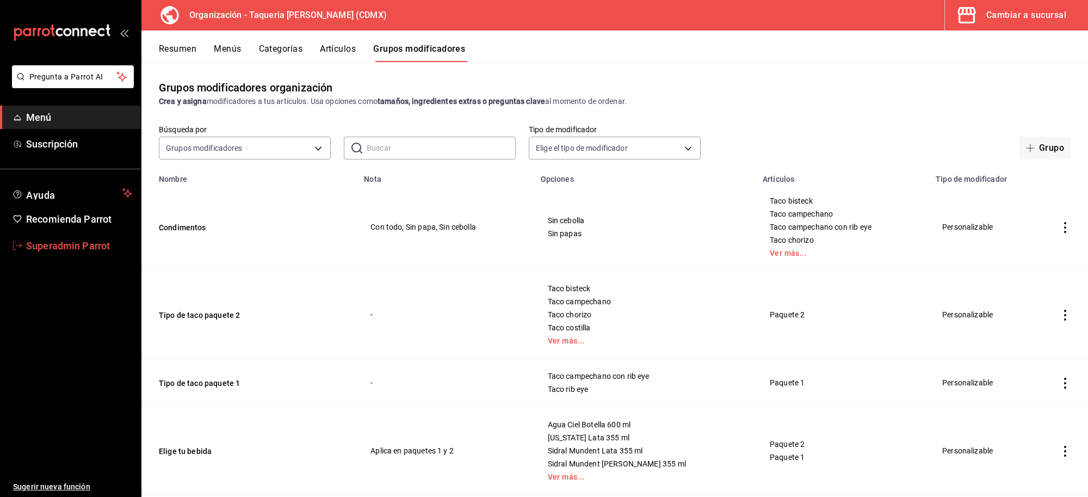
click at [70, 241] on span "Superadmin Parrot" at bounding box center [79, 245] width 106 height 15
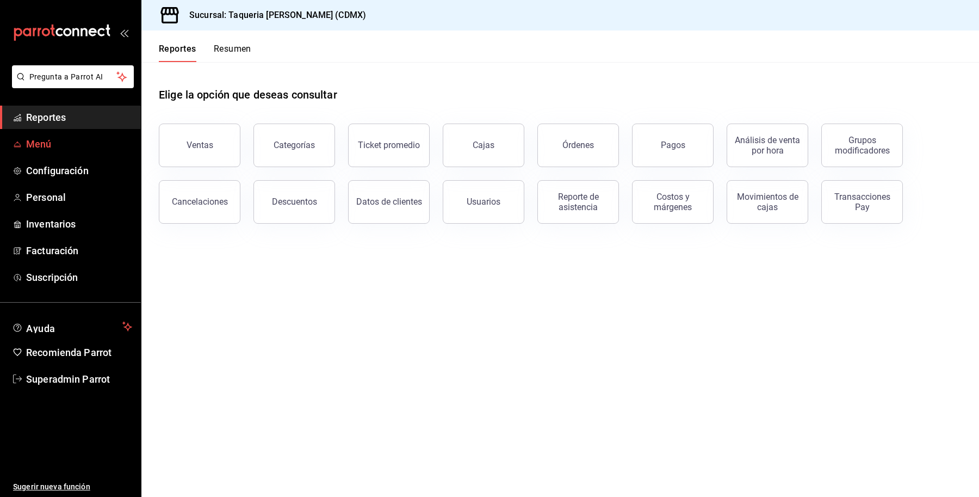
click at [41, 146] on span "Menú" at bounding box center [79, 144] width 106 height 15
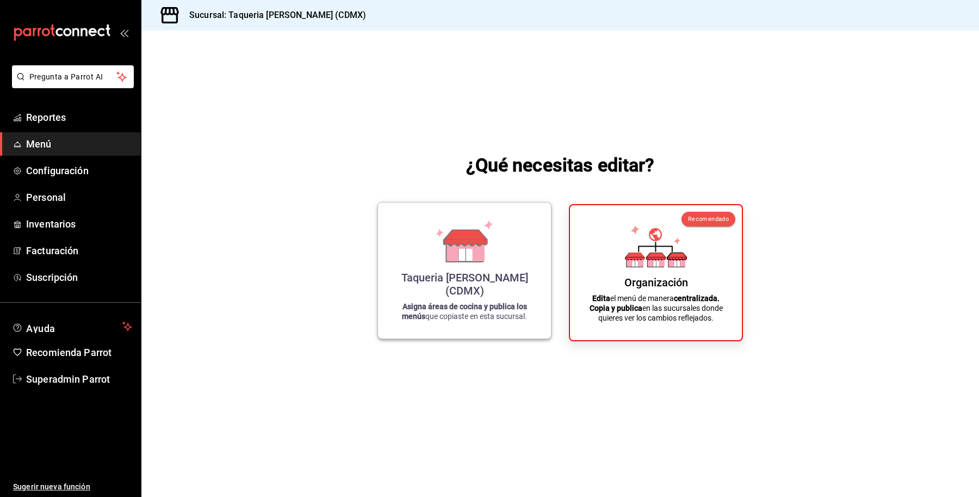
click at [432, 266] on div "Taqueria [PERSON_NAME] (CDMX) Asigna áreas de cocina y publica los menús que co…" at bounding box center [464, 270] width 147 height 119
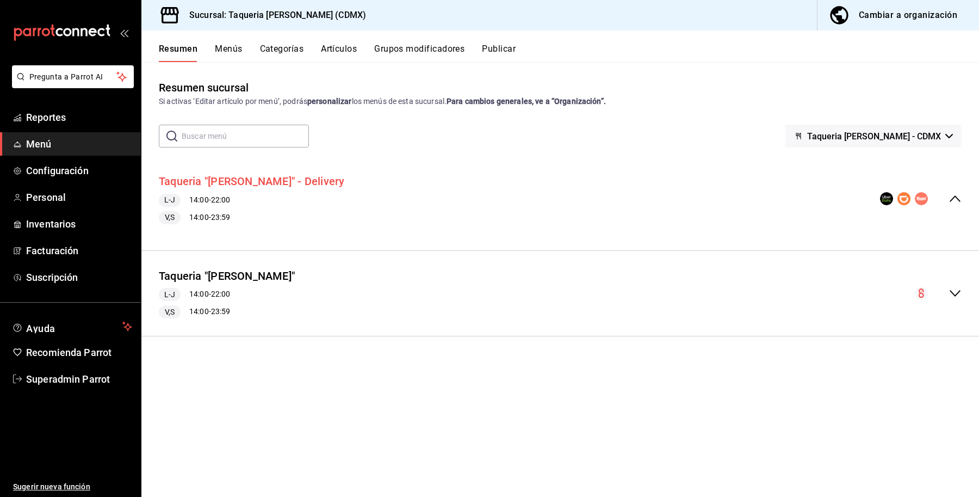
click at [290, 177] on button "Taqueria "[PERSON_NAME]" - Delivery" at bounding box center [252, 182] width 186 height 16
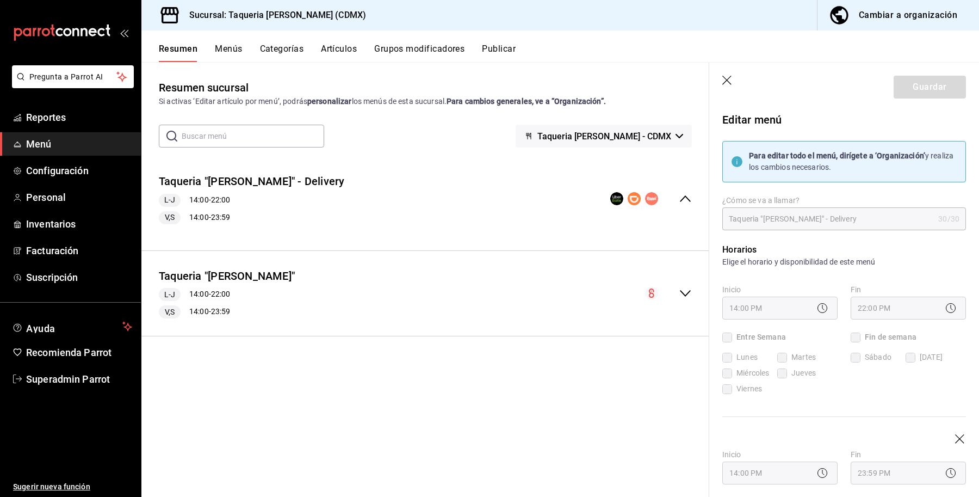
checkbox input "true"
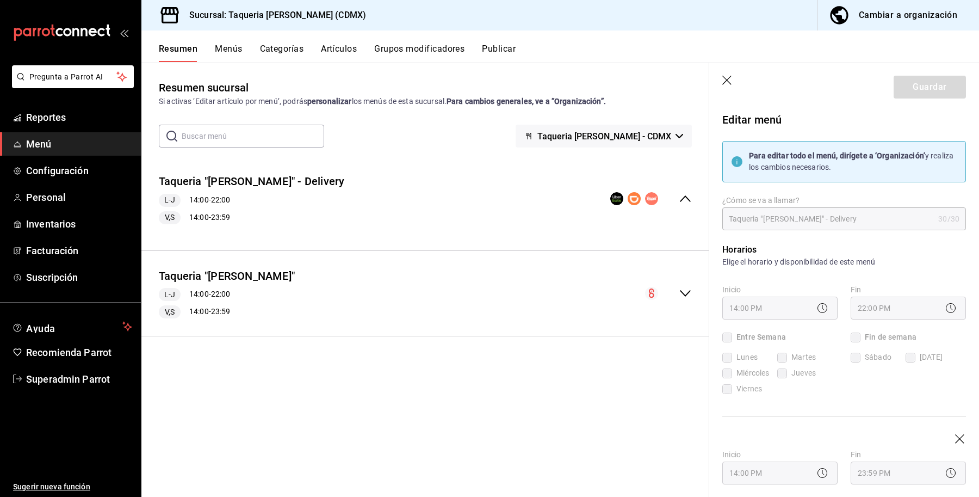
checkbox input "true"
click at [910, 17] on div "Cambiar a organización" at bounding box center [908, 15] width 98 height 15
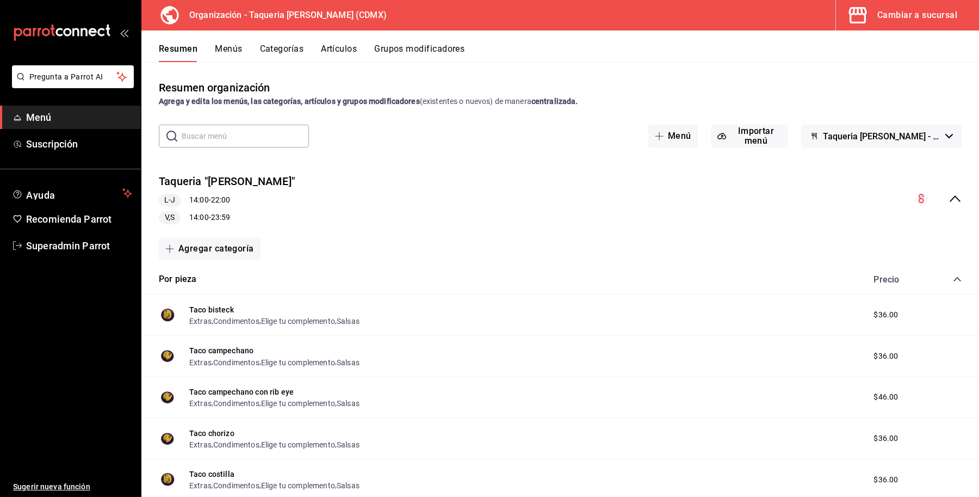
click at [227, 50] on button "Menús" at bounding box center [228, 53] width 27 height 19
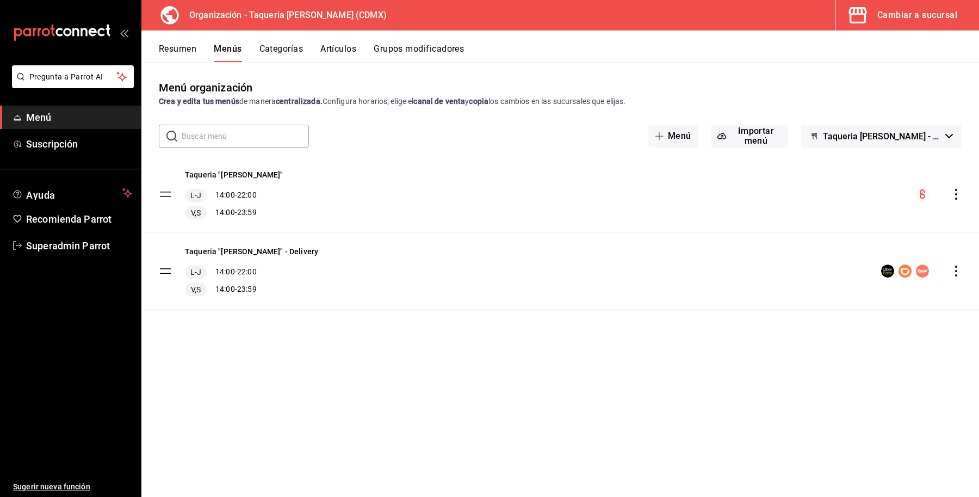
click at [175, 48] on button "Resumen" at bounding box center [178, 53] width 38 height 19
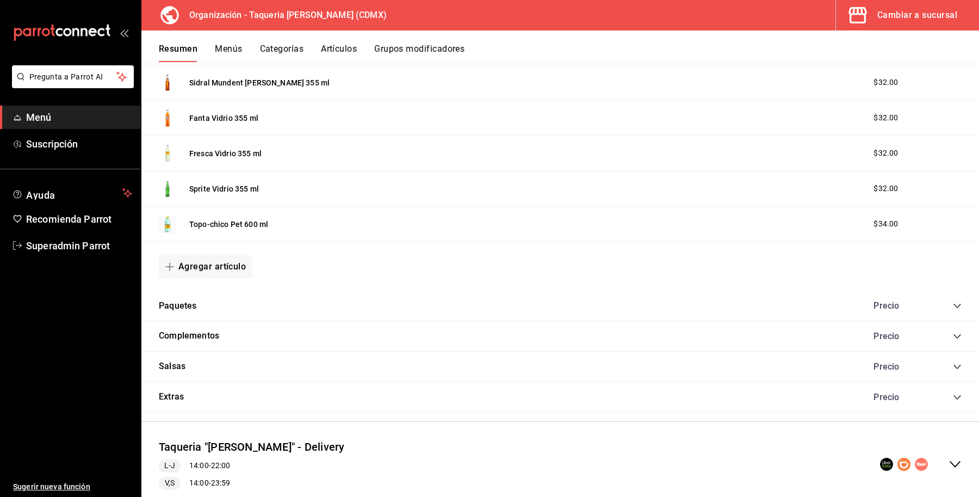
scroll to position [1094, 0]
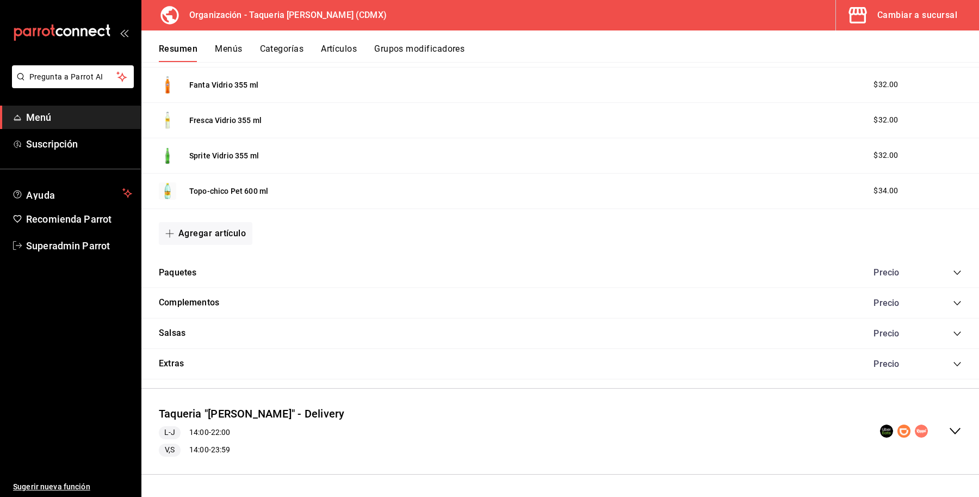
click at [396, 427] on div "Taqueria "[PERSON_NAME]" - Delivery L-J 14:00 - 22:00 V,S 14:00 - 23:59" at bounding box center [560, 431] width 838 height 68
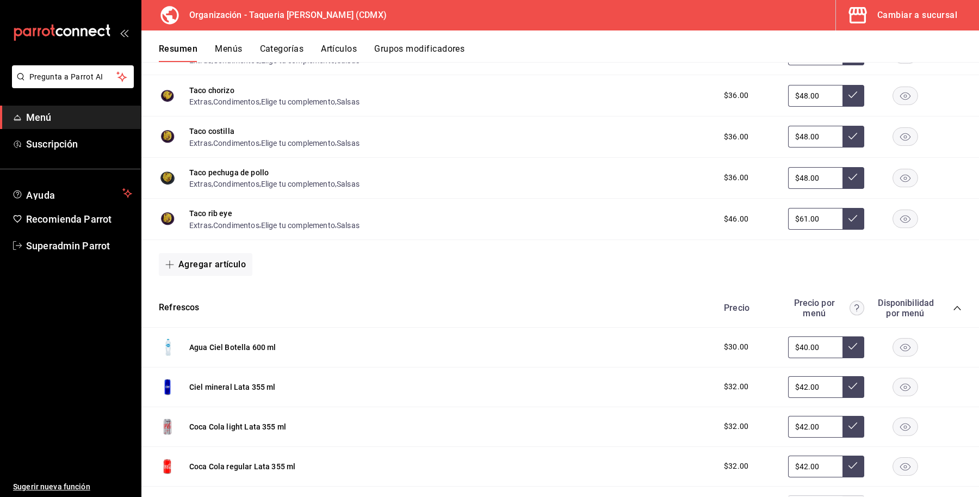
scroll to position [1481, 0]
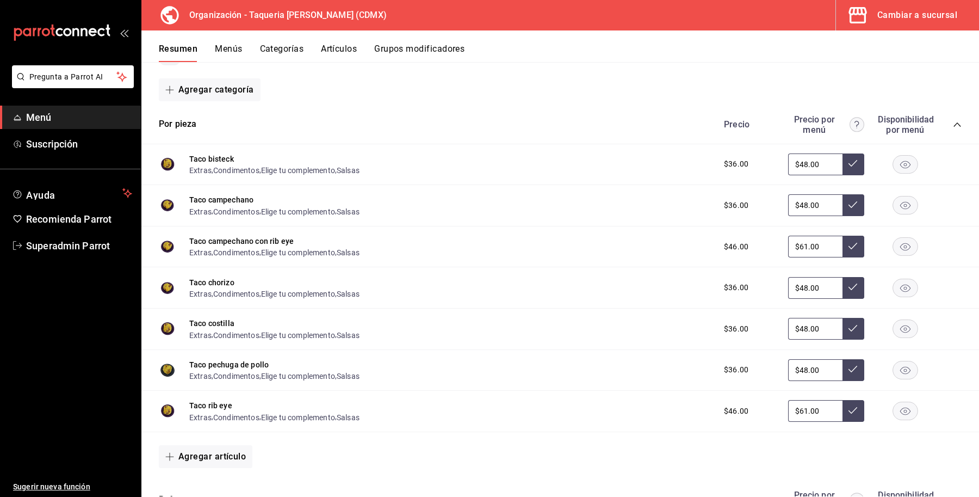
click at [224, 50] on button "Menús" at bounding box center [228, 53] width 27 height 19
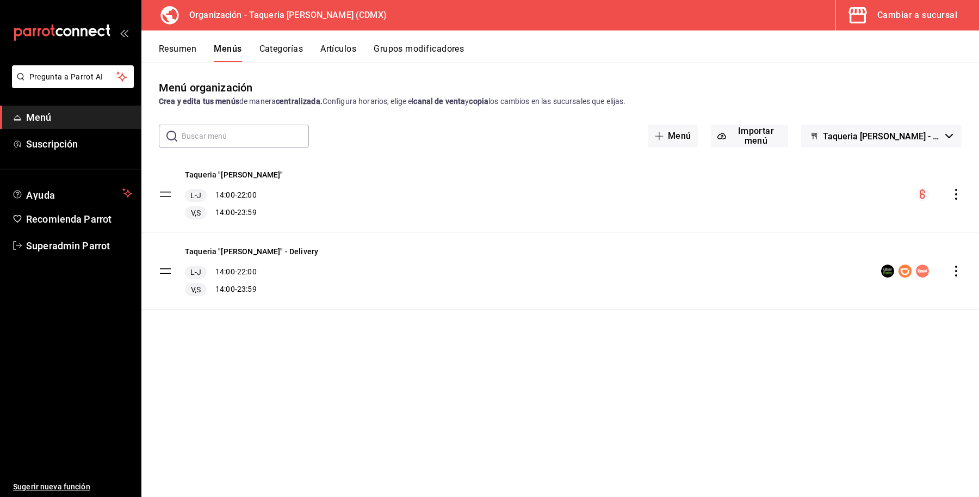
click at [958, 199] on icon "actions" at bounding box center [956, 194] width 11 height 11
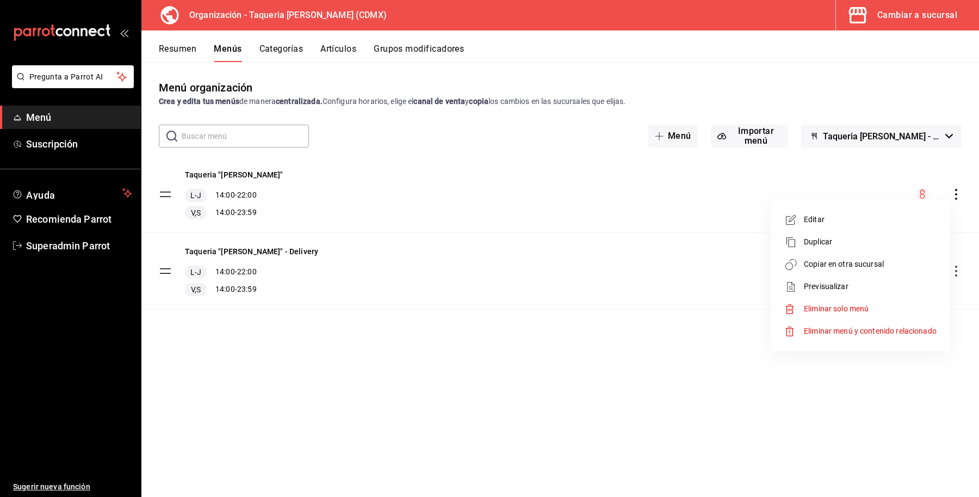
click at [849, 268] on span "Copiar en otra sucursal" at bounding box center [870, 263] width 133 height 11
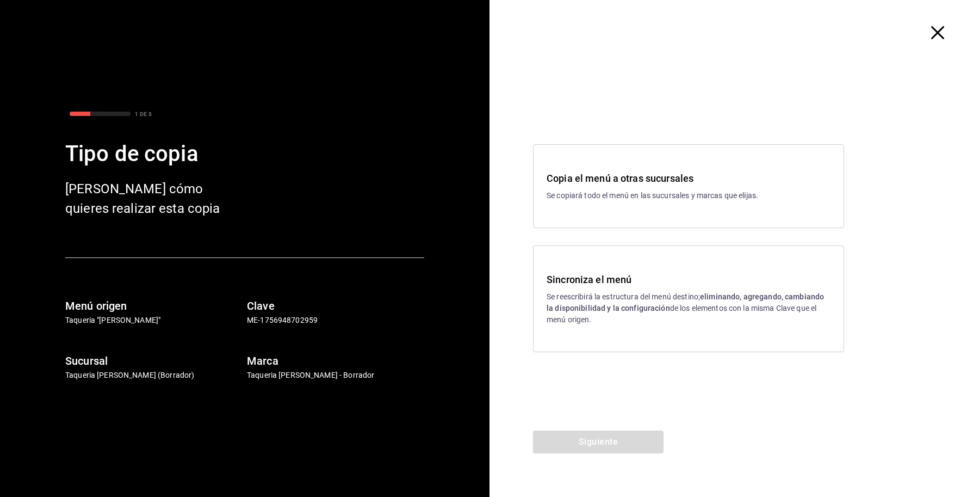
click at [630, 283] on h3 "Sincroniza el menú" at bounding box center [689, 279] width 284 height 15
click at [610, 440] on button "Siguiente" at bounding box center [598, 441] width 131 height 23
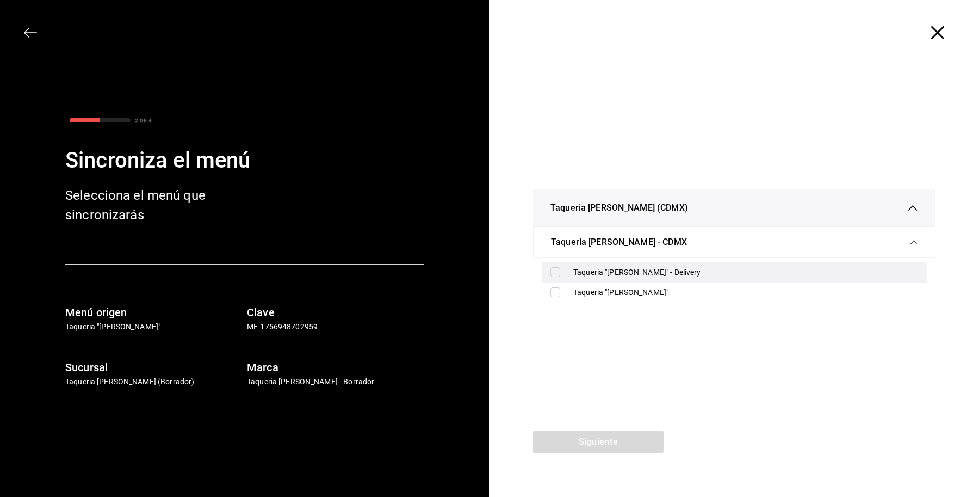
click at [557, 270] on input "checkbox" at bounding box center [556, 272] width 10 height 10
click at [559, 272] on input "checkbox" at bounding box center [556, 272] width 10 height 10
checkbox input "false"
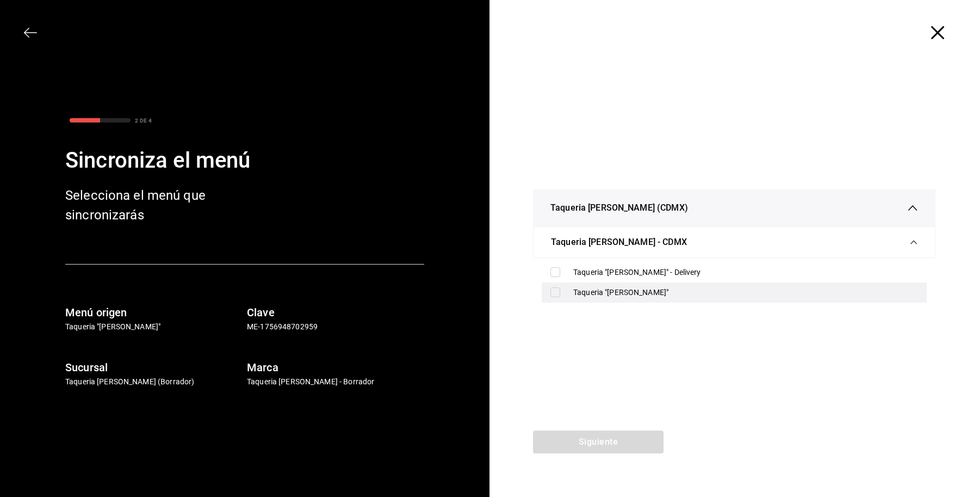
click at [556, 292] on input "checkbox" at bounding box center [556, 292] width 10 height 10
checkbox input "true"
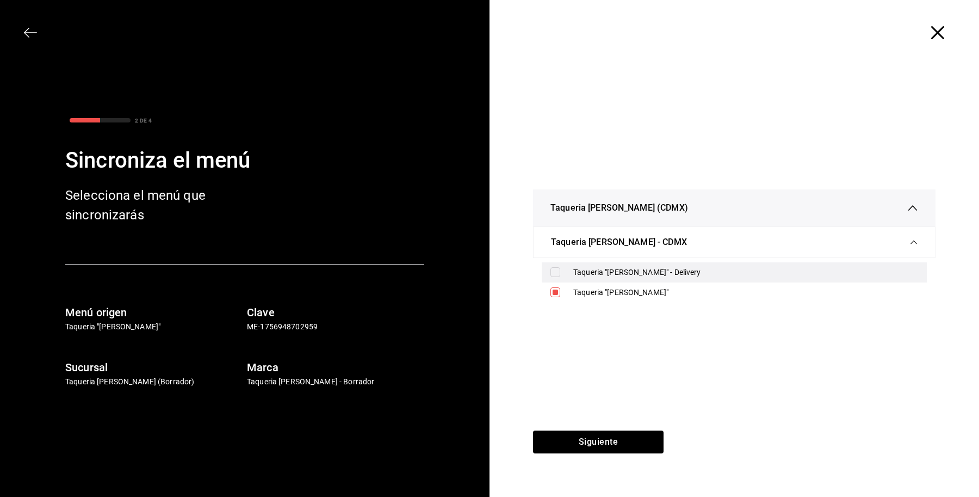
click at [558, 272] on input "checkbox" at bounding box center [556, 272] width 10 height 10
checkbox input "true"
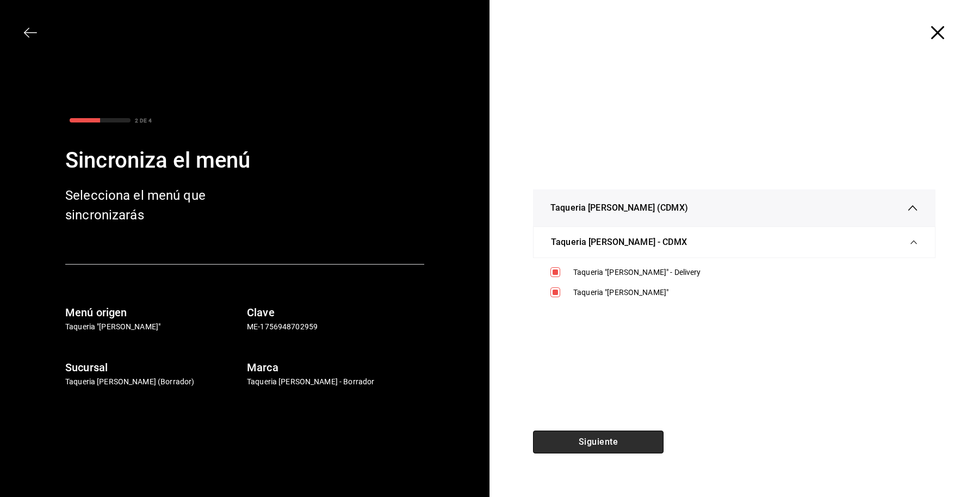
click at [604, 436] on button "Siguiente" at bounding box center [598, 441] width 131 height 23
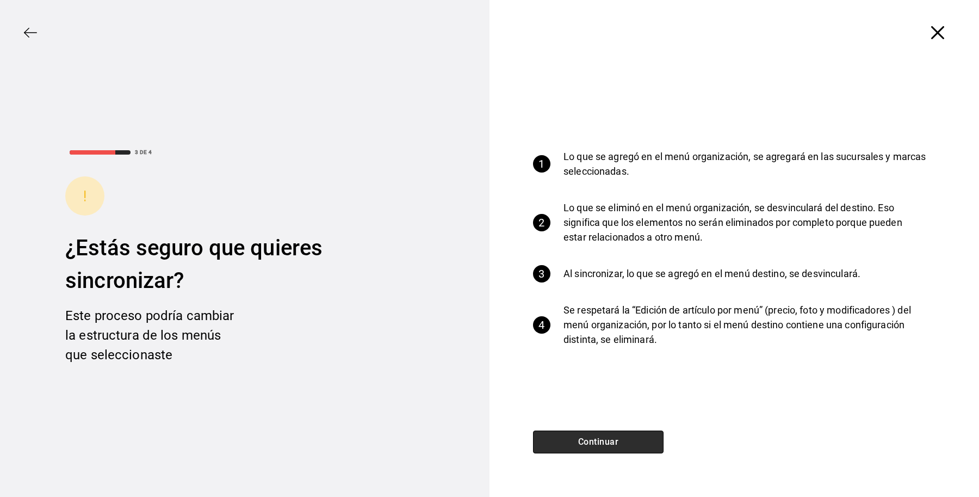
click at [620, 436] on button "Continuar" at bounding box center [598, 441] width 131 height 23
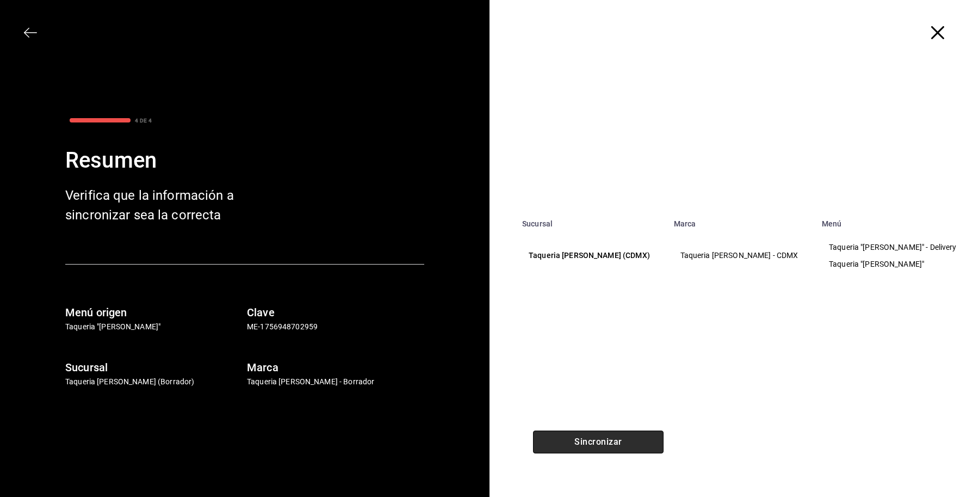
click at [620, 436] on button "Sincronizar" at bounding box center [598, 441] width 131 height 23
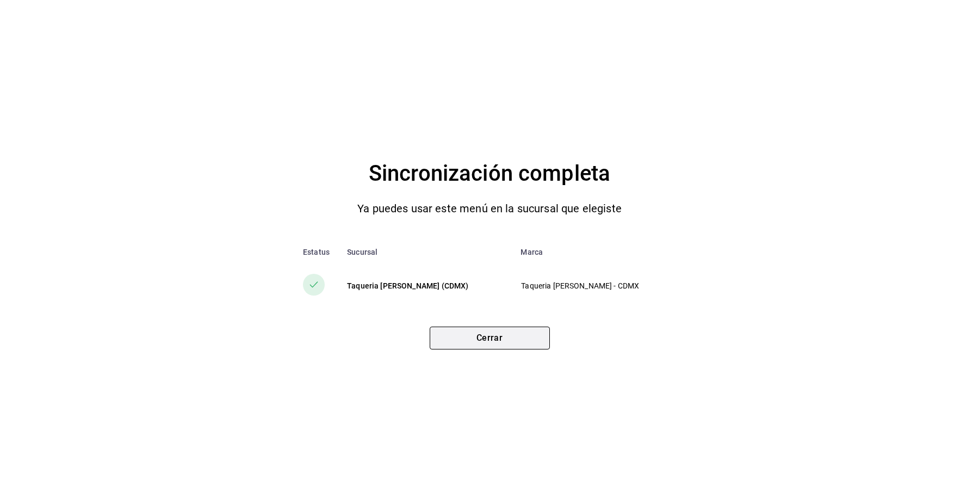
click at [493, 336] on button "Cerrar" at bounding box center [490, 337] width 120 height 23
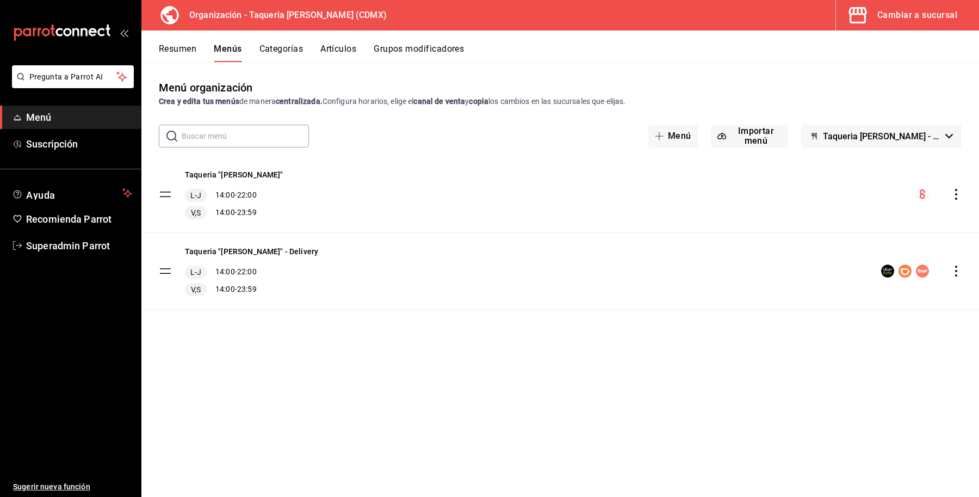
click at [959, 272] on icon "actions" at bounding box center [956, 271] width 11 height 11
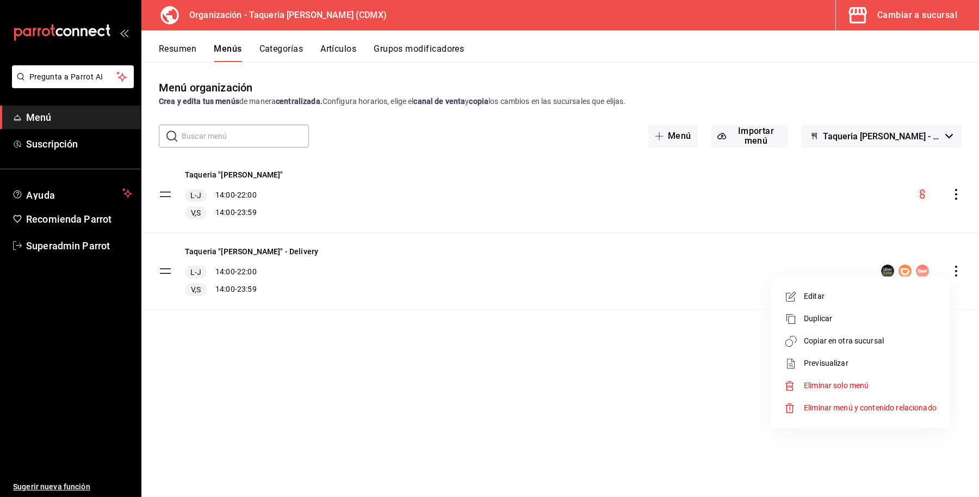
click at [874, 336] on span "Copiar en otra sucursal" at bounding box center [870, 340] width 133 height 11
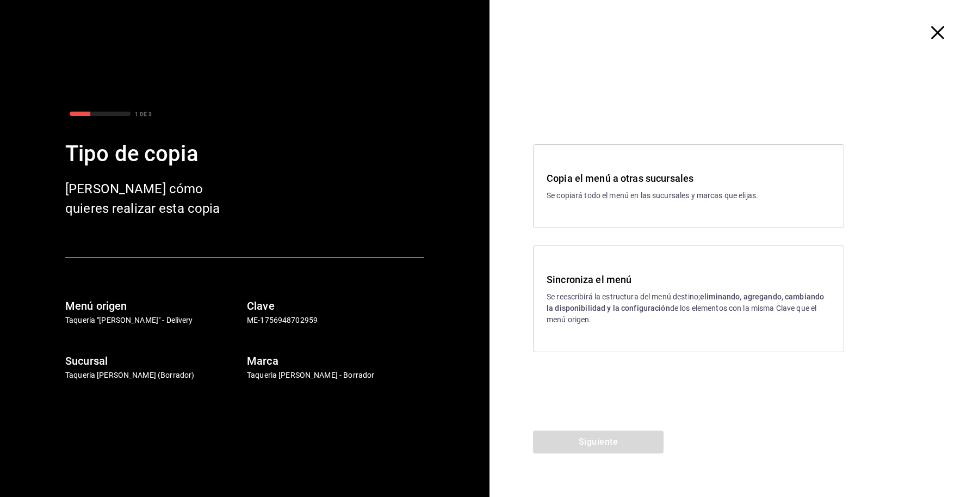
click at [600, 280] on h3 "Sincroniza el menú" at bounding box center [689, 279] width 284 height 15
click at [596, 441] on button "Siguiente" at bounding box center [598, 441] width 131 height 23
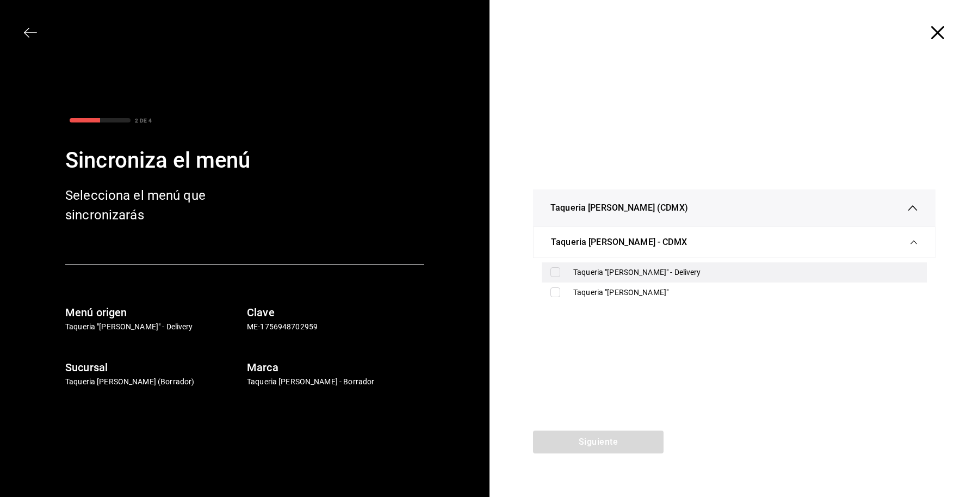
click at [553, 273] on input "checkbox" at bounding box center [556, 272] width 10 height 10
checkbox input "true"
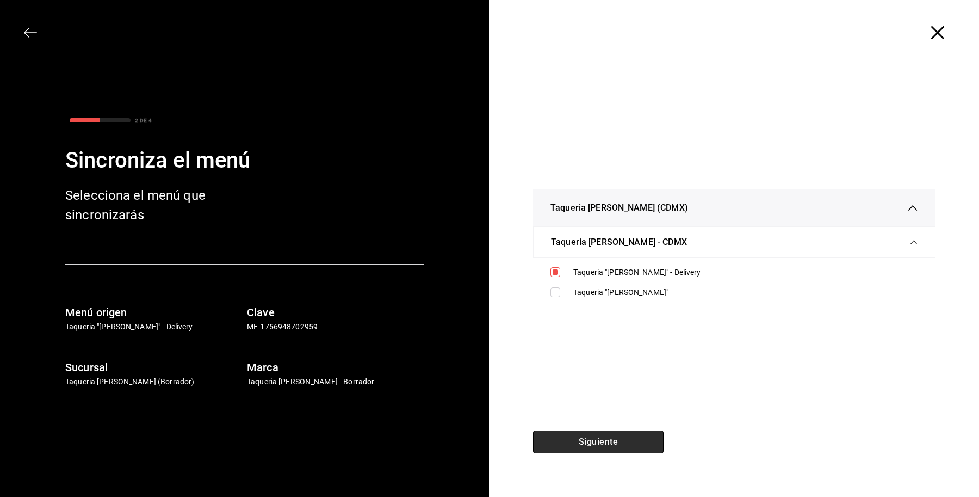
click at [605, 437] on button "Siguiente" at bounding box center [598, 441] width 131 height 23
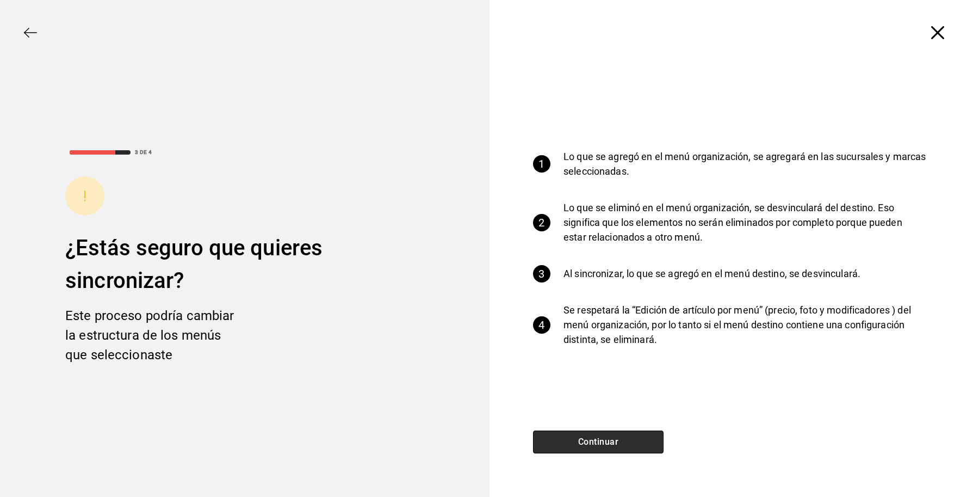
click at [615, 436] on button "Continuar" at bounding box center [598, 441] width 131 height 23
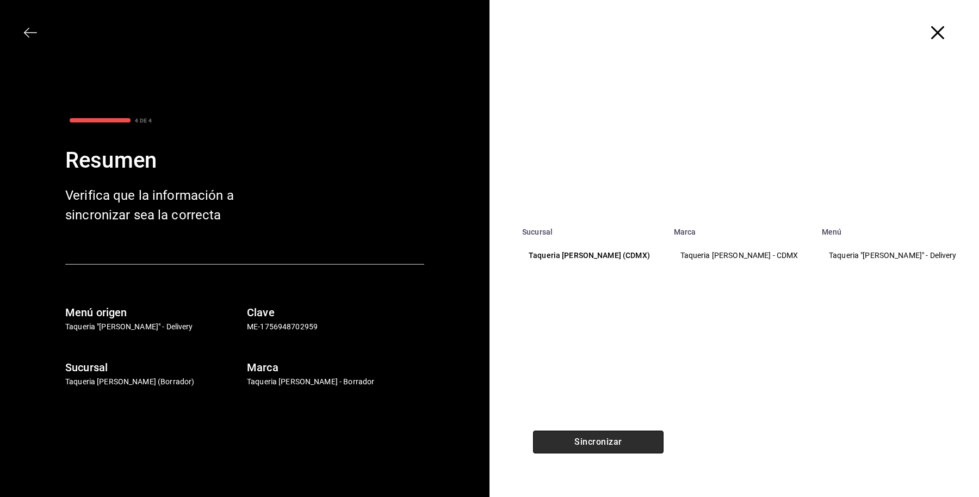
click at [613, 438] on button "Sincronizar" at bounding box center [598, 441] width 131 height 23
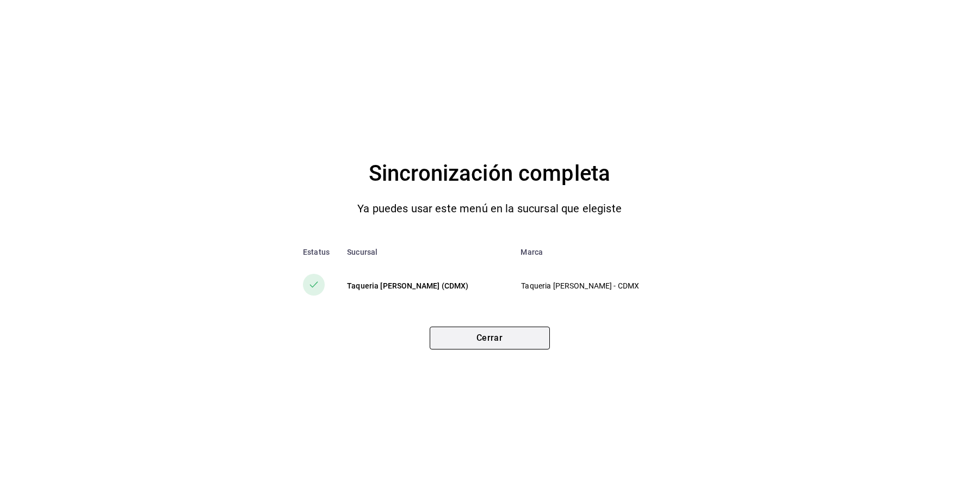
click at [482, 336] on button "Cerrar" at bounding box center [490, 337] width 120 height 23
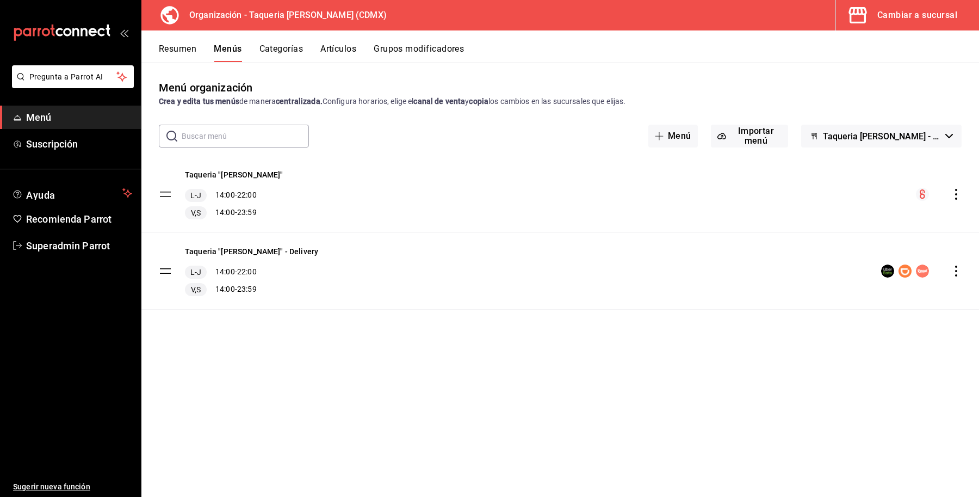
click at [959, 199] on icon "actions" at bounding box center [956, 194] width 11 height 11
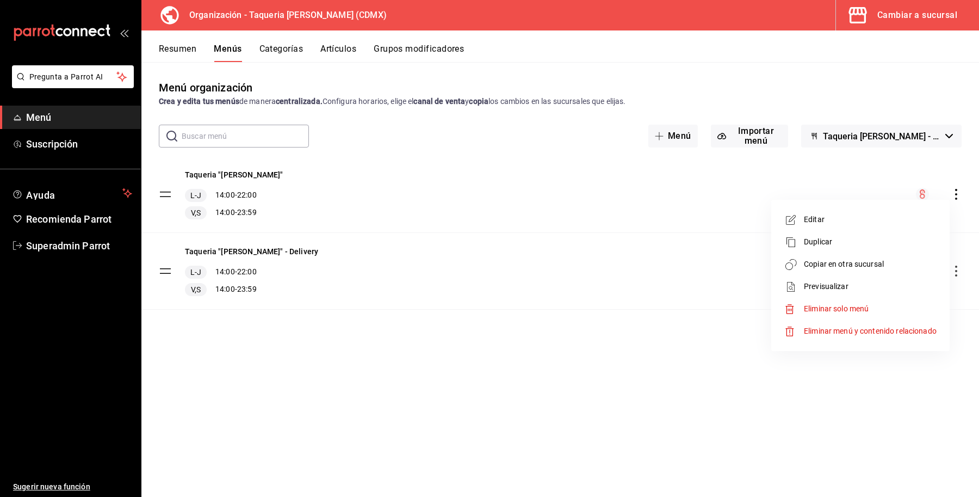
click at [840, 265] on span "Copiar en otra sucursal" at bounding box center [870, 263] width 133 height 11
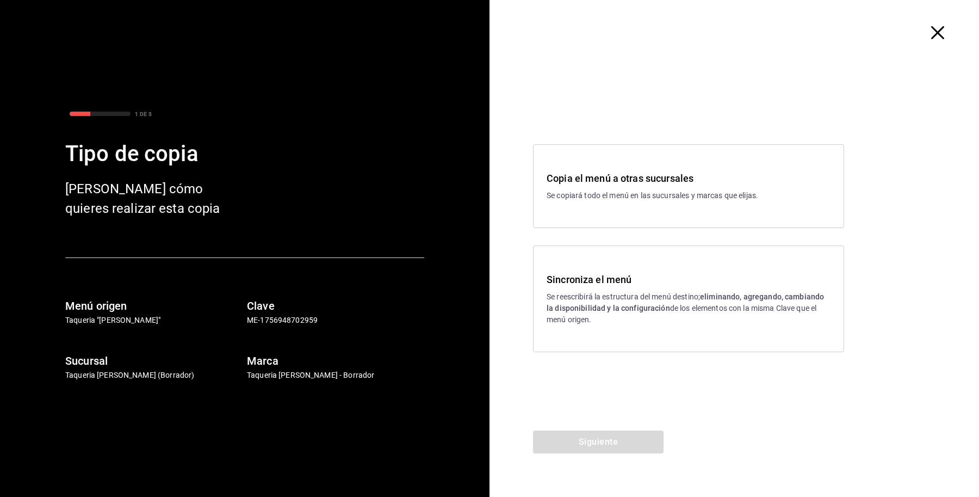
click at [611, 290] on div "Sincroniza el menú Se reescribirá la estructura del menú destino; eliminando, a…" at bounding box center [689, 298] width 284 height 53
click at [591, 442] on button "Siguiente" at bounding box center [598, 441] width 131 height 23
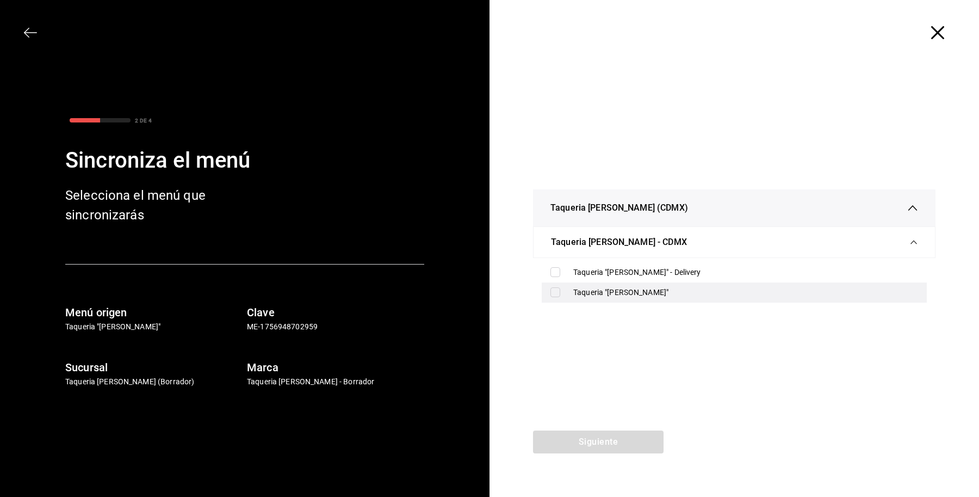
click at [553, 298] on div "Taqueria "[PERSON_NAME]"" at bounding box center [734, 292] width 385 height 20
checkbox input "true"
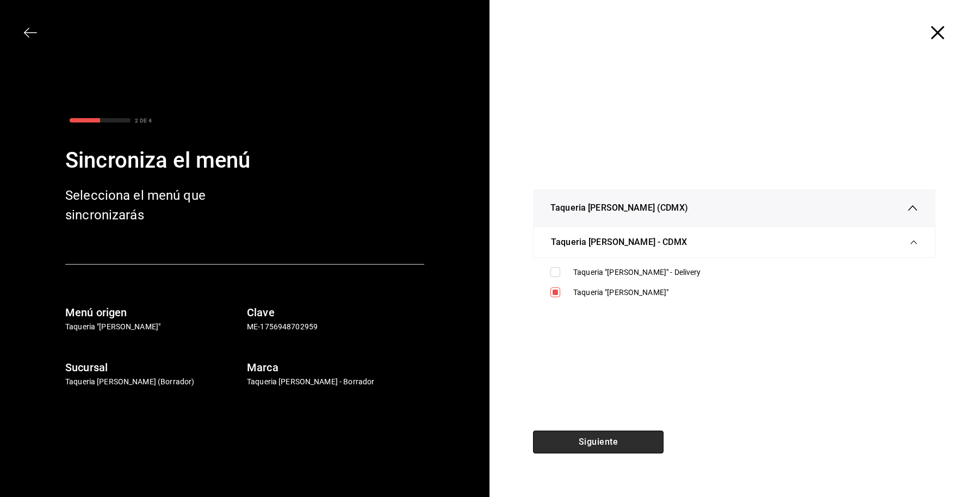
click at [628, 441] on button "Siguiente" at bounding box center [598, 441] width 131 height 23
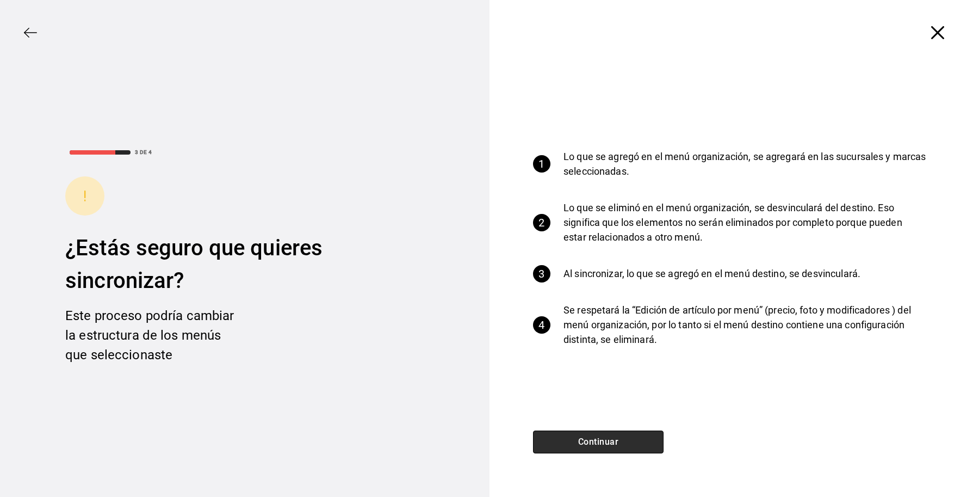
click at [610, 441] on button "Continuar" at bounding box center [598, 441] width 131 height 23
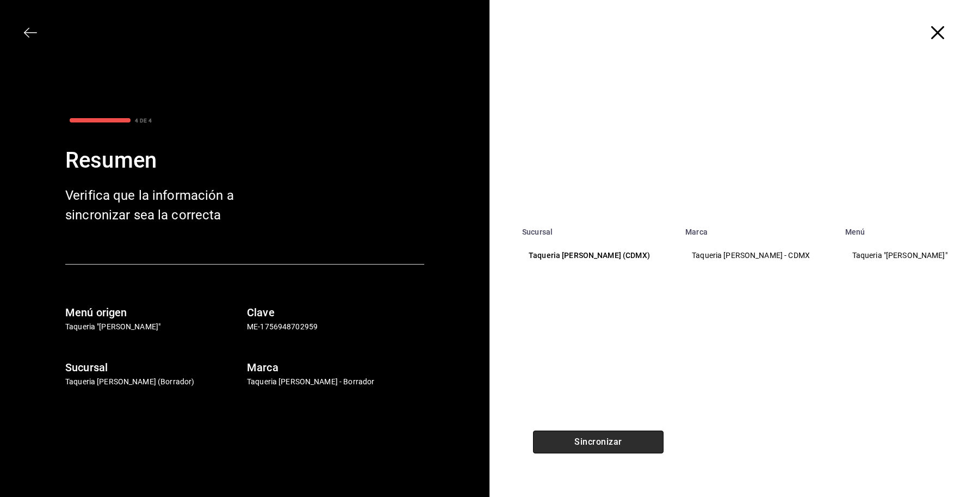
click at [578, 445] on button "Sincronizar" at bounding box center [598, 441] width 131 height 23
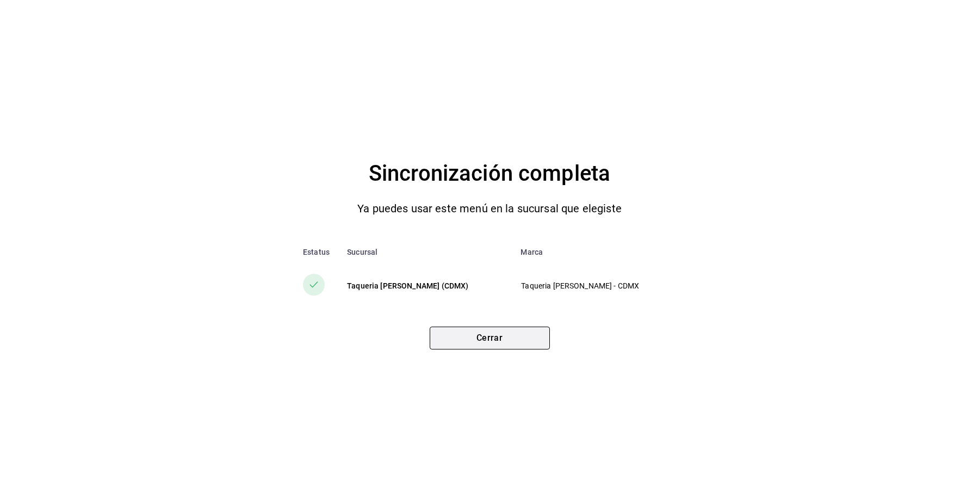
click at [490, 335] on button "Cerrar" at bounding box center [490, 337] width 120 height 23
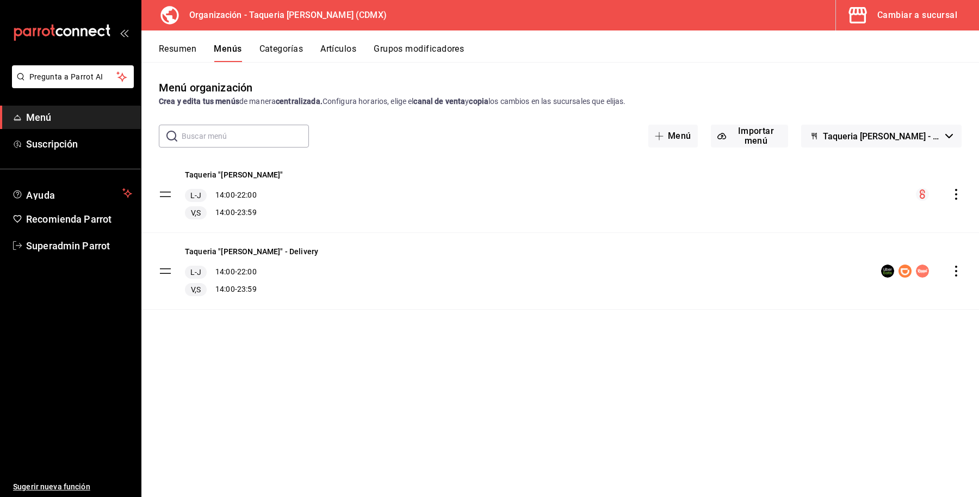
click at [895, 18] on div "Cambiar a sucursal" at bounding box center [918, 15] width 80 height 15
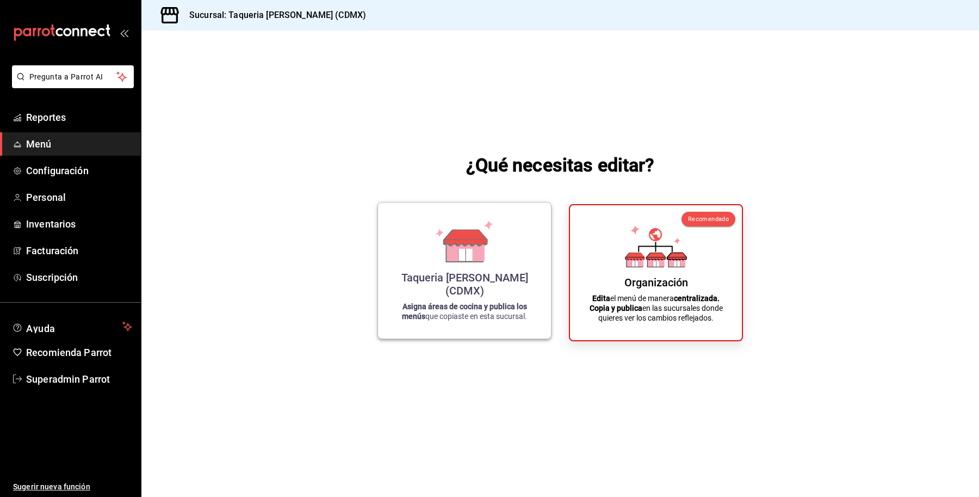
click at [444, 246] on icon at bounding box center [464, 238] width 43 height 16
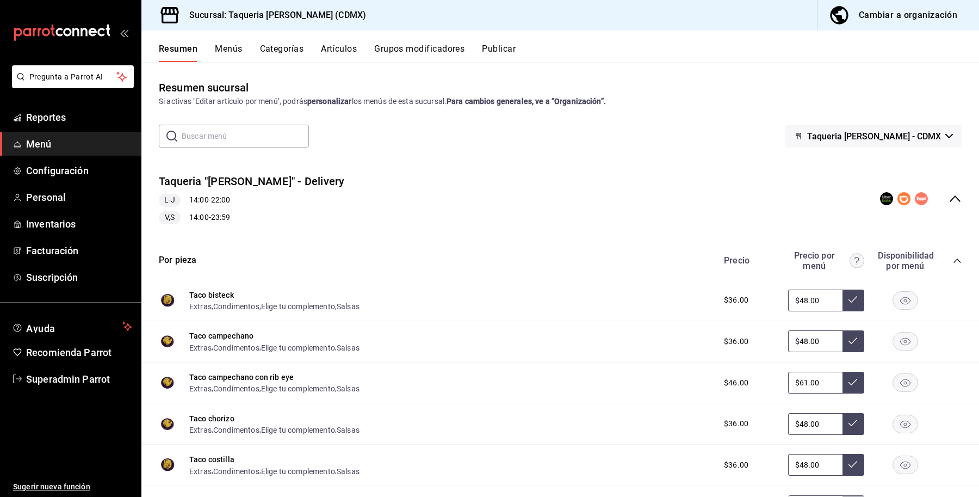
click at [482, 52] on div "Resumen Menús Categorías Artículos Grupos modificadores Publicar" at bounding box center [569, 53] width 821 height 19
click at [488, 50] on button "Publicar" at bounding box center [499, 53] width 34 height 19
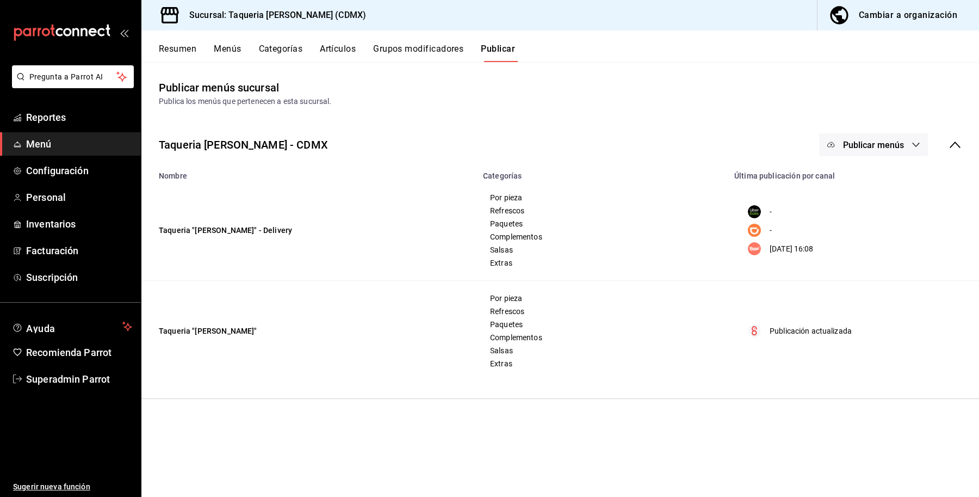
click at [894, 137] on button "Publicar menús" at bounding box center [873, 144] width 109 height 23
click at [874, 238] on span "Rappi" at bounding box center [890, 241] width 52 height 11
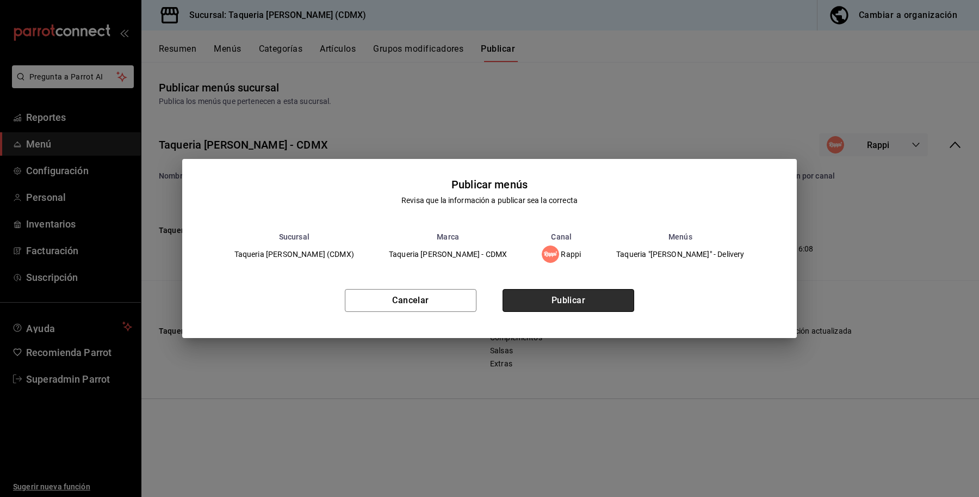
click at [562, 298] on button "Publicar" at bounding box center [569, 300] width 132 height 23
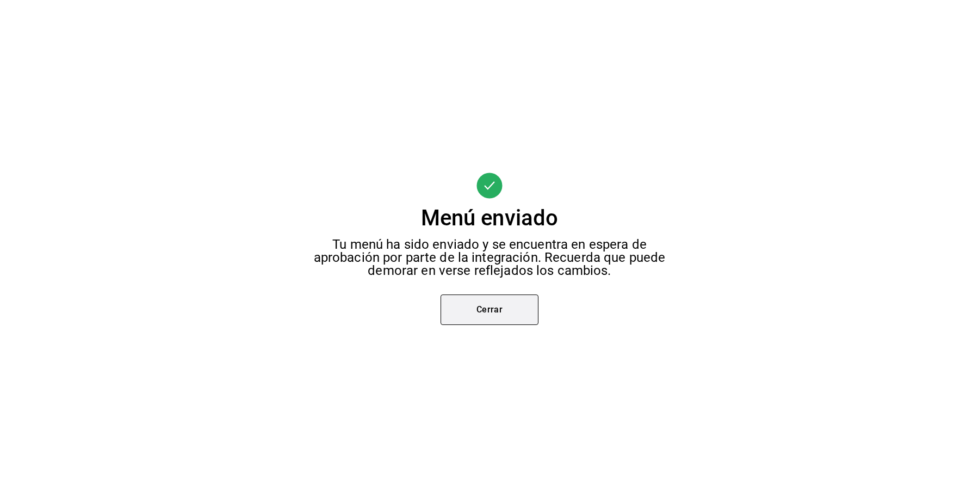
click at [483, 310] on button "Cerrar" at bounding box center [490, 309] width 98 height 30
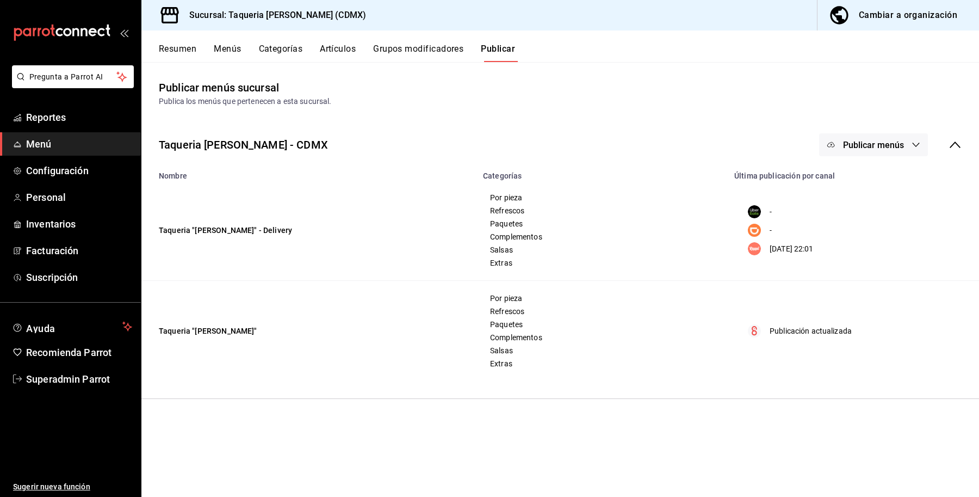
click at [227, 48] on button "Menús" at bounding box center [227, 53] width 27 height 19
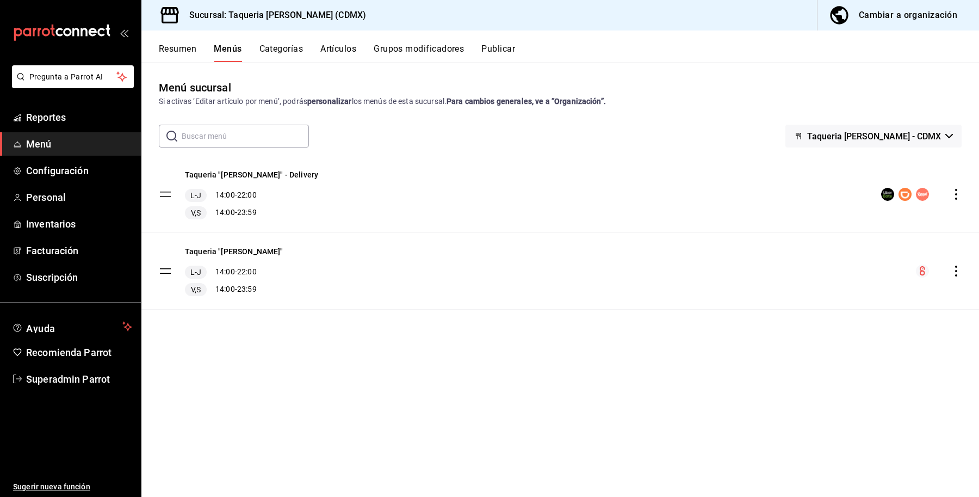
click at [959, 195] on icon "actions" at bounding box center [956, 194] width 11 height 11
click at [890, 8] on div at bounding box center [489, 248] width 979 height 497
click at [891, 8] on body "Pregunta a Parrot AI Reportes Menú Configuración Personal Inventarios Facturaci…" at bounding box center [489, 248] width 979 height 497
click at [893, 9] on div "Cambiar a organización" at bounding box center [908, 15] width 98 height 15
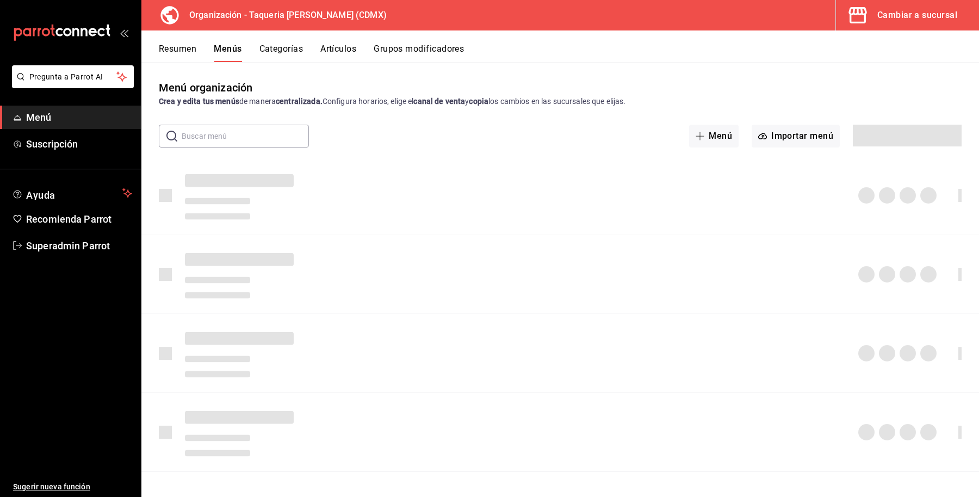
click at [238, 45] on button "Menús" at bounding box center [228, 53] width 28 height 19
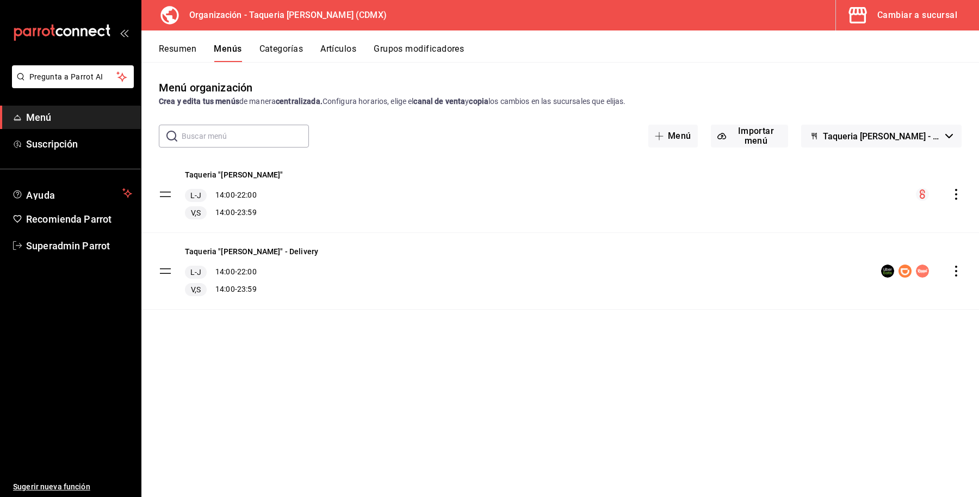
click at [958, 196] on icon "actions" at bounding box center [956, 194] width 11 height 11
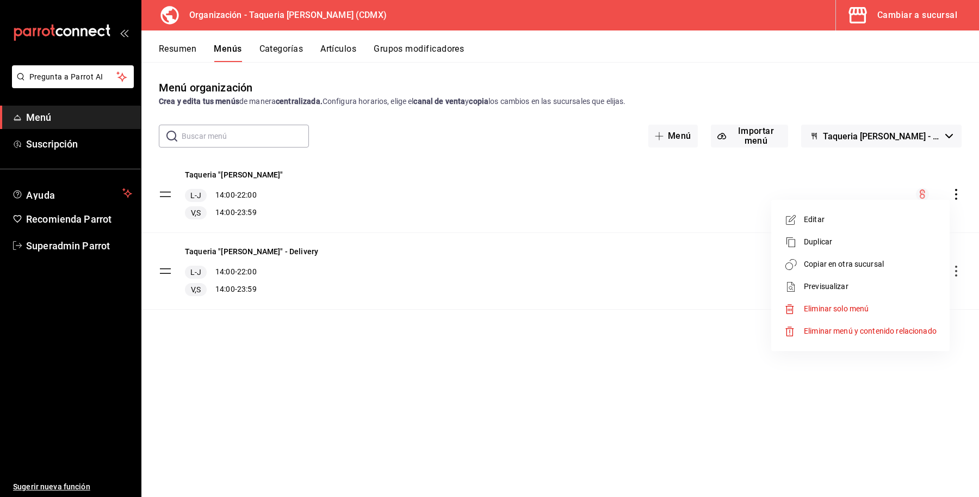
click at [818, 262] on span "Copiar en otra sucursal" at bounding box center [870, 263] width 133 height 11
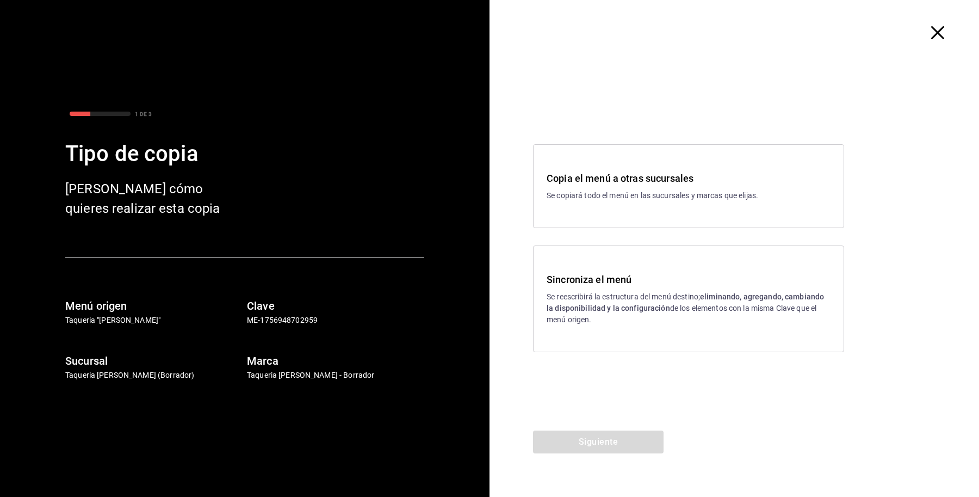
click at [948, 36] on span "button" at bounding box center [944, 32] width 20 height 13
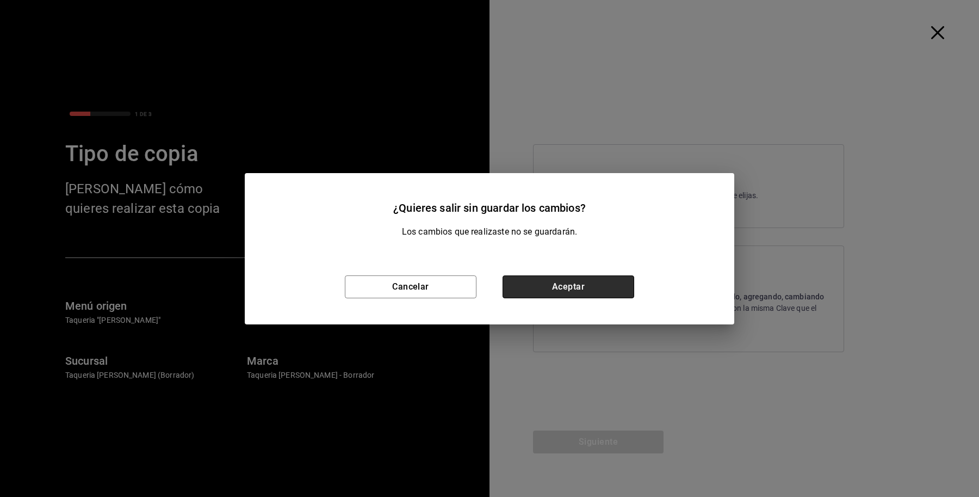
click at [562, 282] on button "Aceptar" at bounding box center [569, 286] width 132 height 23
